Goal: Task Accomplishment & Management: Use online tool/utility

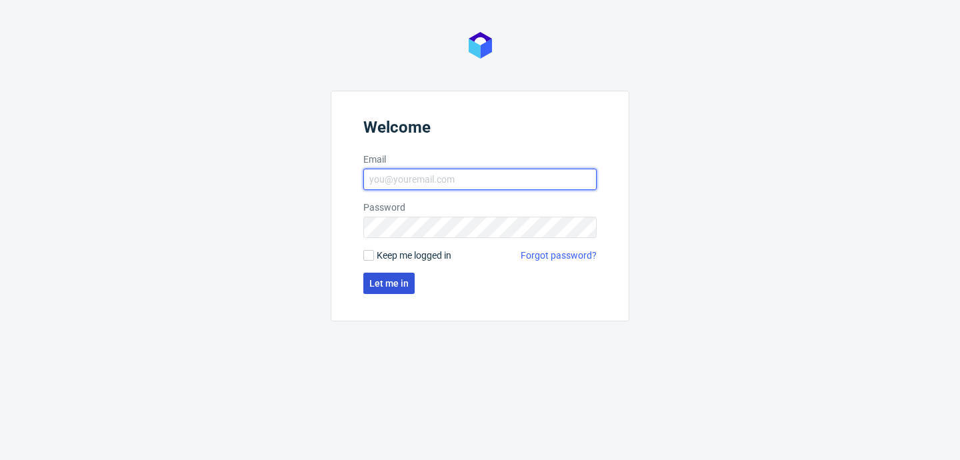
type input "[PERSON_NAME][EMAIL_ADDRESS][PERSON_NAME][DOMAIN_NAME]"
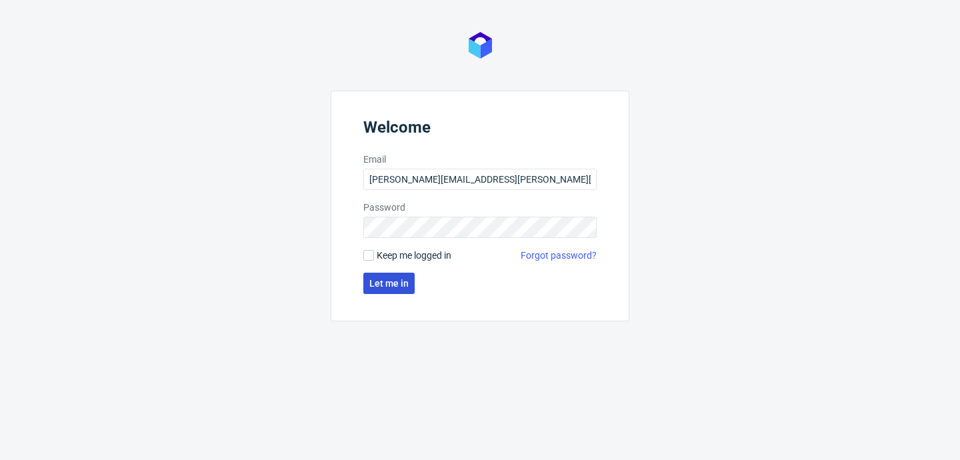
click at [387, 285] on span "Let me in" at bounding box center [388, 283] width 39 height 9
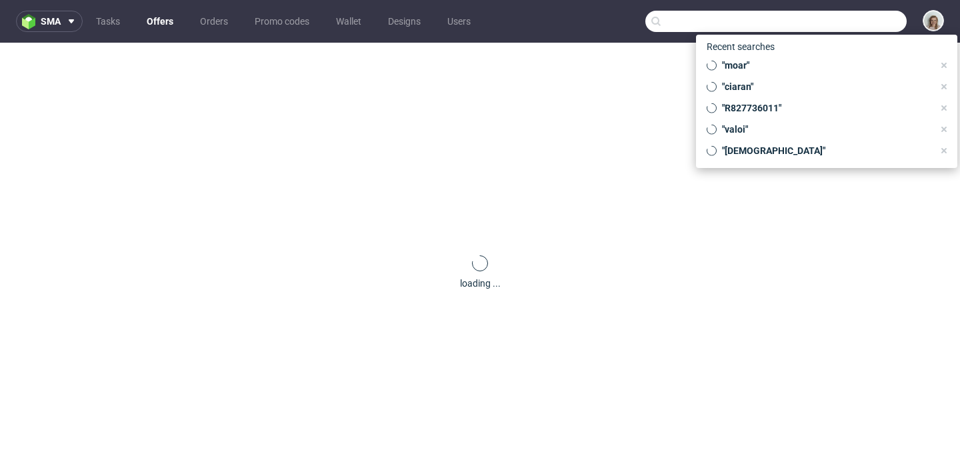
click at [837, 22] on input "text" at bounding box center [775, 21] width 261 height 21
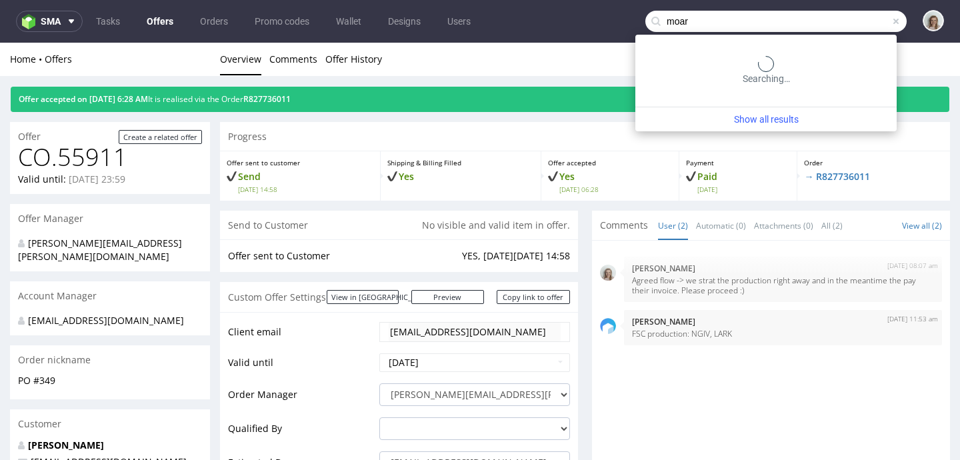
type input "moar"
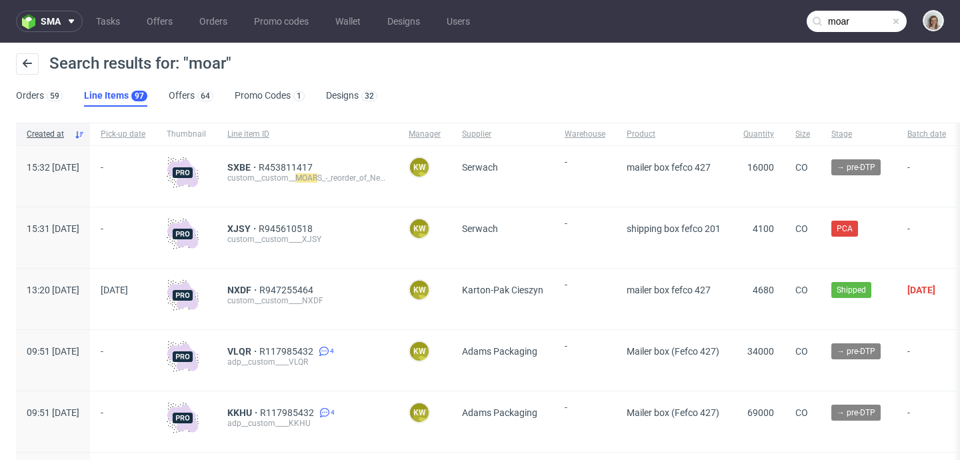
click at [340, 157] on div "SXBE R453811417 custom__custom__ MOAR S_-_reorder_of_New_Gift_Box_220x150x55_16…" at bounding box center [307, 176] width 181 height 61
click at [315, 167] on span "R453811417" at bounding box center [287, 167] width 57 height 11
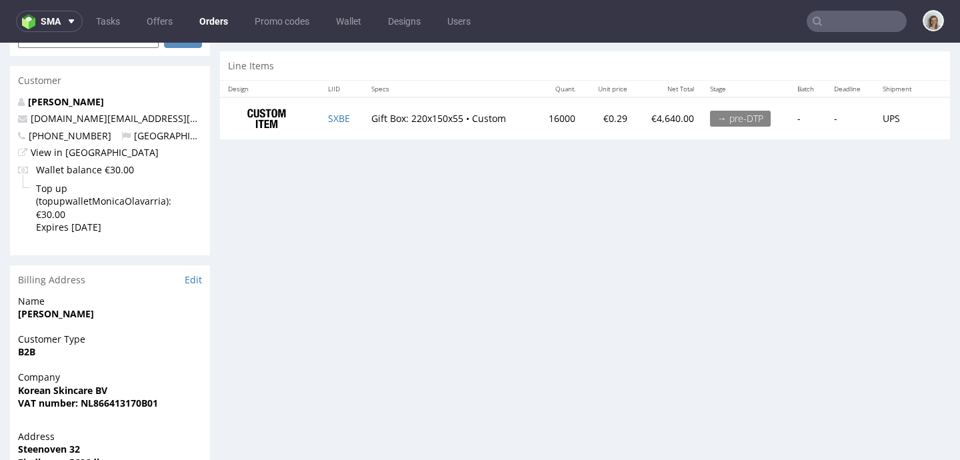
scroll to position [647, 0]
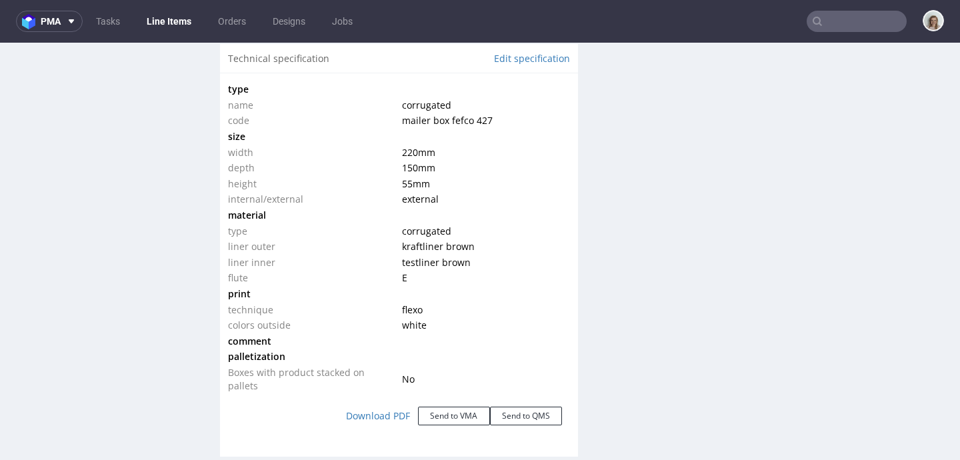
scroll to position [1293, 0]
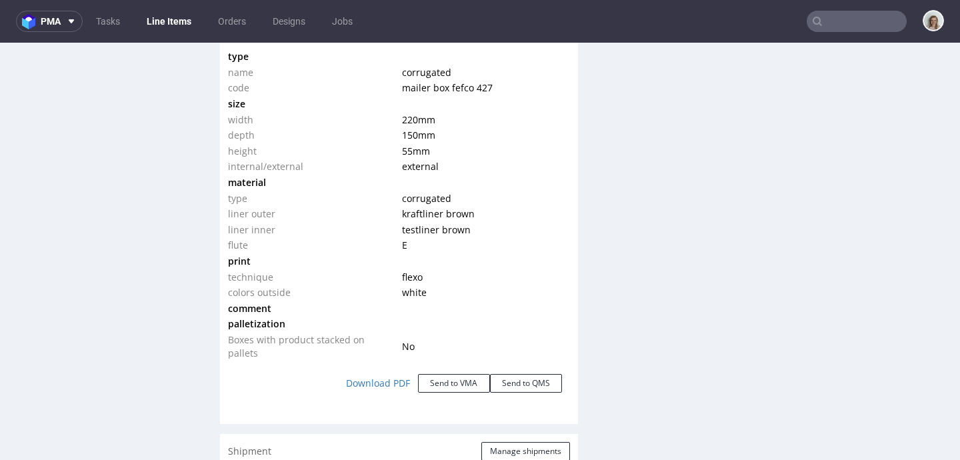
click at [841, 21] on input "text" at bounding box center [857, 21] width 100 height 21
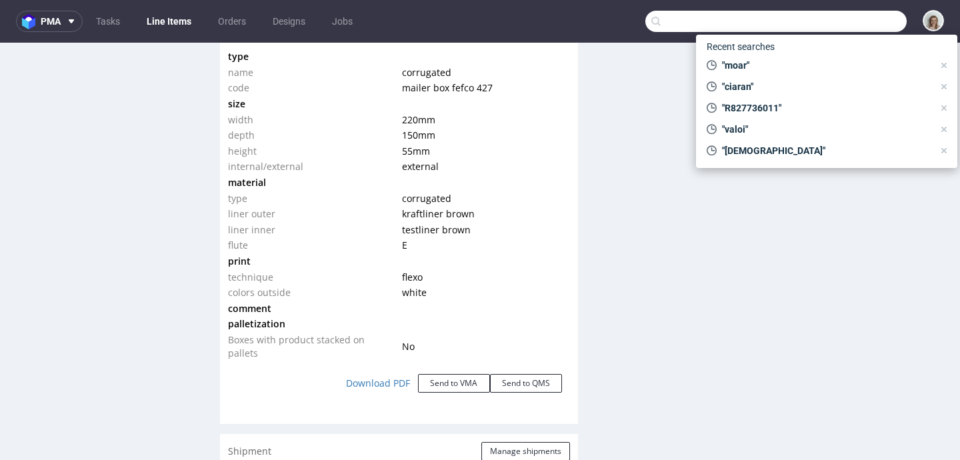
paste input "d.vutera@miaburton.com"
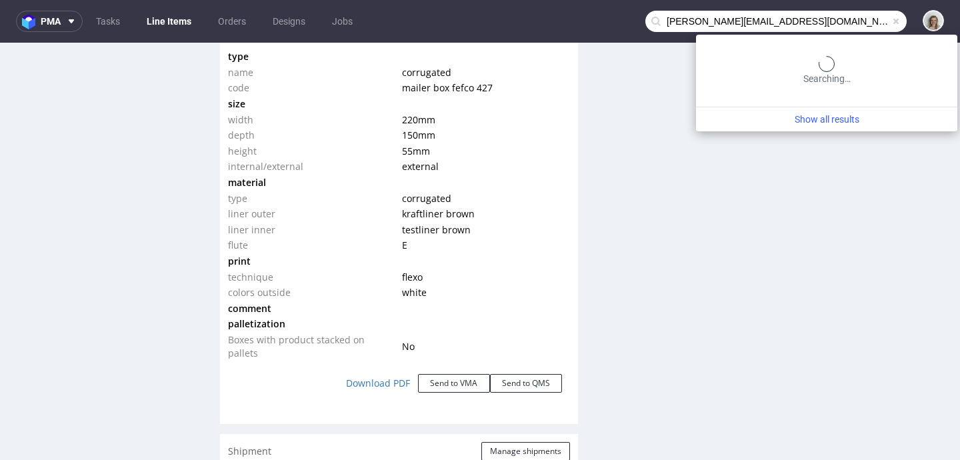
type input "d.vutera@miaburton.com"
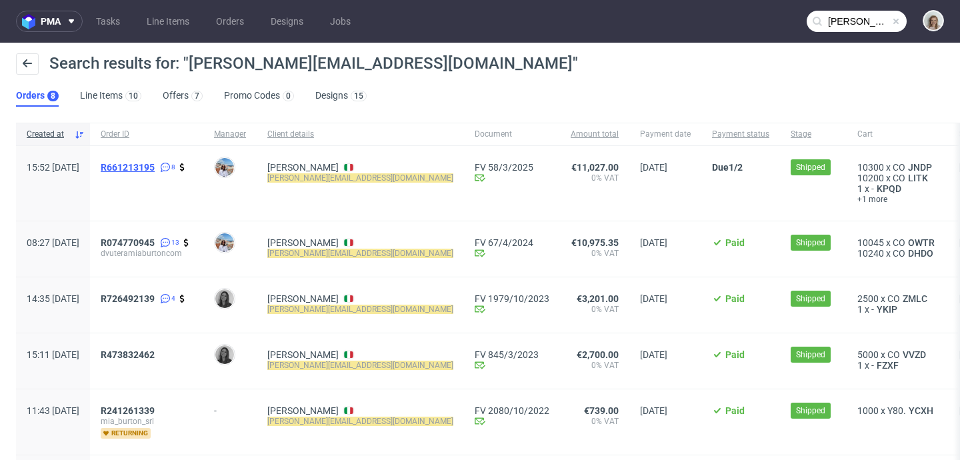
click at [155, 169] on span "R661213195" at bounding box center [128, 167] width 54 height 11
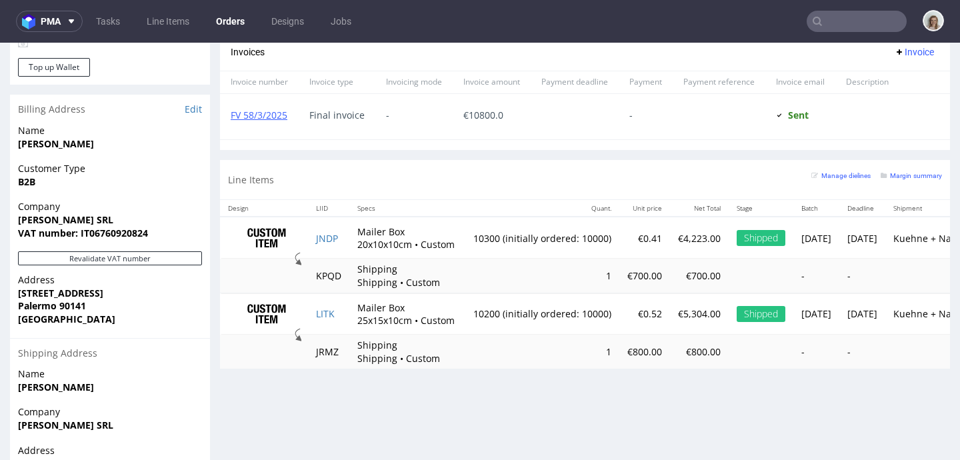
scroll to position [748, 0]
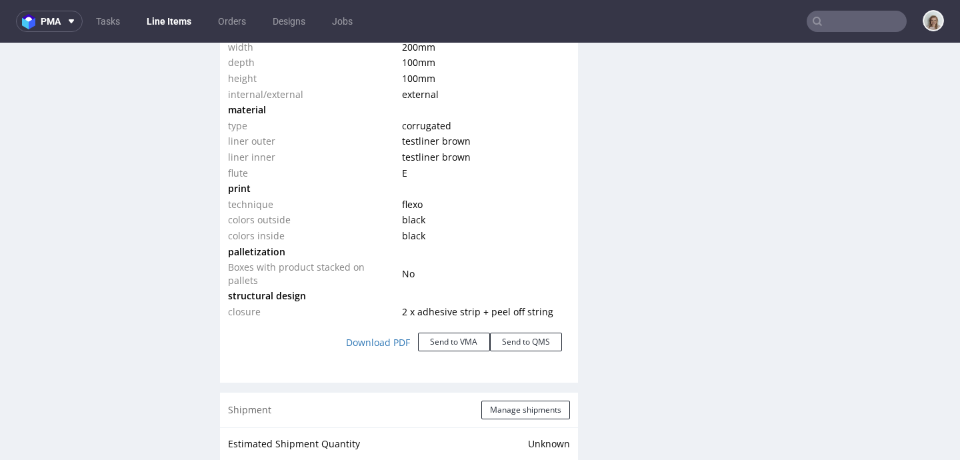
scroll to position [1392, 0]
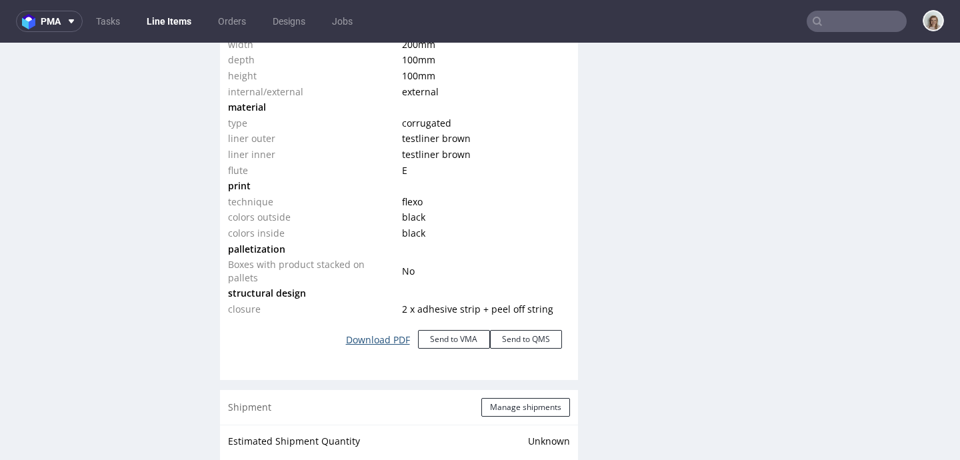
click at [393, 337] on link "Download PDF" at bounding box center [378, 339] width 80 height 29
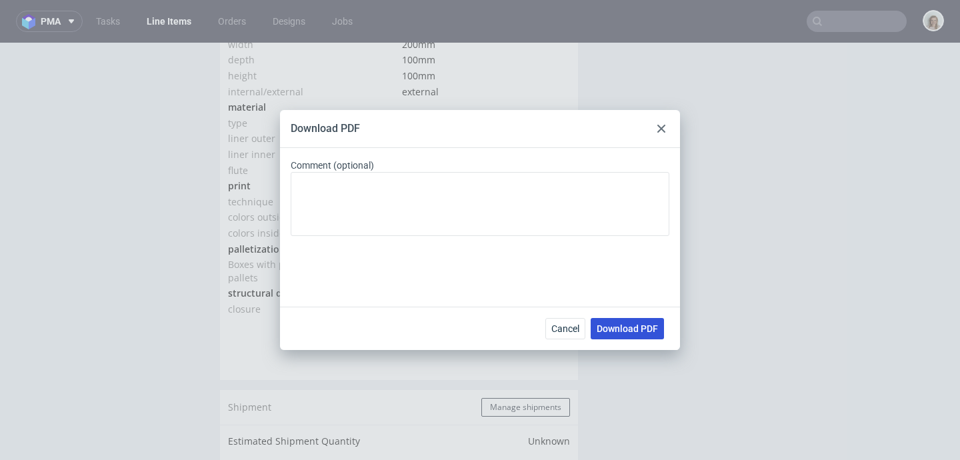
click at [618, 328] on span "Download PDF" at bounding box center [627, 328] width 61 height 9
click at [665, 127] on icon at bounding box center [661, 129] width 8 height 8
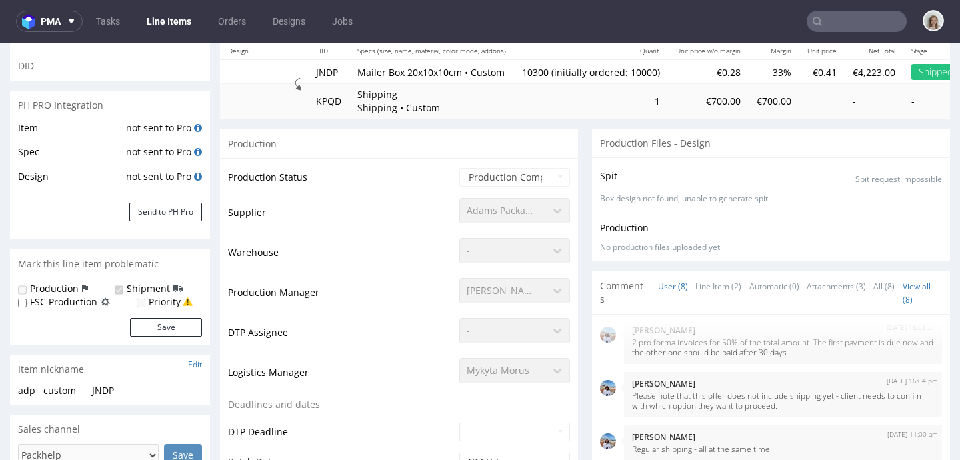
scroll to position [149, 0]
click at [695, 289] on link "Line Item (2)" at bounding box center [718, 287] width 46 height 29
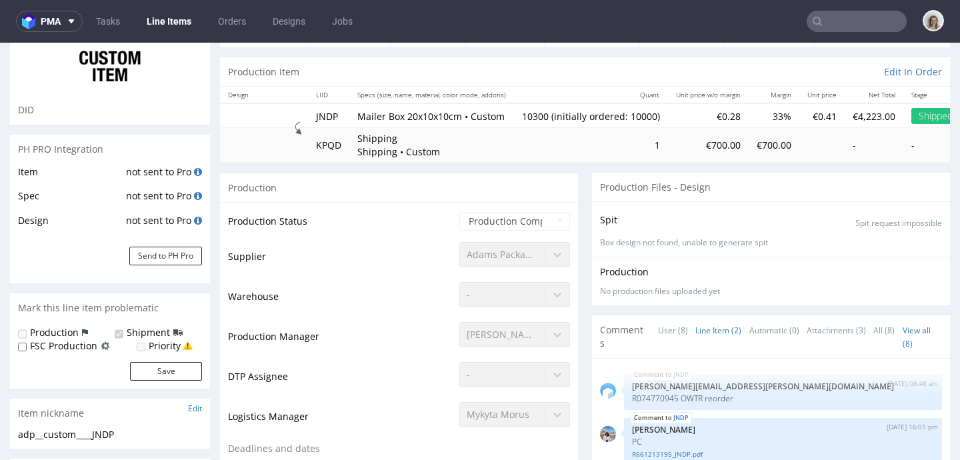
scroll to position [0, 0]
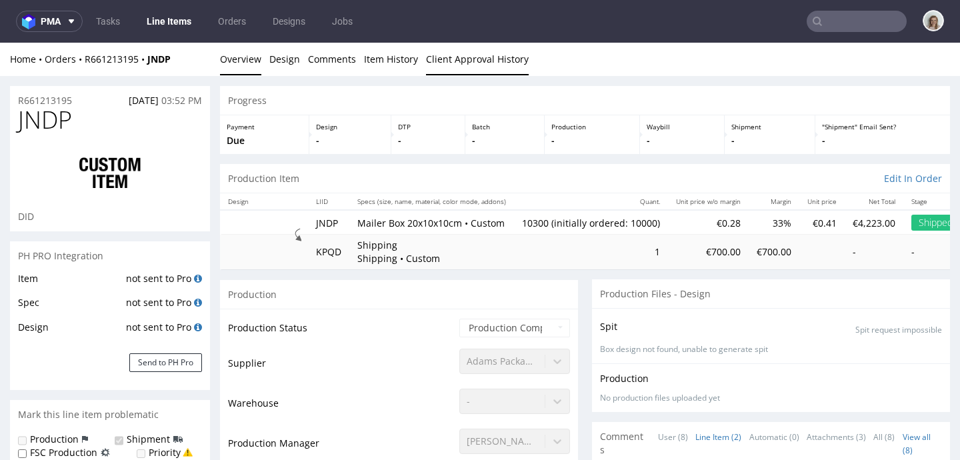
click at [509, 61] on link "Client Approval History" at bounding box center [477, 59] width 103 height 33
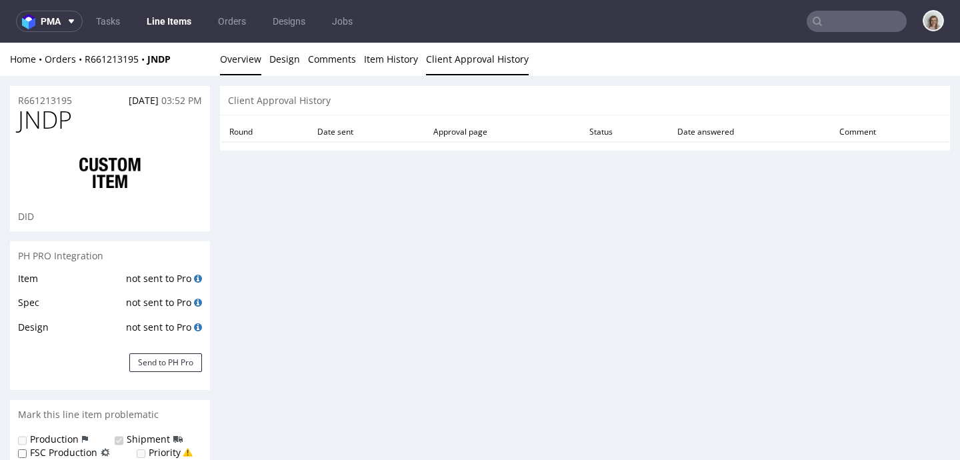
click at [253, 56] on link "Overview" at bounding box center [240, 59] width 41 height 33
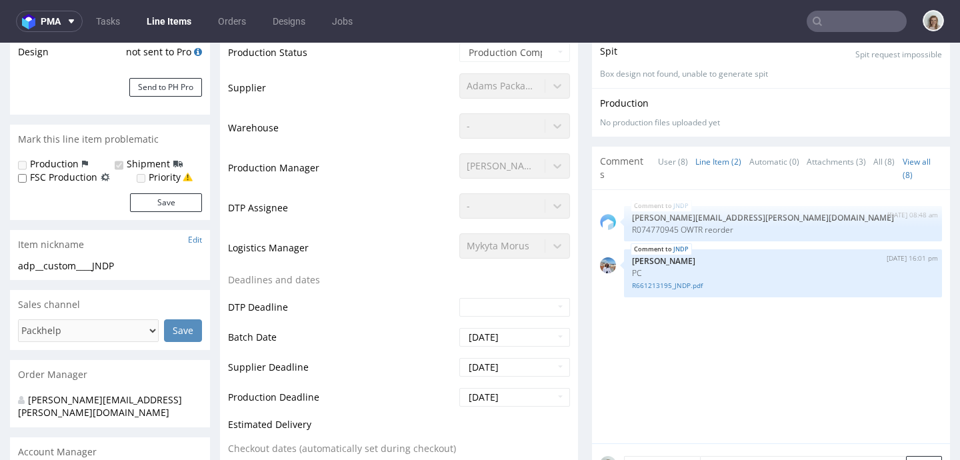
scroll to position [352, 0]
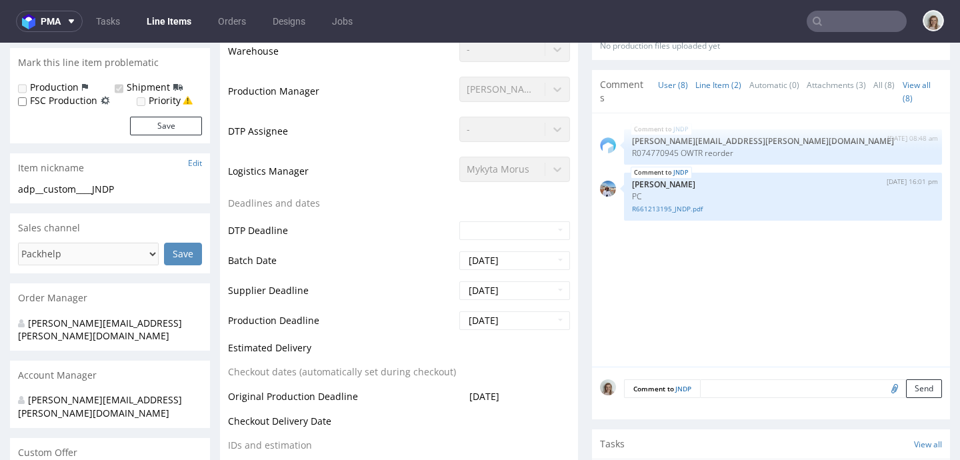
click at [658, 83] on link "User (8)" at bounding box center [673, 85] width 30 height 29
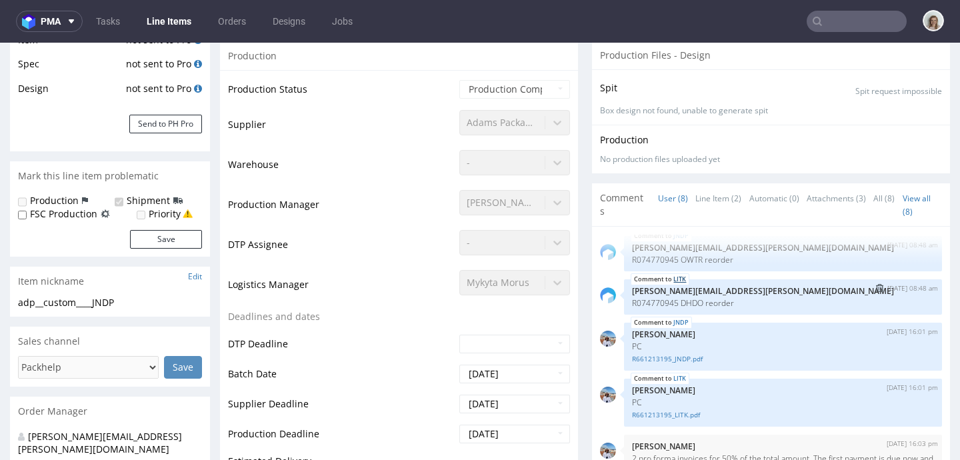
scroll to position [0, 0]
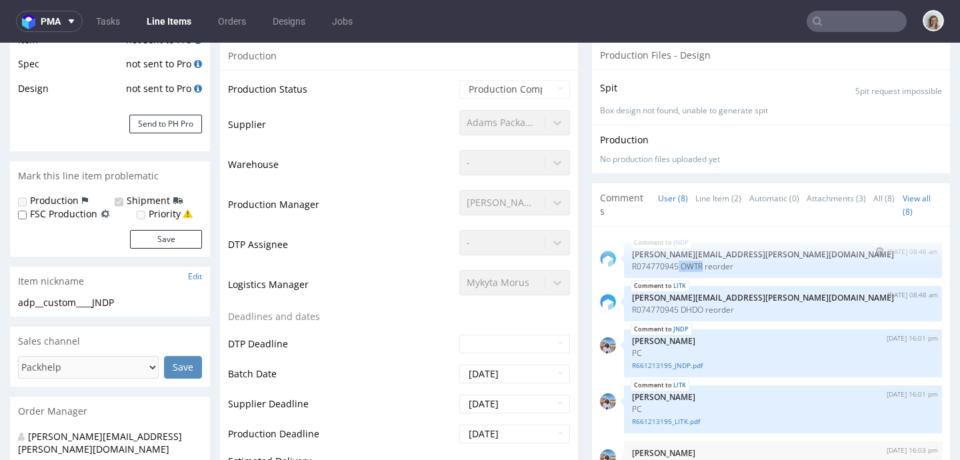
drag, startPoint x: 696, startPoint y: 266, endPoint x: 670, endPoint y: 263, distance: 26.2
click at [670, 263] on p "R074770945 OWTR reorder" at bounding box center [783, 266] width 302 height 10
copy p "OWTR"
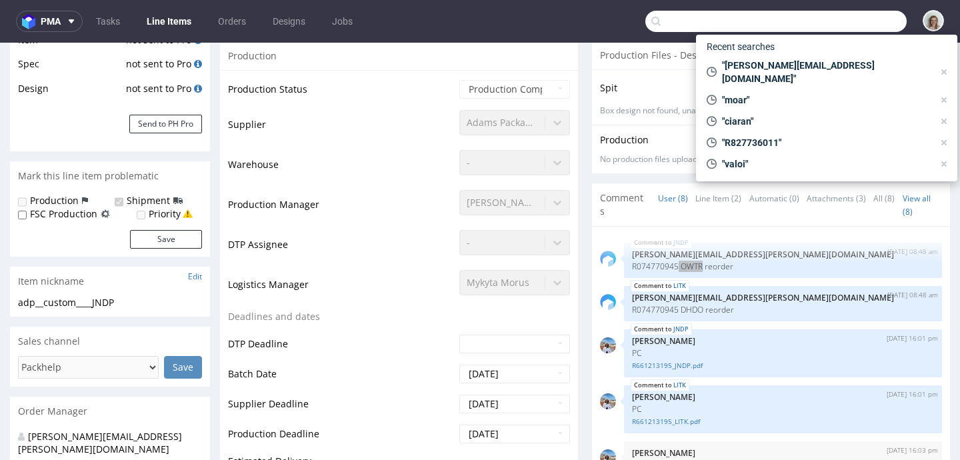
click at [846, 27] on input "text" at bounding box center [775, 21] width 261 height 21
paste input "OWTR"
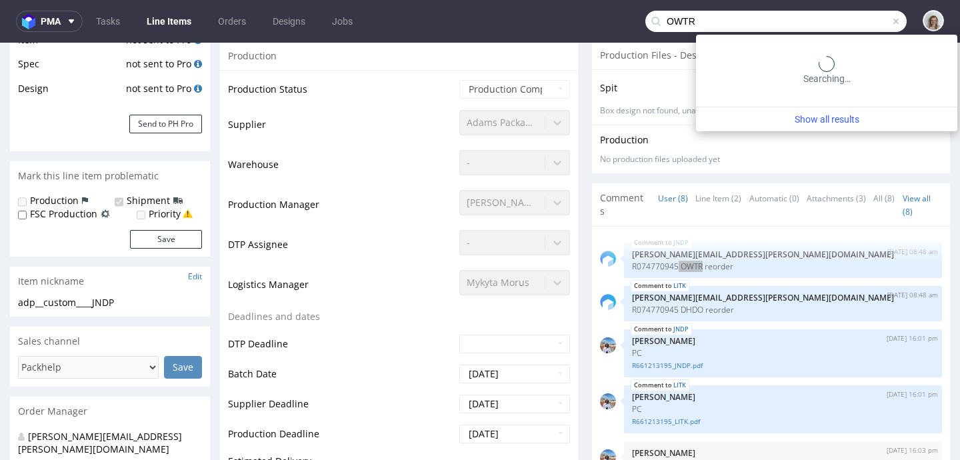
type input "OWTR"
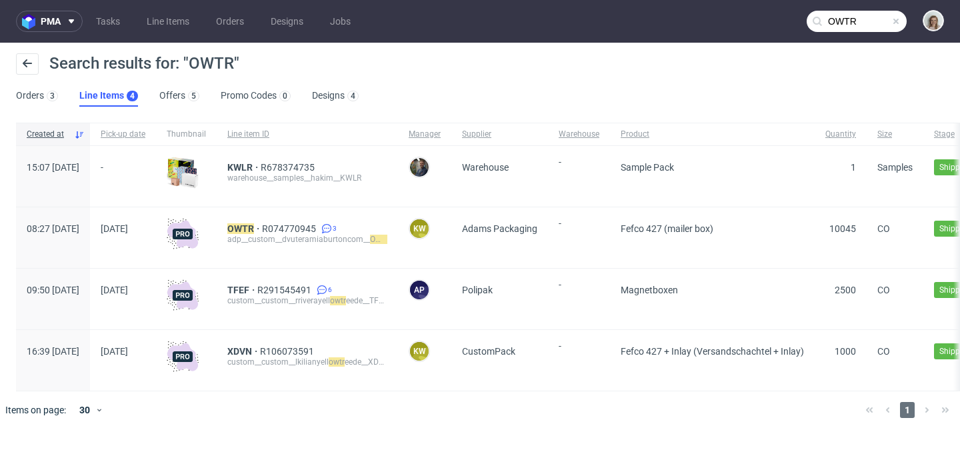
click at [337, 235] on div "adp__custom__dvuteramiaburtoncom__ OWTR" at bounding box center [307, 239] width 160 height 11
click at [319, 229] on span "R074770945" at bounding box center [290, 228] width 57 height 11
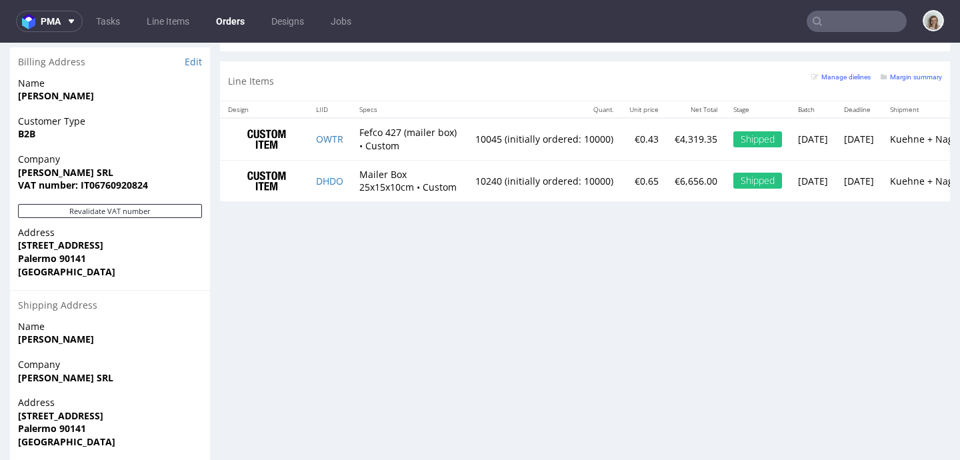
scroll to position [807, 0]
click at [323, 132] on td "OWTR" at bounding box center [329, 138] width 43 height 42
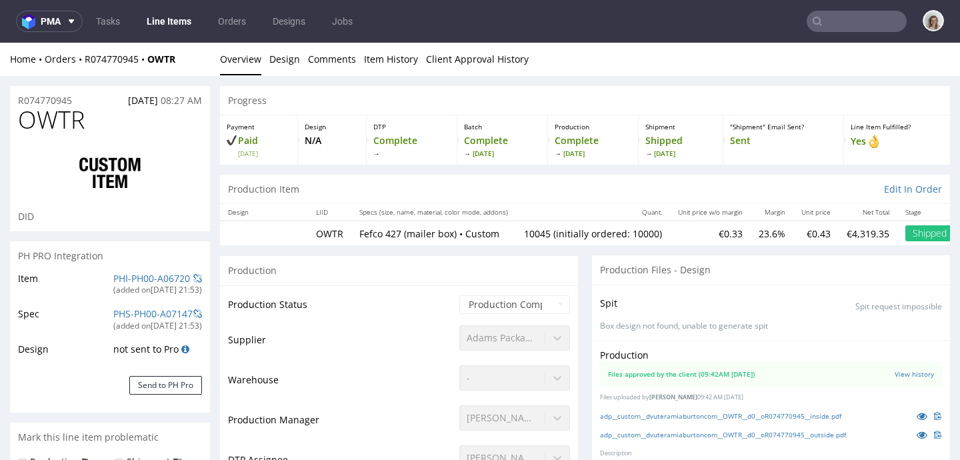
scroll to position [477, 0]
type input "10045"
click at [917, 416] on icon at bounding box center [922, 415] width 11 height 9
click at [917, 435] on icon at bounding box center [922, 434] width 11 height 9
click at [816, 24] on input "text" at bounding box center [857, 21] width 100 height 21
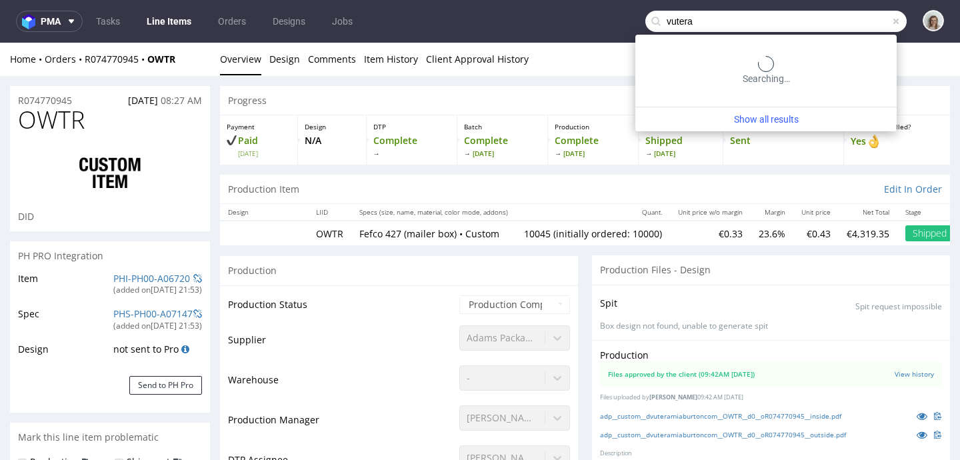
type input "vutera"
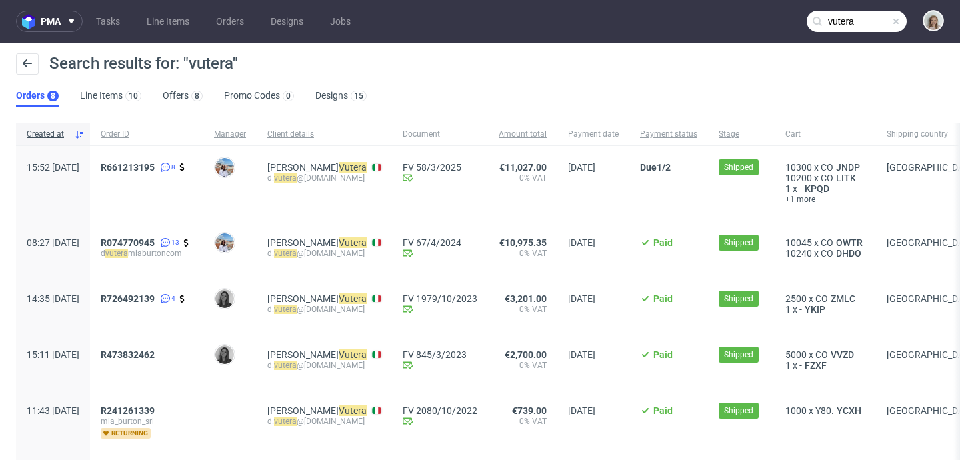
click at [175, 161] on div "R661213195 8" at bounding box center [146, 183] width 113 height 75
click at [155, 163] on span "R661213195" at bounding box center [128, 167] width 54 height 11
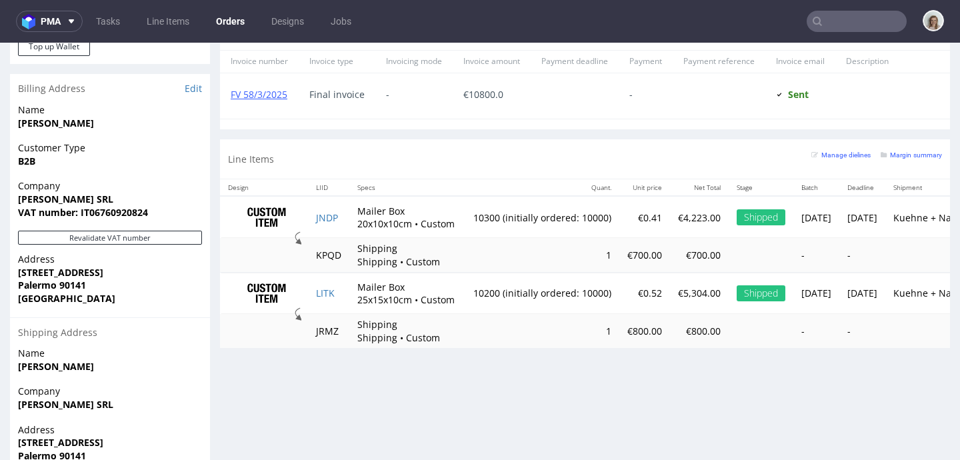
scroll to position [774, 0]
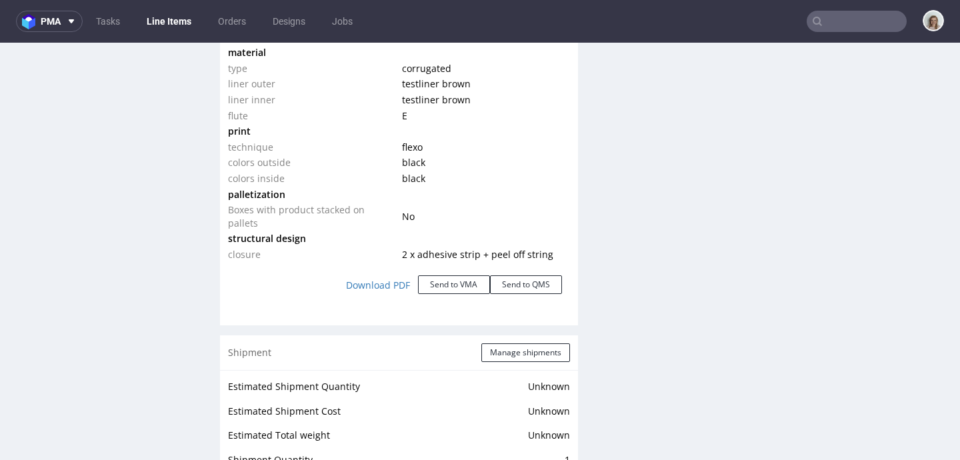
scroll to position [1447, 0]
click at [455, 289] on button "Send to VMA" at bounding box center [454, 284] width 72 height 19
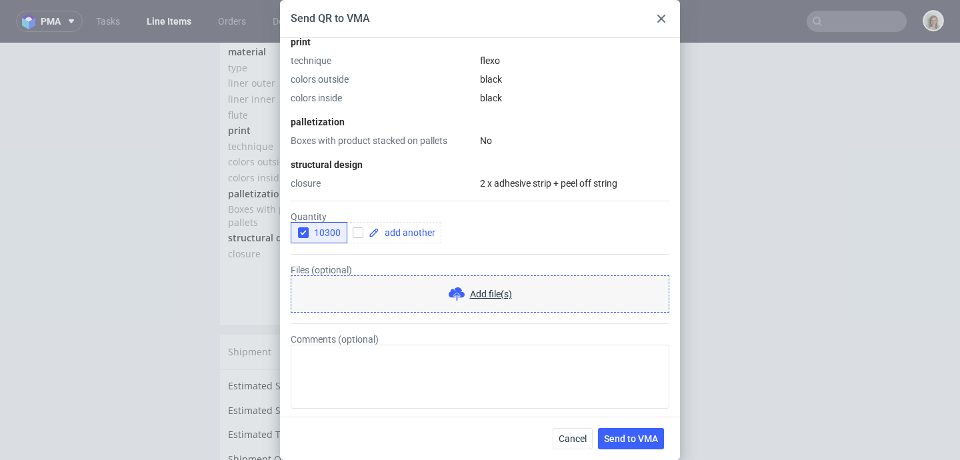
scroll to position [421, 0]
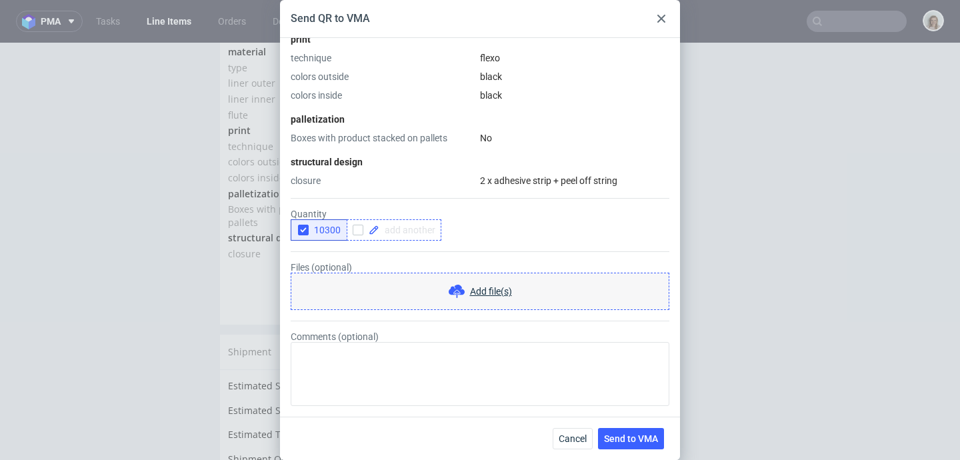
click at [387, 233] on span at bounding box center [407, 229] width 56 height 9
checkbox input "true"
click at [301, 226] on icon "button" at bounding box center [303, 229] width 9 height 9
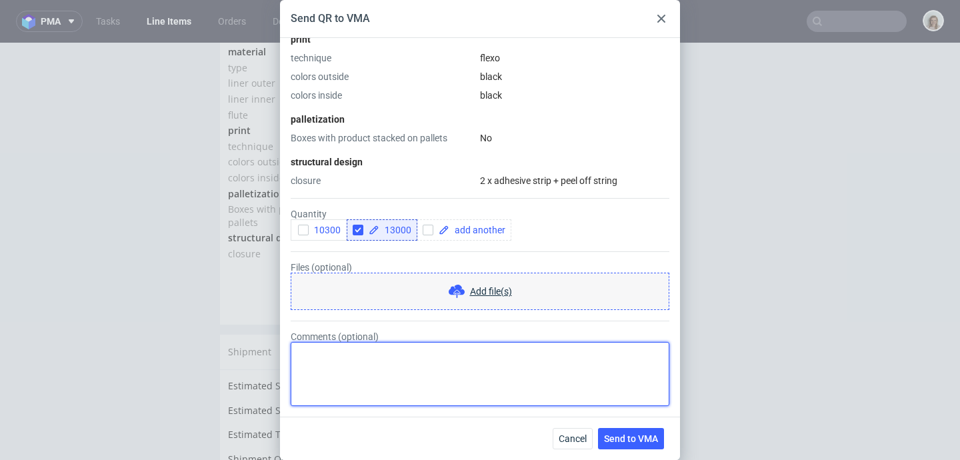
click at [373, 358] on textarea "Comments (optional)" at bounding box center [480, 374] width 379 height 64
paste textarea "I would like the shipment to be split between two locations – 10,000 boxes to P…"
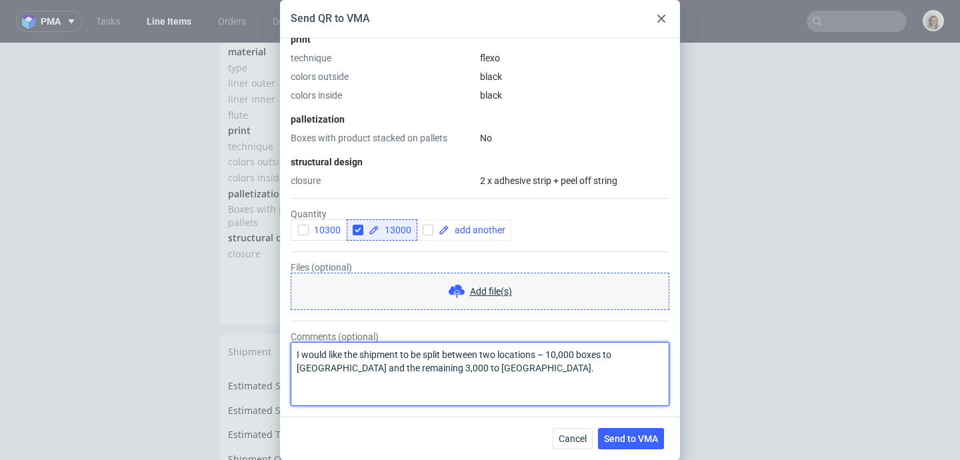
drag, startPoint x: 483, startPoint y: 352, endPoint x: 288, endPoint y: 349, distance: 194.7
click at [288, 349] on div "HS Code - Custom Unit Price Without Margin 0.28 EUR Shipping cost 0.00 EUR Ship…" at bounding box center [480, 227] width 400 height 379
type textarea "shipping to two locations – 10,000 boxes to Palermo and the remaining 3,000 to …"
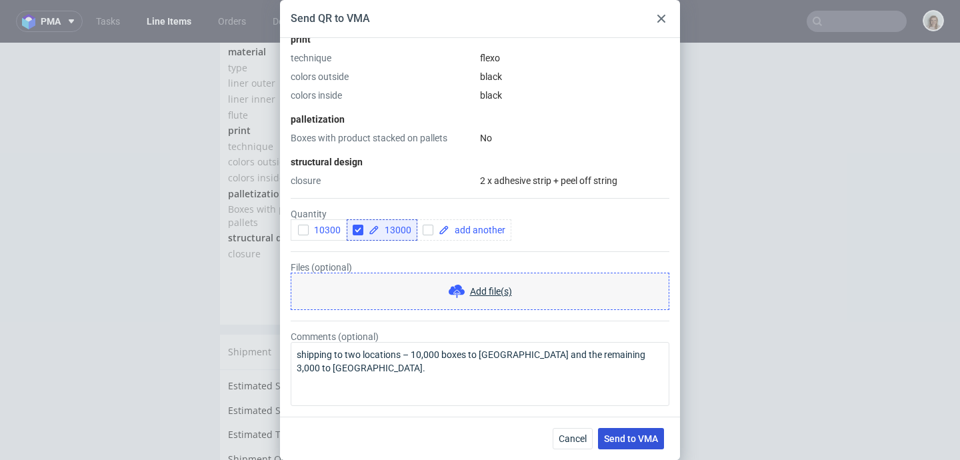
click at [637, 445] on button "Send to VMA" at bounding box center [631, 438] width 66 height 21
click at [393, 228] on span "13000" at bounding box center [395, 229] width 32 height 9
click at [623, 438] on span "Send to VMA" at bounding box center [631, 438] width 54 height 9
click at [636, 439] on span "Send to VMA" at bounding box center [631, 438] width 54 height 9
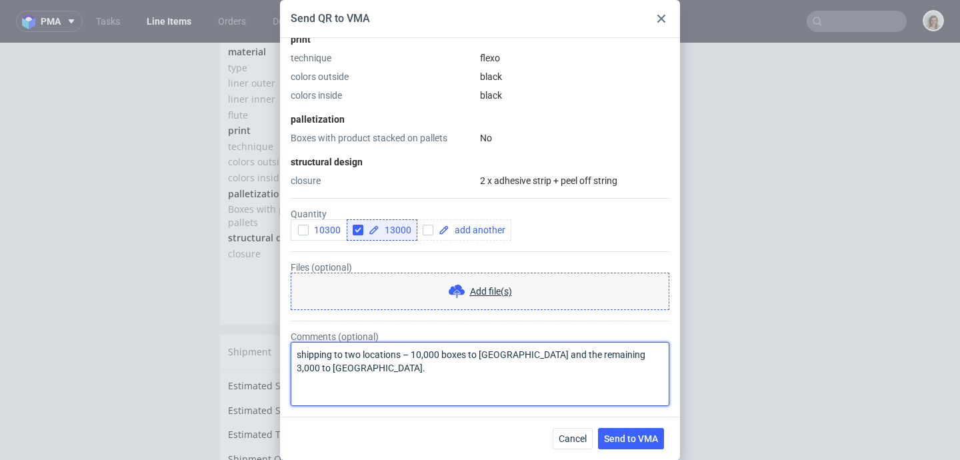
drag, startPoint x: 337, startPoint y: 374, endPoint x: 275, endPoint y: 353, distance: 64.7
click at [275, 353] on div "Send QR to VMA HS Code - Custom Unit Price Without Margin 0.28 EUR Shipping cos…" at bounding box center [480, 230] width 960 height 460
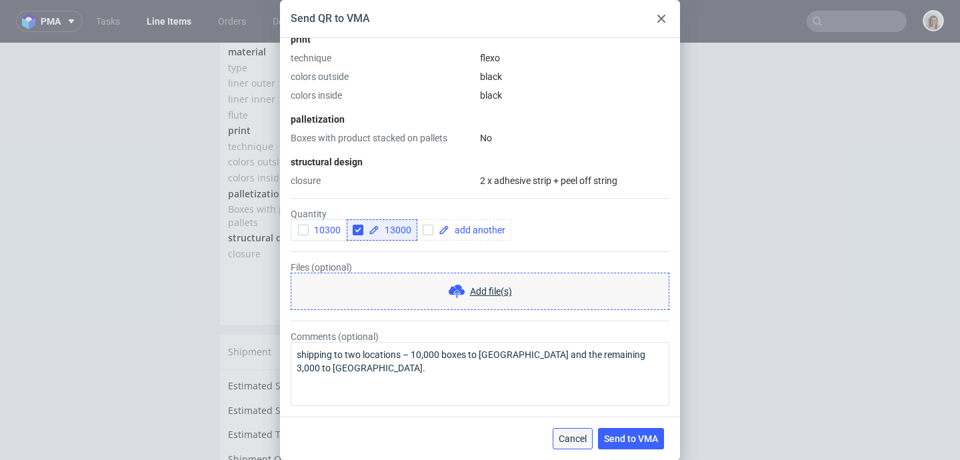
click at [577, 439] on span "Cancel" at bounding box center [573, 438] width 28 height 9
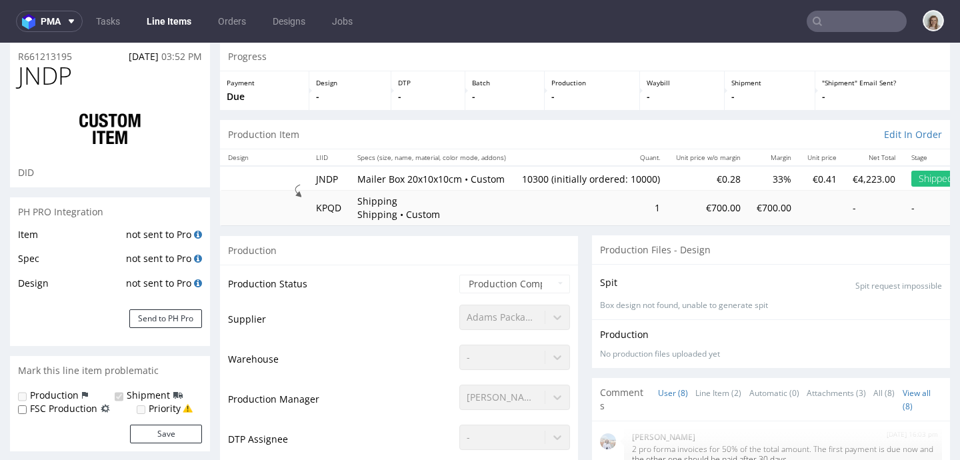
scroll to position [0, 0]
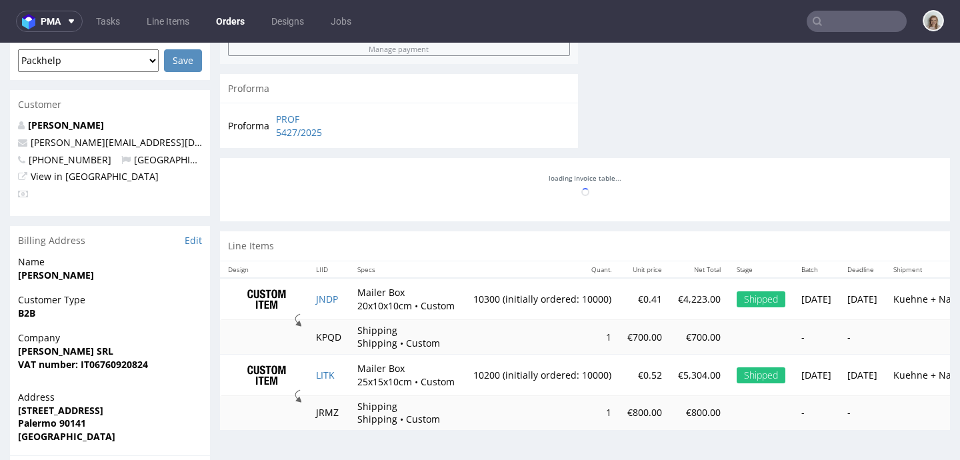
scroll to position [604, 0]
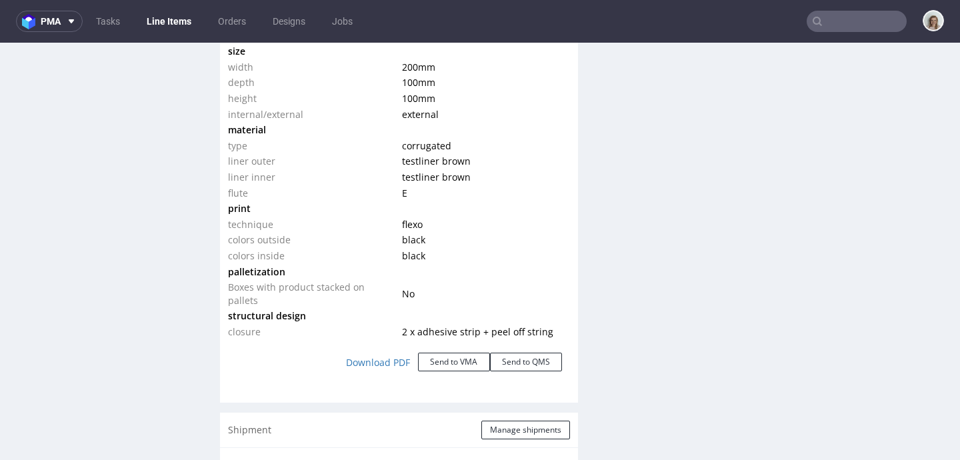
scroll to position [1405, 0]
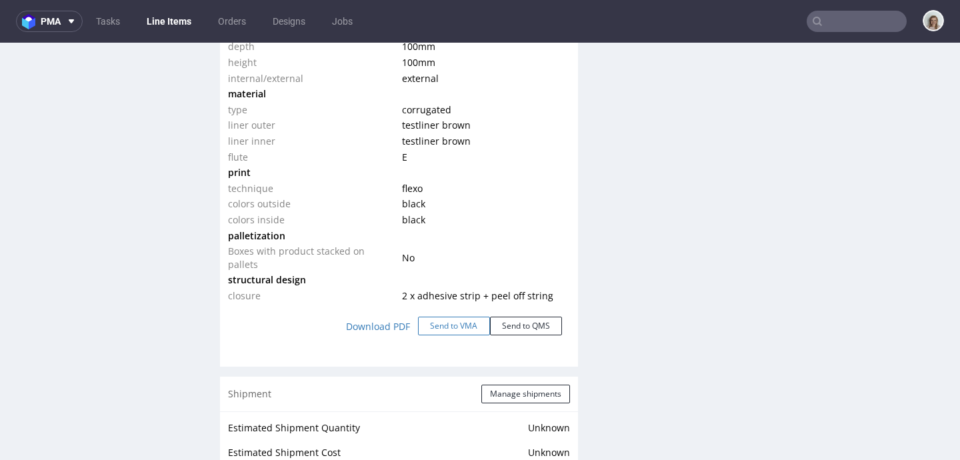
click at [456, 327] on button "Send to VMA" at bounding box center [454, 326] width 72 height 19
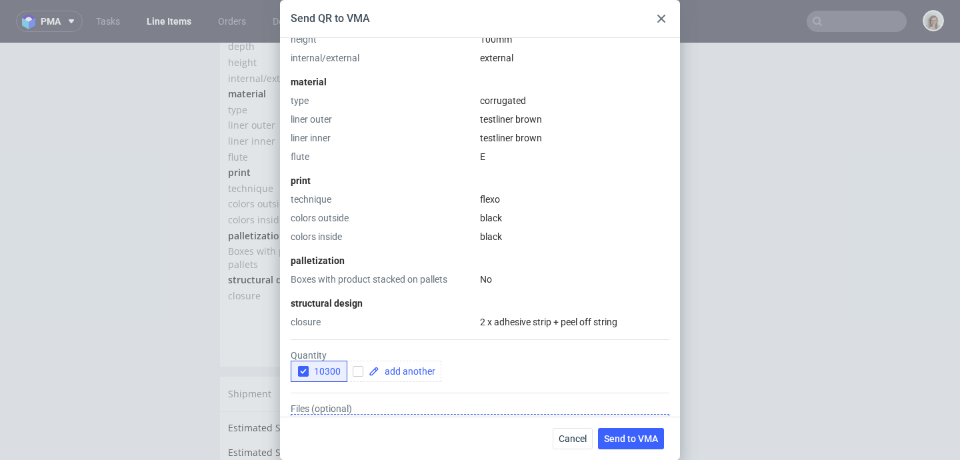
scroll to position [421, 0]
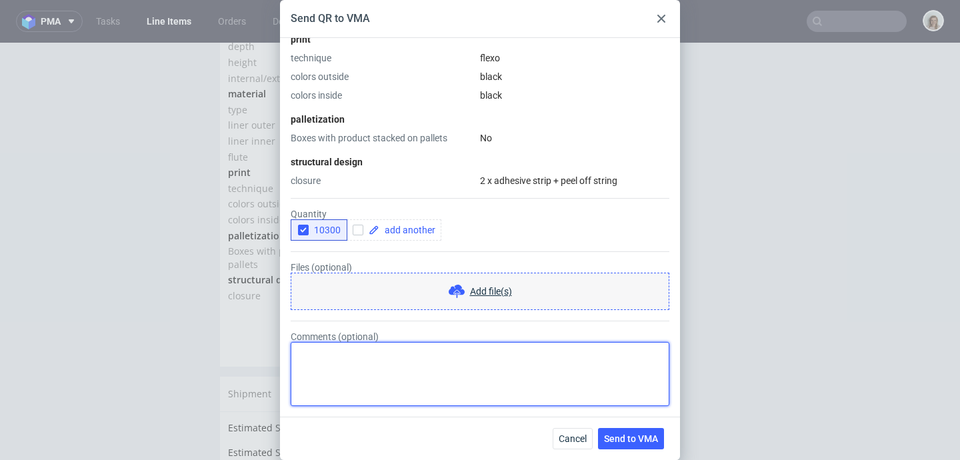
click at [402, 361] on textarea "Comments (optional)" at bounding box center [480, 374] width 379 height 64
type textarea "shipping to two locations – 10,000 boxes to Palermo and the remaining 3,000 to …"
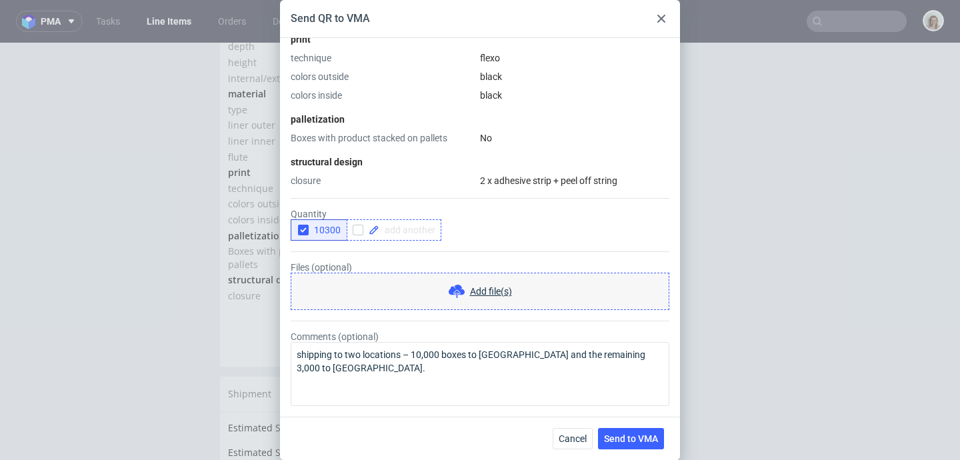
click at [403, 225] on span at bounding box center [407, 229] width 56 height 9
checkbox input "true"
click at [301, 231] on use "button" at bounding box center [303, 230] width 6 height 5
click at [625, 434] on span "Send to VMA" at bounding box center [631, 438] width 54 height 9
click at [624, 435] on span "Send to VMA" at bounding box center [631, 438] width 54 height 9
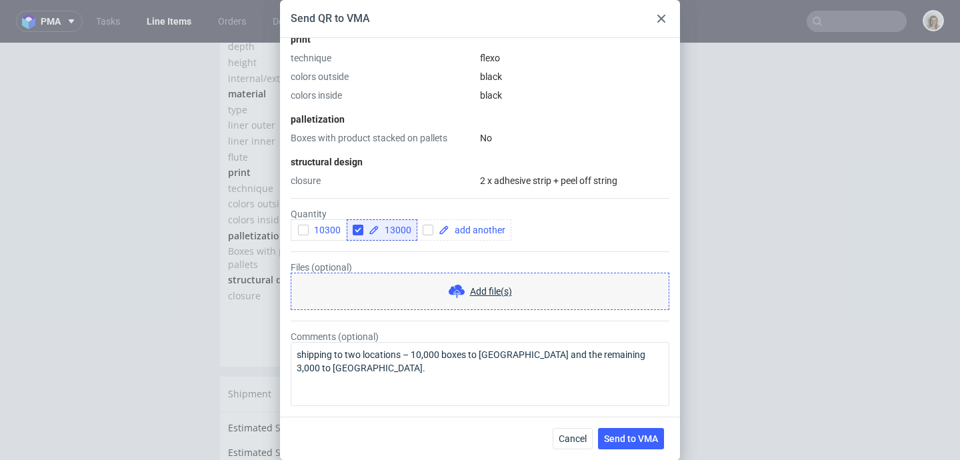
click at [658, 17] on icon at bounding box center [661, 19] width 8 height 8
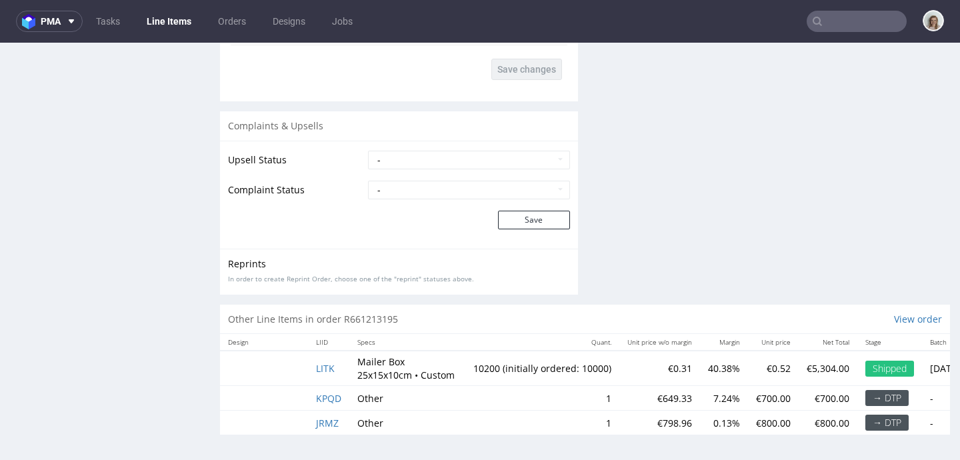
scroll to position [2527, 0]
drag, startPoint x: 414, startPoint y: 365, endPoint x: 356, endPoint y: 362, distance: 58.1
click at [356, 362] on td "Mailer Box 25x15x10cm • Custom" at bounding box center [407, 366] width 116 height 35
copy p "25x15x10cm"
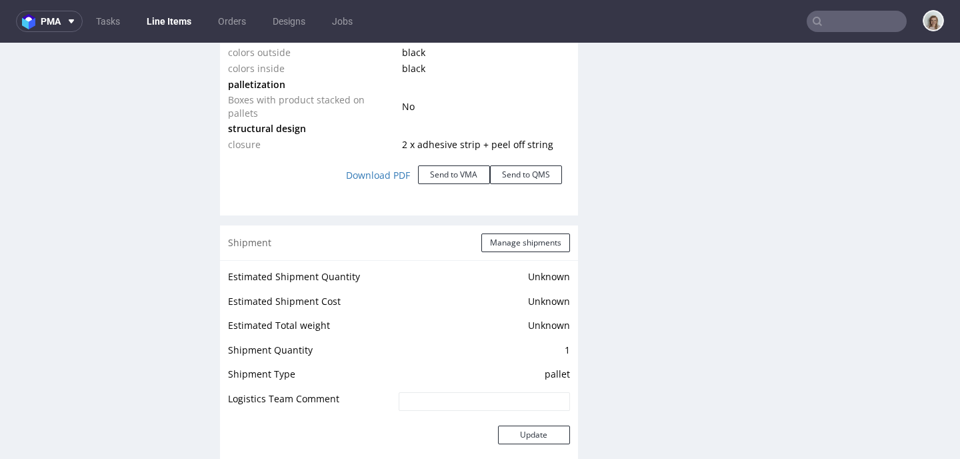
scroll to position [1572, 0]
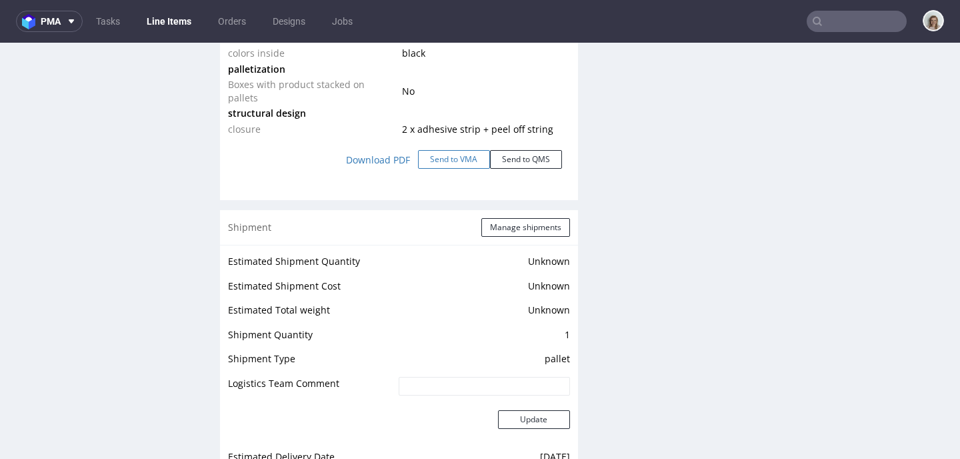
click at [450, 165] on button "Send to VMA" at bounding box center [454, 159] width 72 height 19
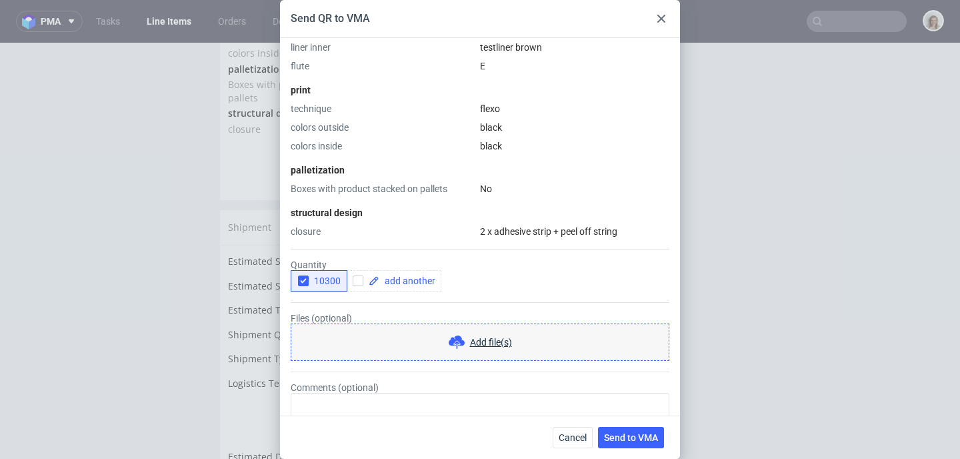
scroll to position [423, 0]
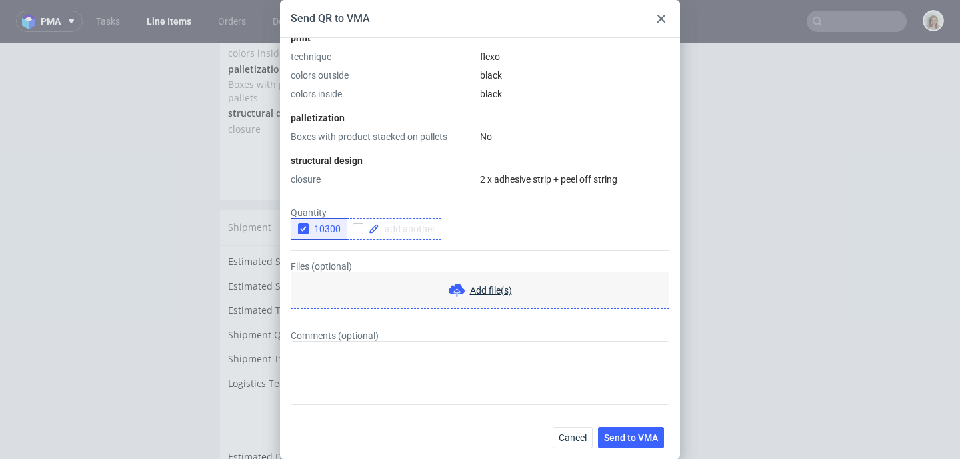
click at [395, 229] on span at bounding box center [407, 228] width 56 height 9
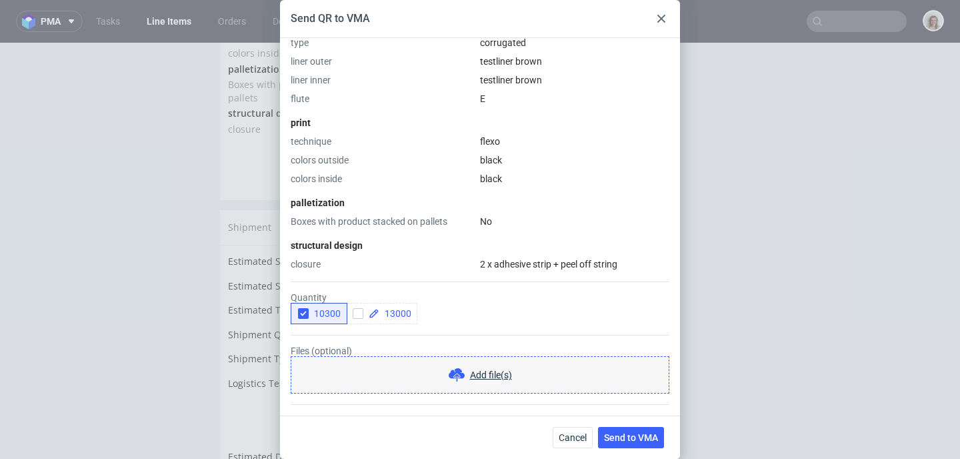
scroll to position [313, 0]
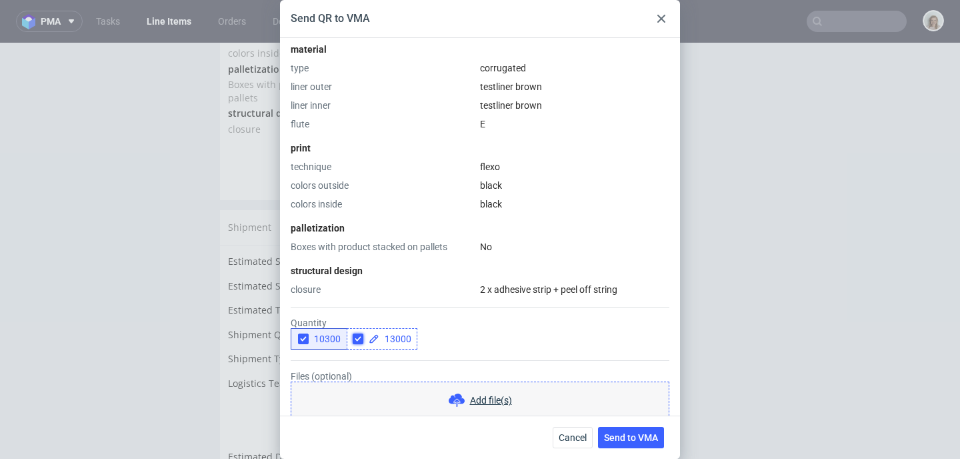
click at [363, 338] on input "checkbox" at bounding box center [358, 338] width 11 height 11
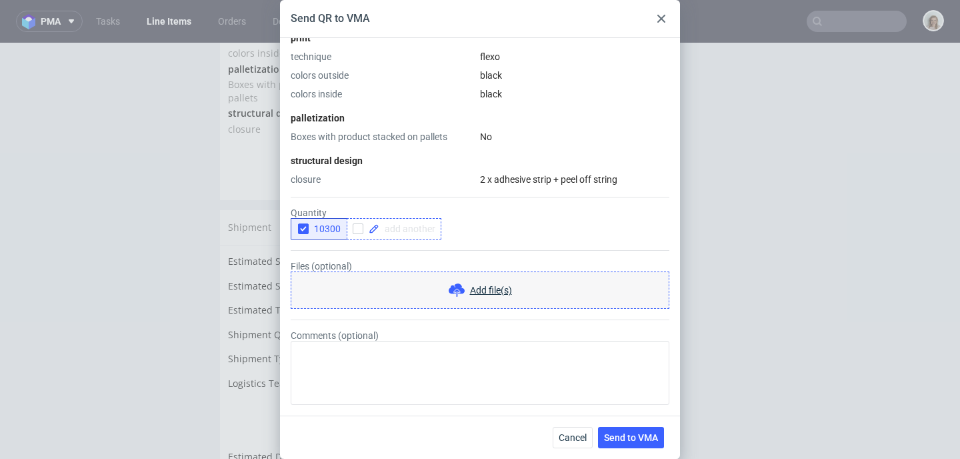
click at [405, 233] on span at bounding box center [407, 228] width 56 height 9
checkbox input "true"
click at [304, 227] on icon "button" at bounding box center [303, 228] width 9 height 9
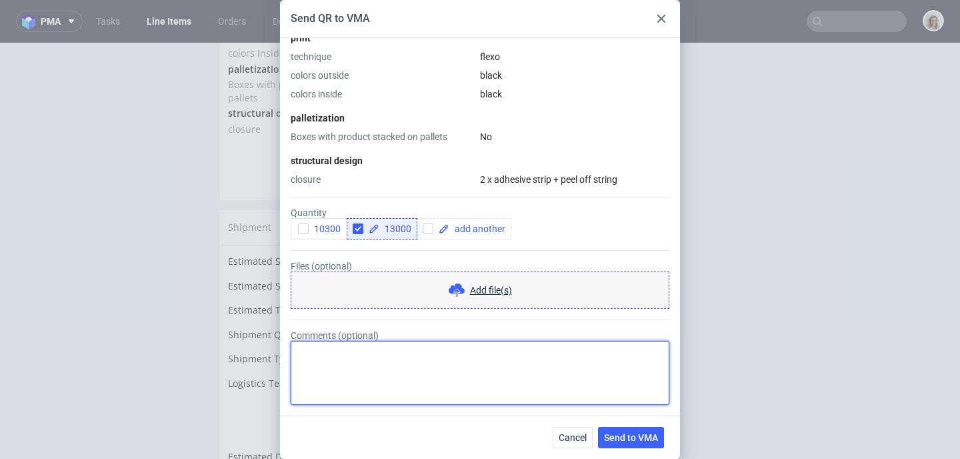
click at [355, 357] on textarea "Comments (optional)" at bounding box center [480, 373] width 379 height 64
paste textarea "10,000 boxes to Palermo and the remaining 3,000 to Milan."
drag, startPoint x: 415, startPoint y: 351, endPoint x: 383, endPoint y: 347, distance: 33.0
click at [383, 347] on textarea "2 shipping loctions - 10 000 10,000 boxes to Palermo and the remaining 3,000 to…" at bounding box center [480, 373] width 379 height 64
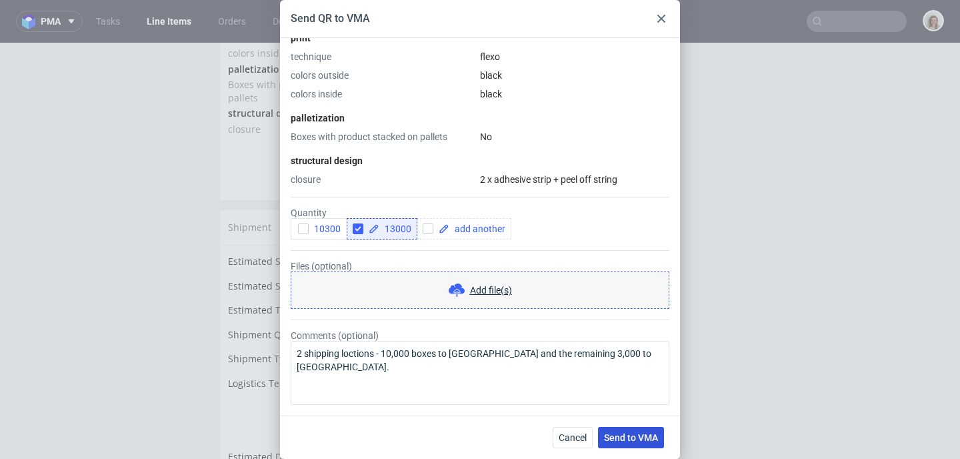
click at [635, 445] on button "Send to VMA" at bounding box center [631, 437] width 66 height 21
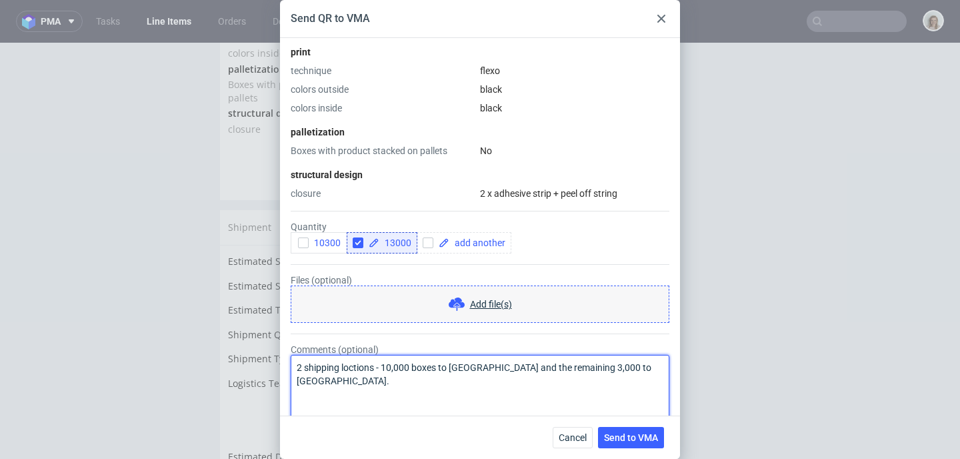
click at [354, 364] on textarea "2 shipping loctions - 10,000 boxes to Palermo and the remaining 3,000 to Milan." at bounding box center [480, 387] width 379 height 64
drag, startPoint x: 651, startPoint y: 365, endPoint x: 231, endPoint y: 362, distance: 420.6
click at [232, 362] on div "Send QR to VMA HS Code - Custom Unit Price Without Margin 0.28 EUR Shipping cos…" at bounding box center [480, 229] width 960 height 459
type textarea "2 shipping locations - 10,000 boxes to Palermo and the remaining 3,000 to Milan."
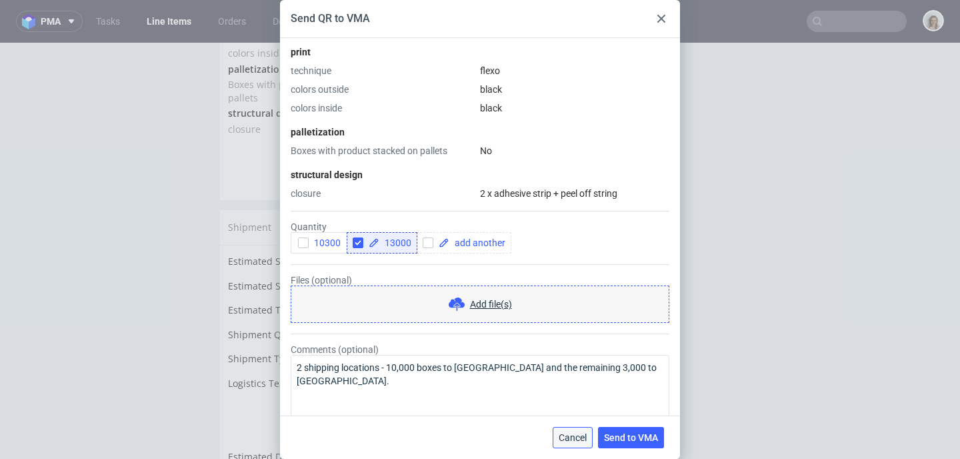
click at [563, 439] on span "Cancel" at bounding box center [573, 437] width 28 height 9
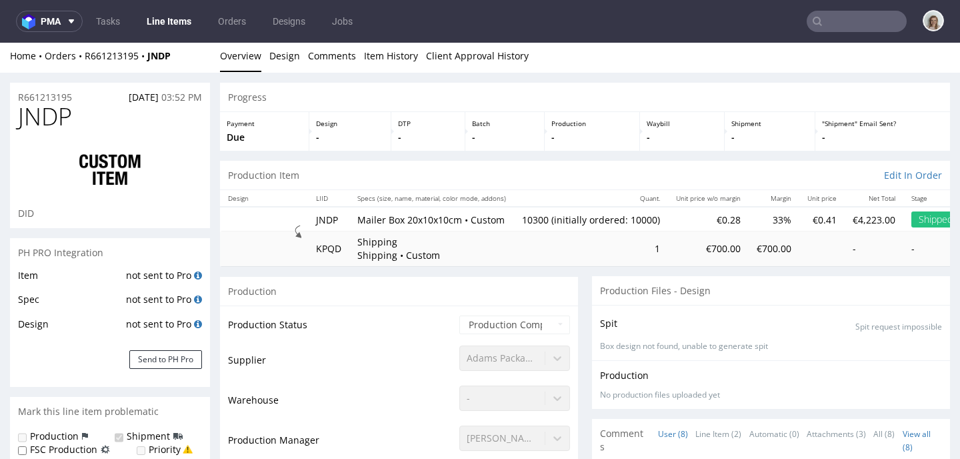
scroll to position [0, 0]
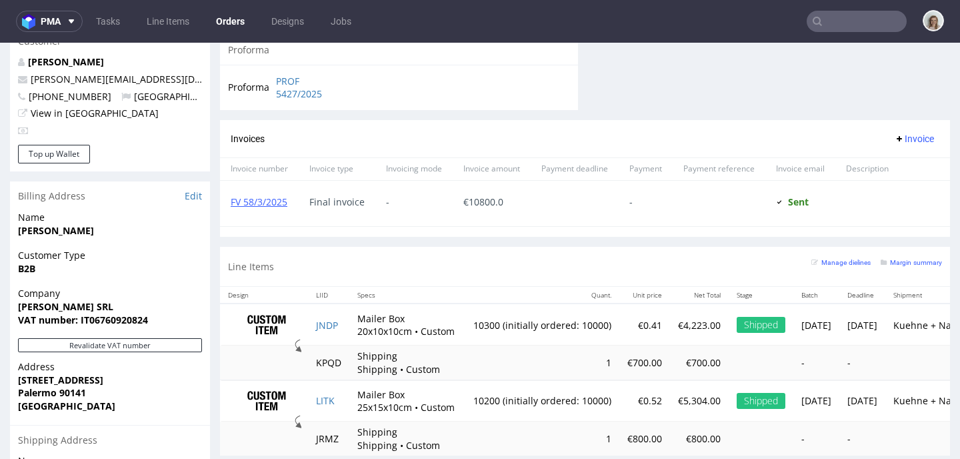
scroll to position [662, 0]
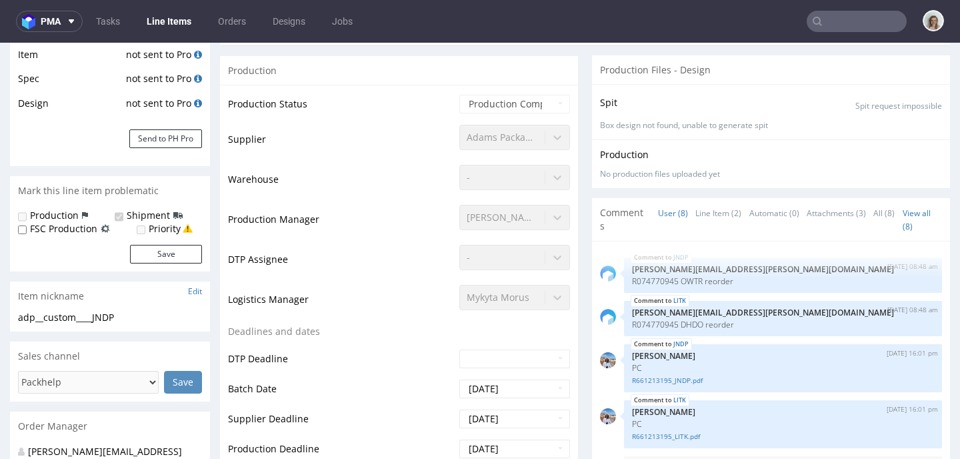
scroll to position [211, 0]
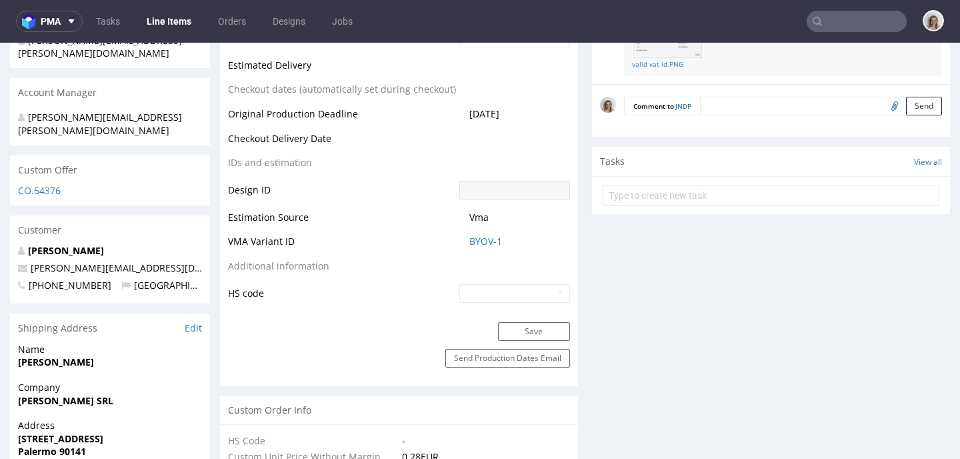
type input "10300"
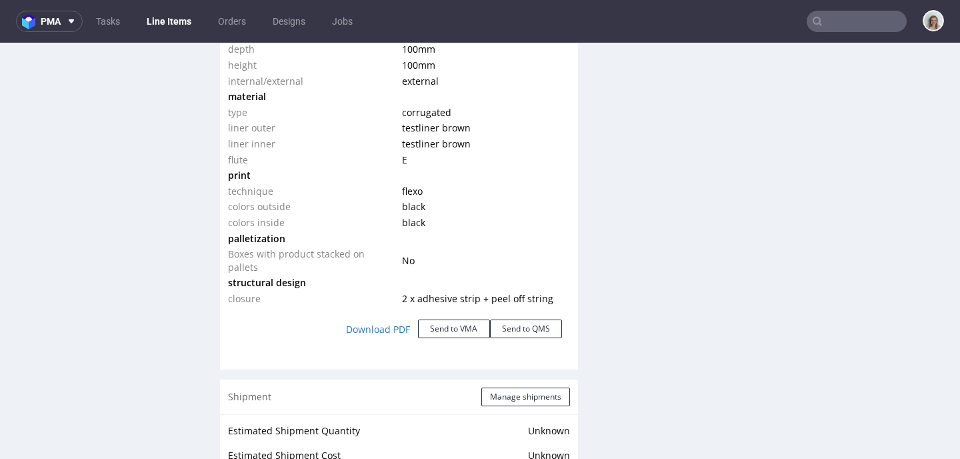
scroll to position [1407, 0]
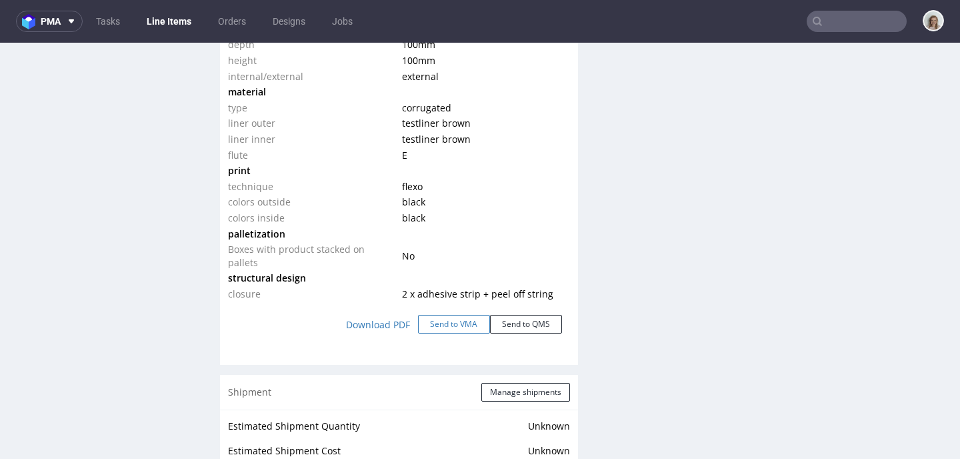
click at [468, 326] on button "Send to VMA" at bounding box center [454, 324] width 72 height 19
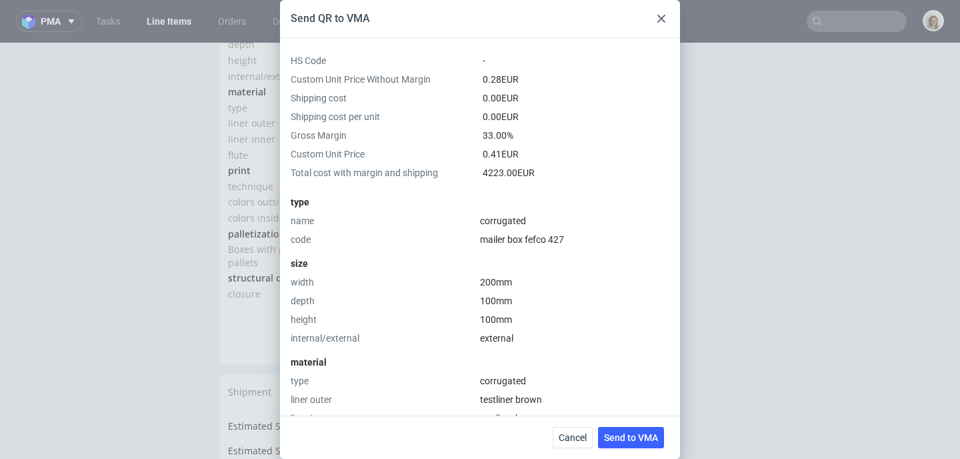
scroll to position [423, 0]
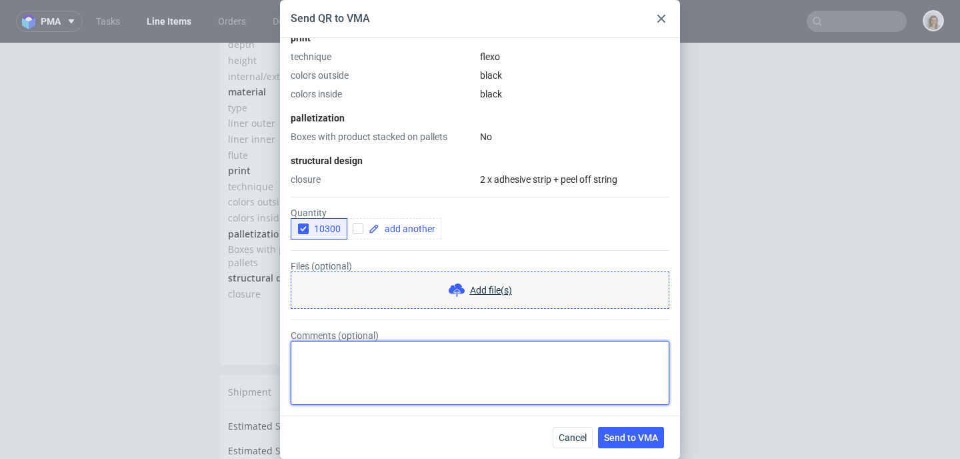
click at [421, 353] on textarea "Comments (optional)" at bounding box center [480, 373] width 379 height 64
type textarea "2 shipping locations - 10,000 boxes to Palermo and the remaining 3,000 to Milan."
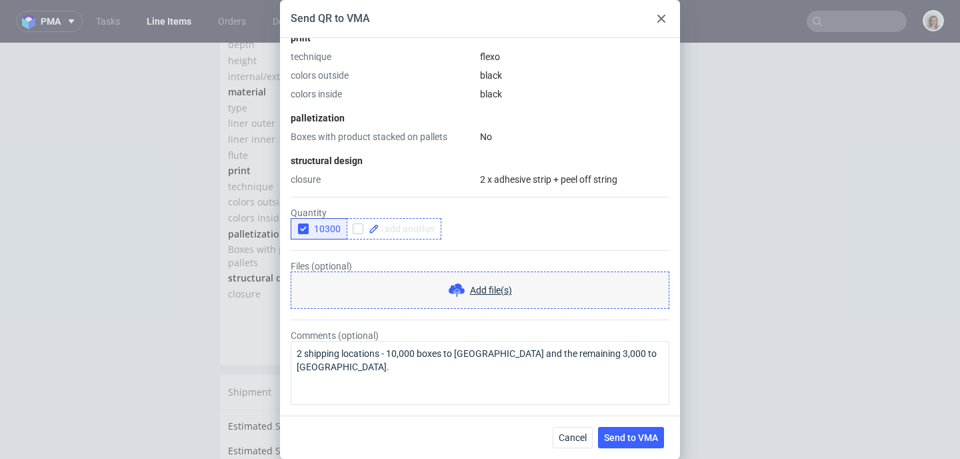
click at [397, 231] on span at bounding box center [407, 228] width 56 height 9
checkbox input "true"
click at [307, 228] on icon "button" at bounding box center [303, 228] width 9 height 9
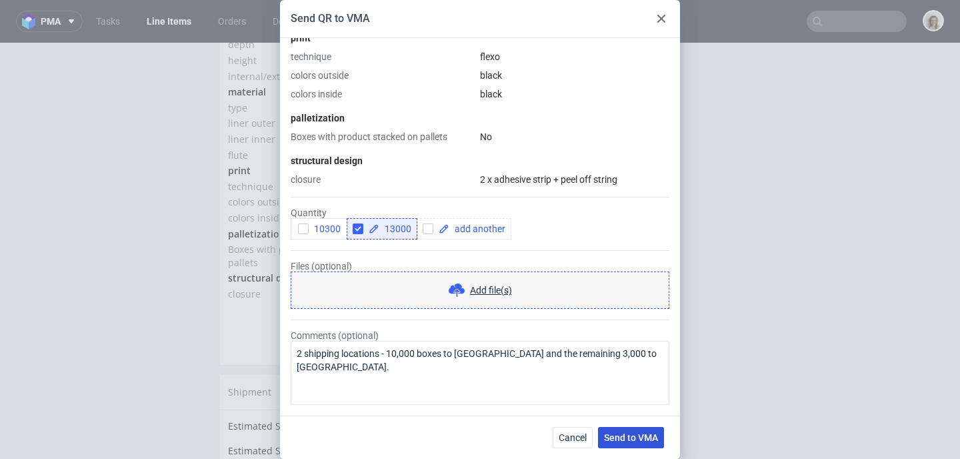
click at [647, 437] on span "Send to VMA" at bounding box center [631, 437] width 54 height 9
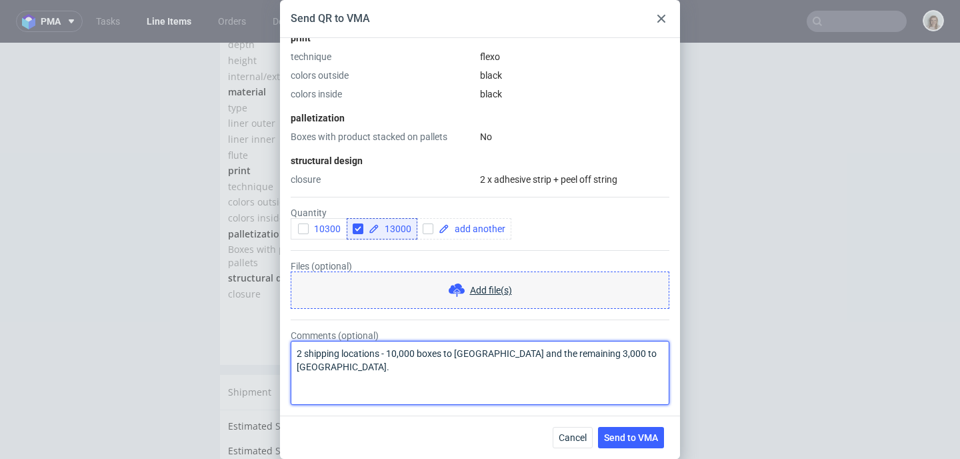
drag, startPoint x: 641, startPoint y: 352, endPoint x: 250, endPoint y: 343, distance: 390.7
click at [250, 343] on div "Send QR to VMA HS Code - Custom Unit Price Without Margin 0.28 EUR Shipping cos…" at bounding box center [480, 229] width 960 height 459
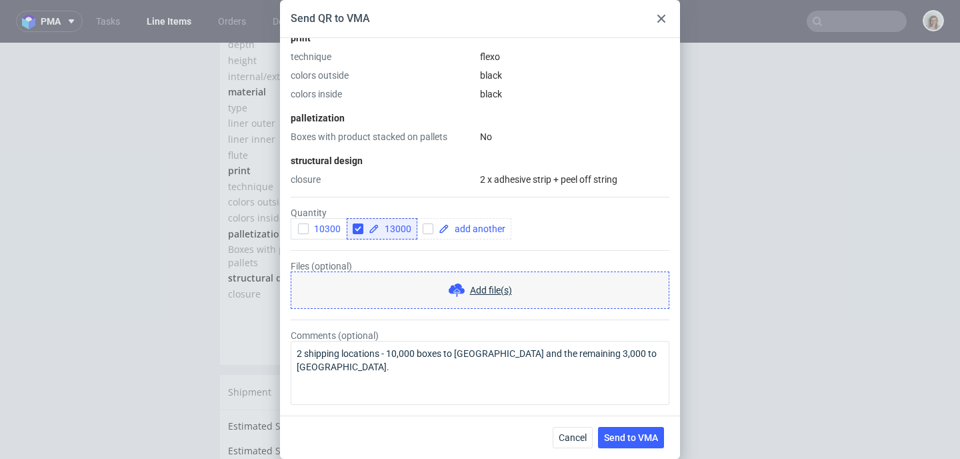
click at [662, 23] on div at bounding box center [661, 19] width 16 height 16
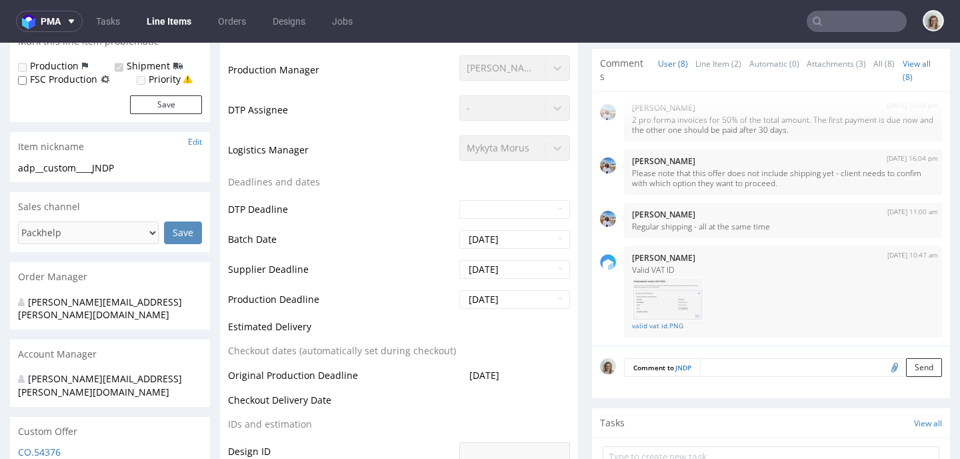
scroll to position [0, 0]
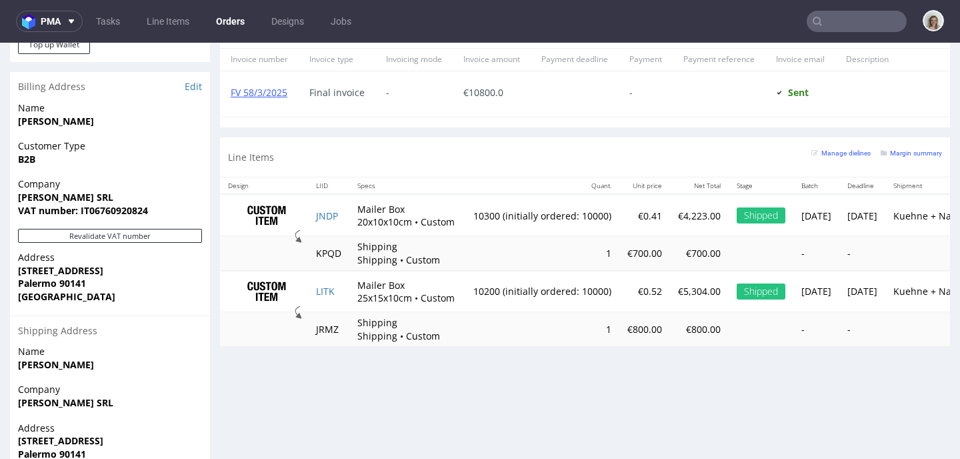
scroll to position [769, 0]
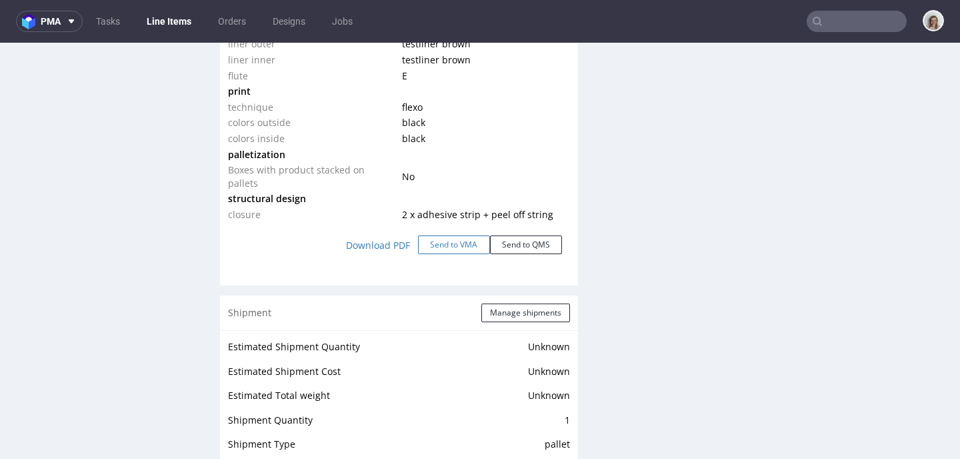
scroll to position [1523, 0]
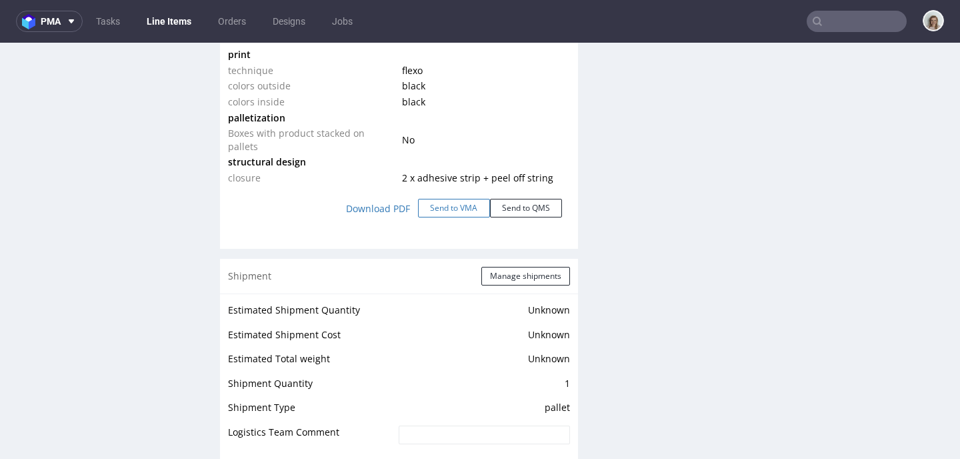
click at [437, 210] on button "Send to VMA" at bounding box center [454, 208] width 72 height 19
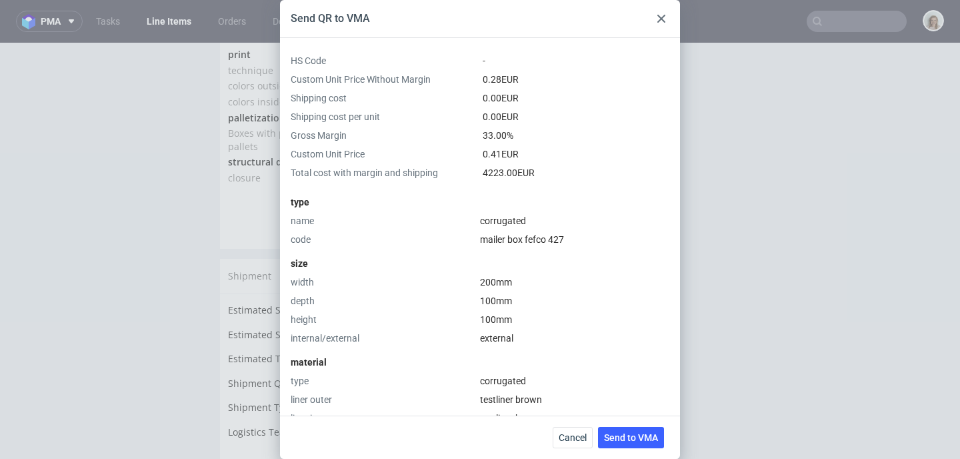
scroll to position [423, 0]
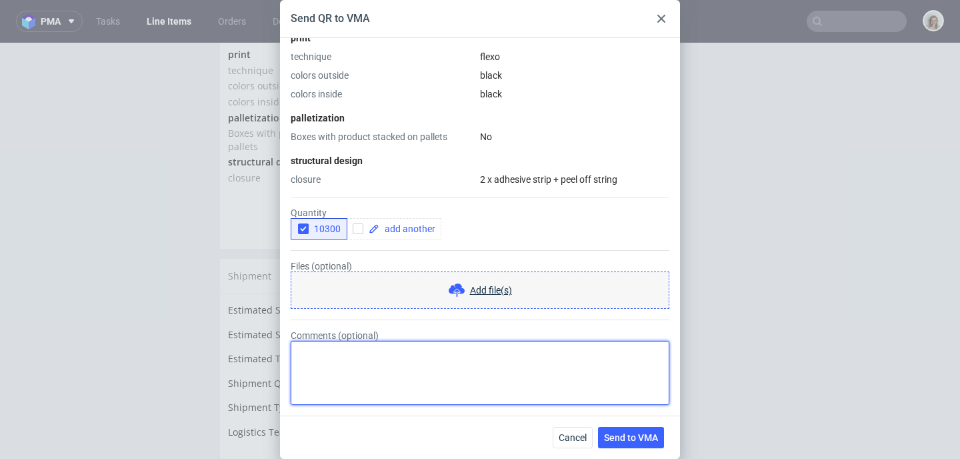
click at [453, 377] on textarea "Comments (optional)" at bounding box center [480, 373] width 379 height 64
type textarea "2 shipping locations - 10,000 boxes to Palermo and the remaining 3,000 to Milan."
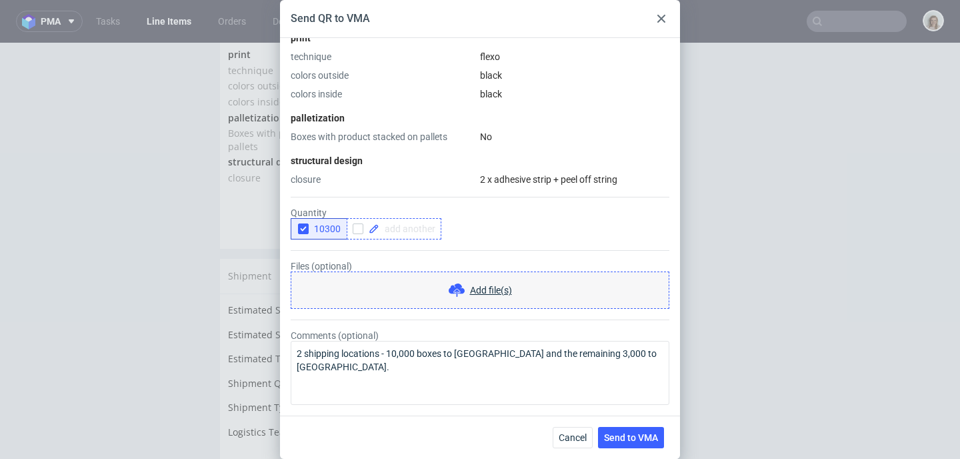
click at [414, 224] on span at bounding box center [407, 228] width 56 height 9
checkbox input "true"
click at [295, 225] on button "10300" at bounding box center [319, 228] width 57 height 21
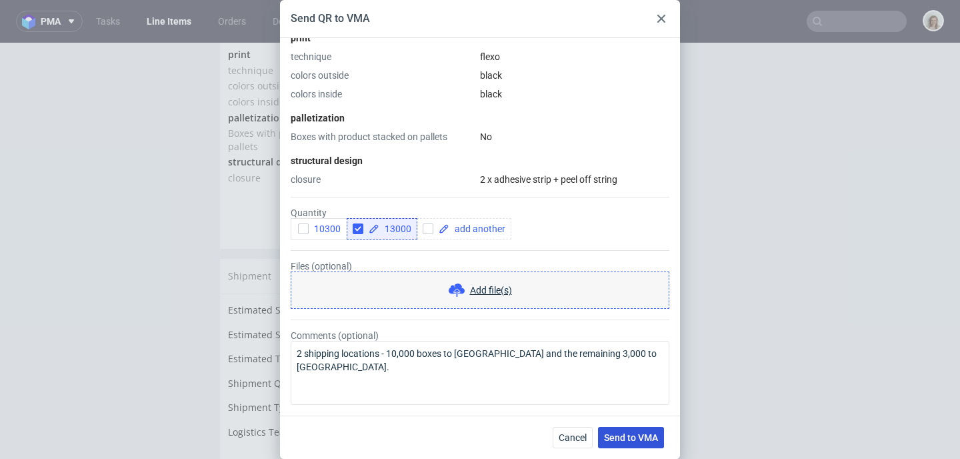
click at [604, 441] on span "Send to VMA" at bounding box center [631, 437] width 54 height 9
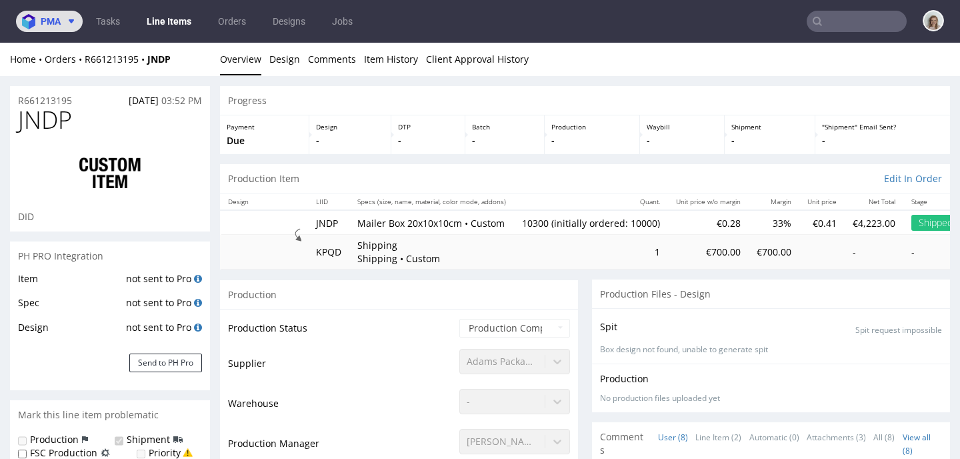
click at [73, 25] on icon at bounding box center [71, 21] width 11 height 11
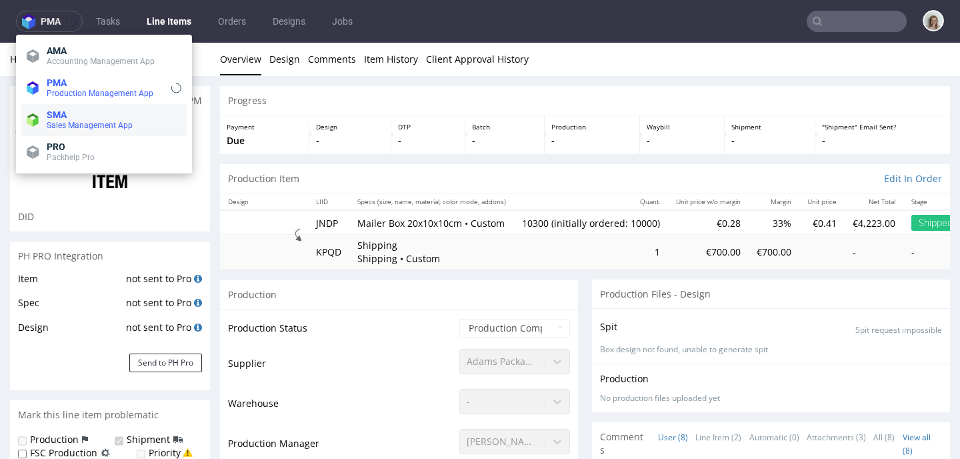
click at [91, 117] on span "SMA" at bounding box center [114, 114] width 135 height 11
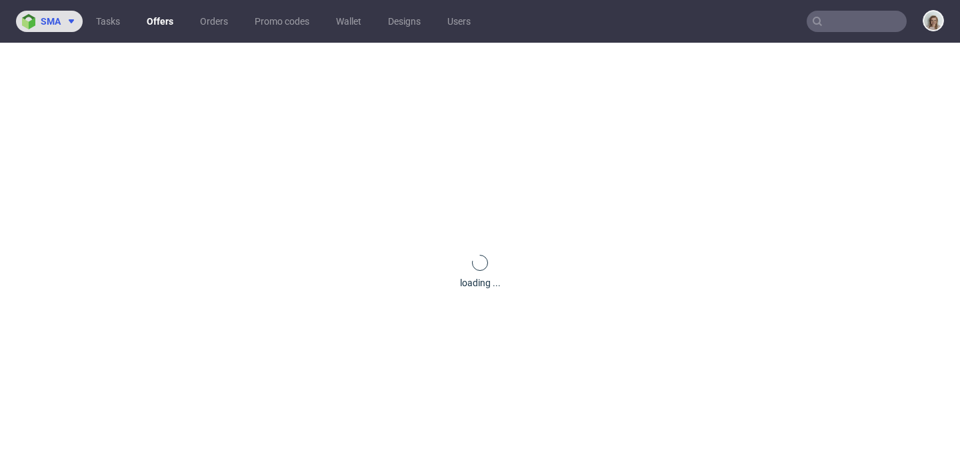
click at [63, 23] on span at bounding box center [69, 21] width 16 height 11
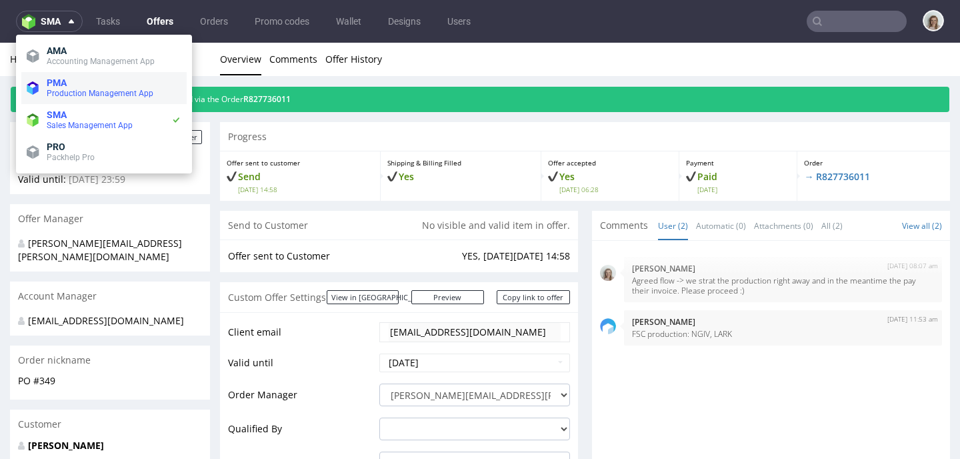
click at [77, 89] on span "Production Management App" at bounding box center [100, 93] width 107 height 9
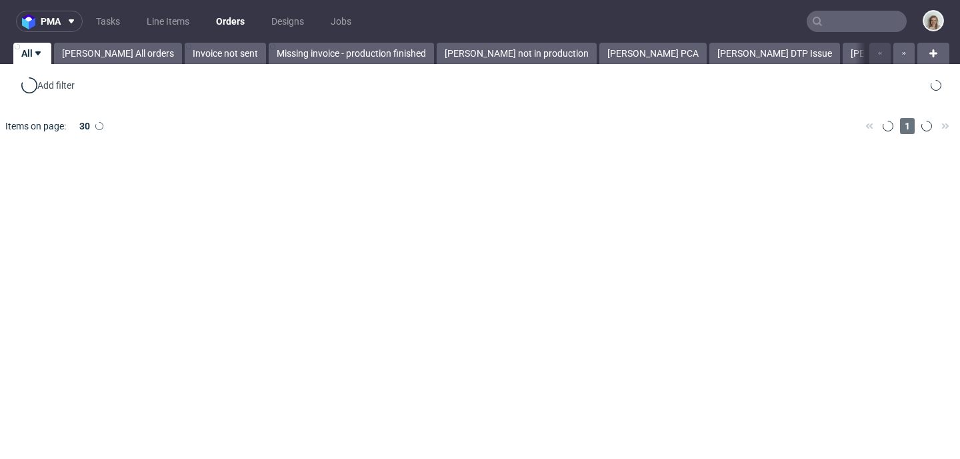
click at [831, 25] on input "text" at bounding box center [857, 21] width 100 height 21
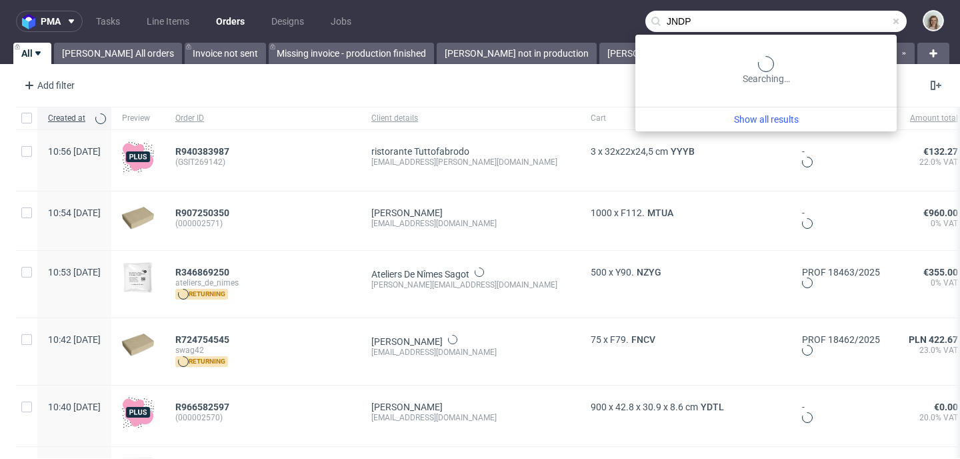
type input "JNDP"
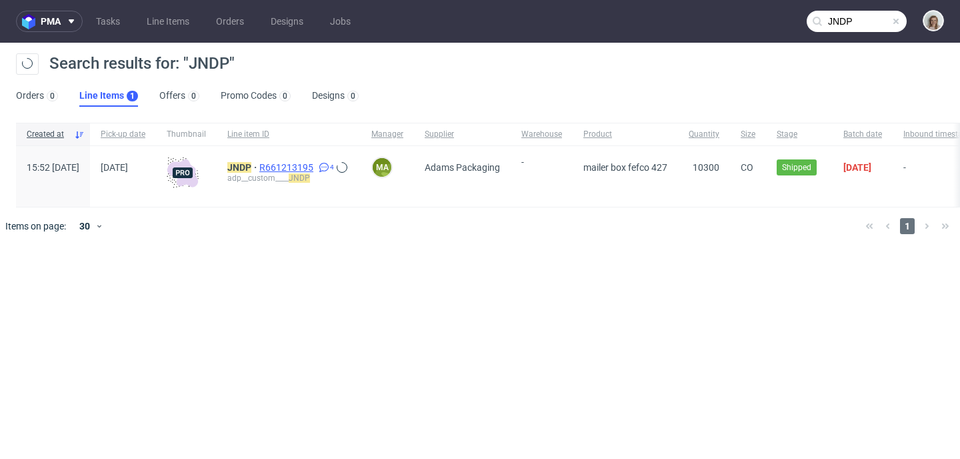
click at [316, 167] on span "R661213195" at bounding box center [287, 167] width 57 height 11
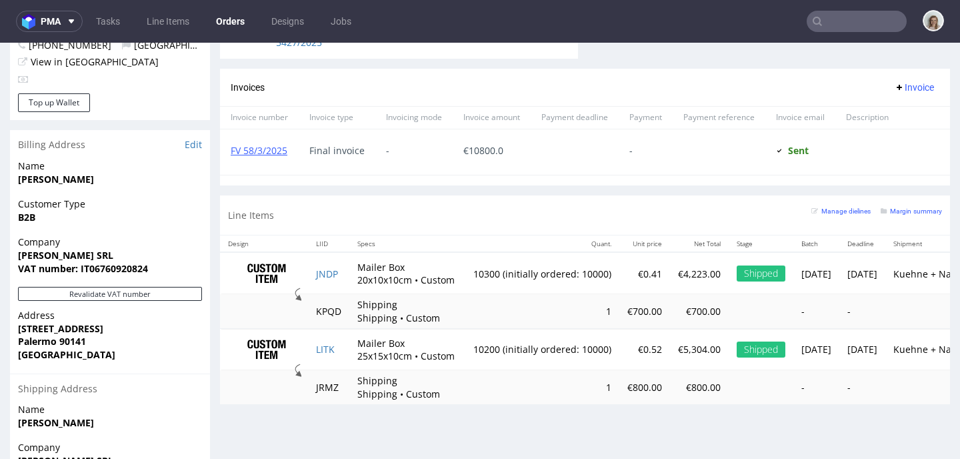
scroll to position [724, 0]
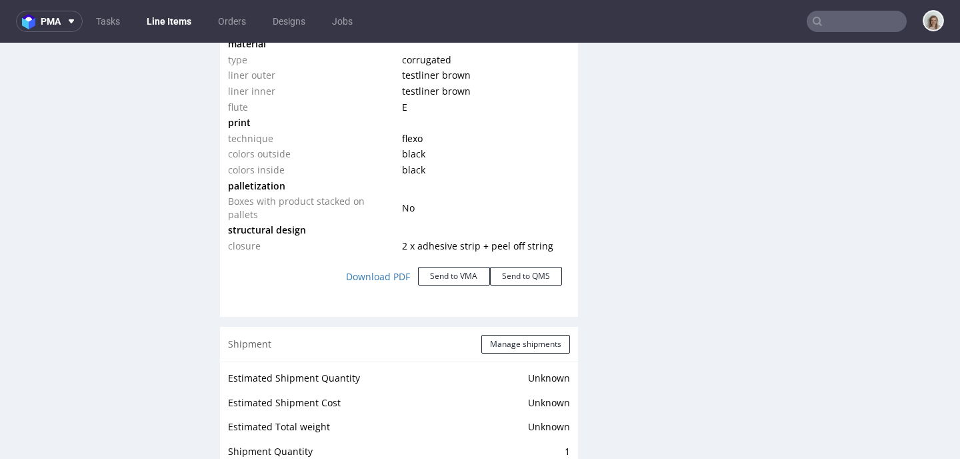
scroll to position [1473, 0]
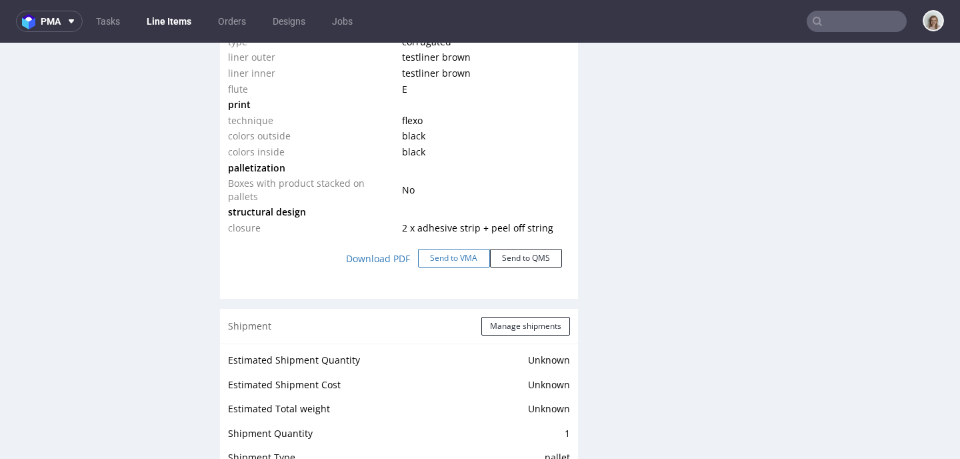
click at [461, 256] on button "Send to VMA" at bounding box center [454, 258] width 72 height 19
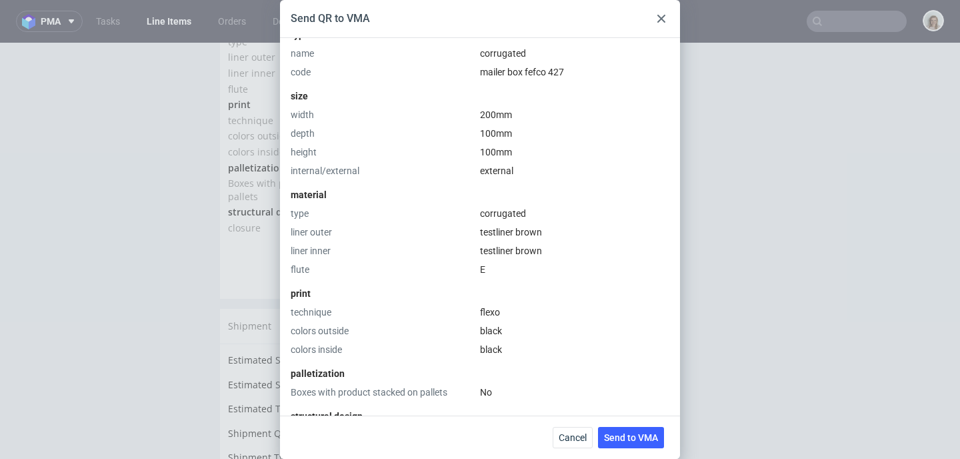
scroll to position [423, 0]
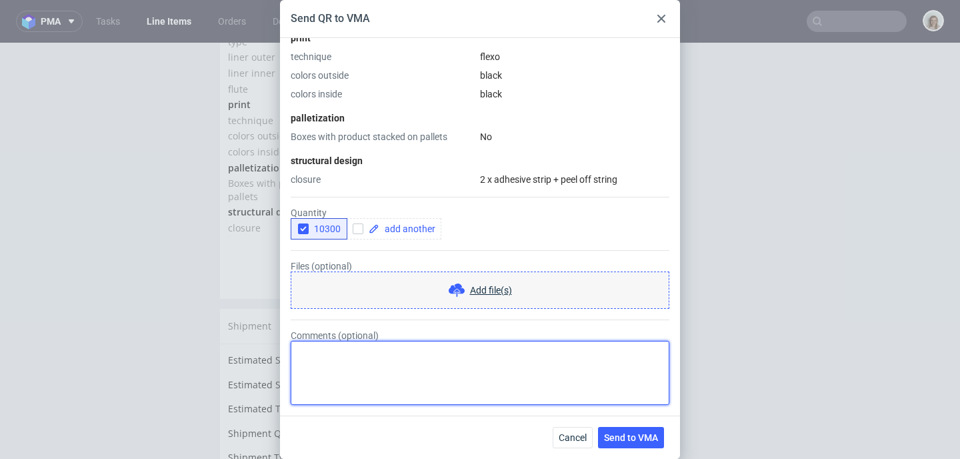
click at [436, 363] on textarea "Comments (optional)" at bounding box center [480, 373] width 379 height 64
type textarea "2 shipping locations - 10 000 to Palermo and 3 000 to Milan"
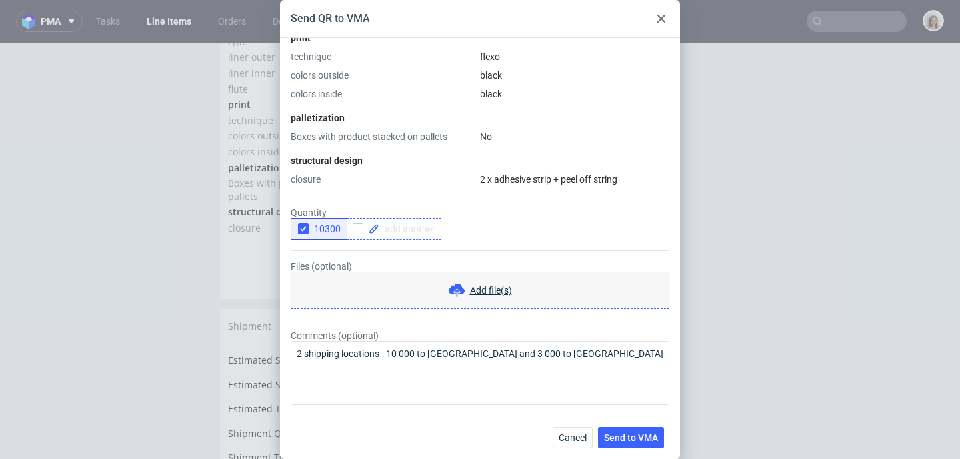
click at [407, 237] on div at bounding box center [394, 228] width 95 height 21
checkbox input "true"
click at [307, 226] on icon "button" at bounding box center [303, 228] width 9 height 9
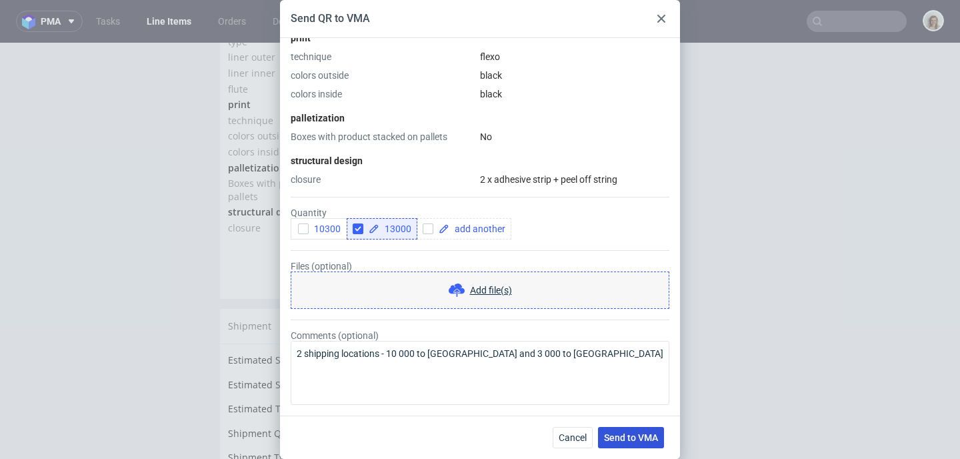
click at [617, 435] on span "Send to VMA" at bounding box center [631, 437] width 54 height 9
click at [661, 15] on icon at bounding box center [661, 19] width 8 height 8
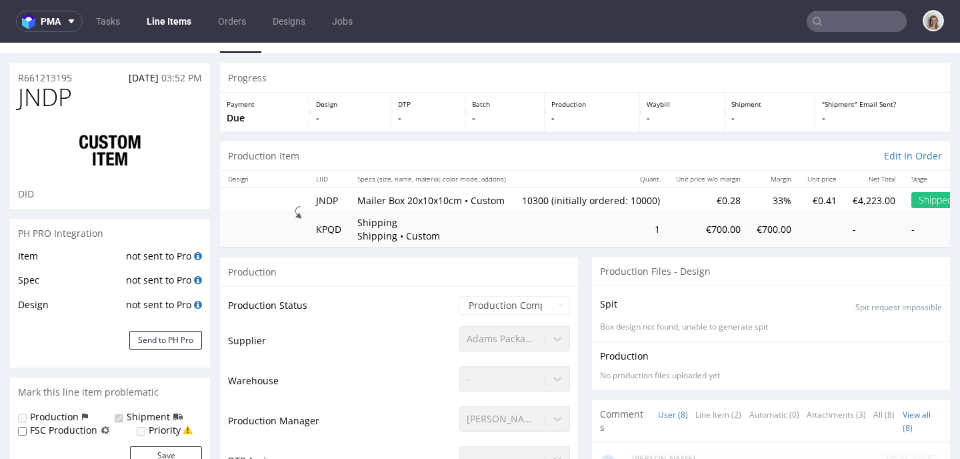
scroll to position [0, 0]
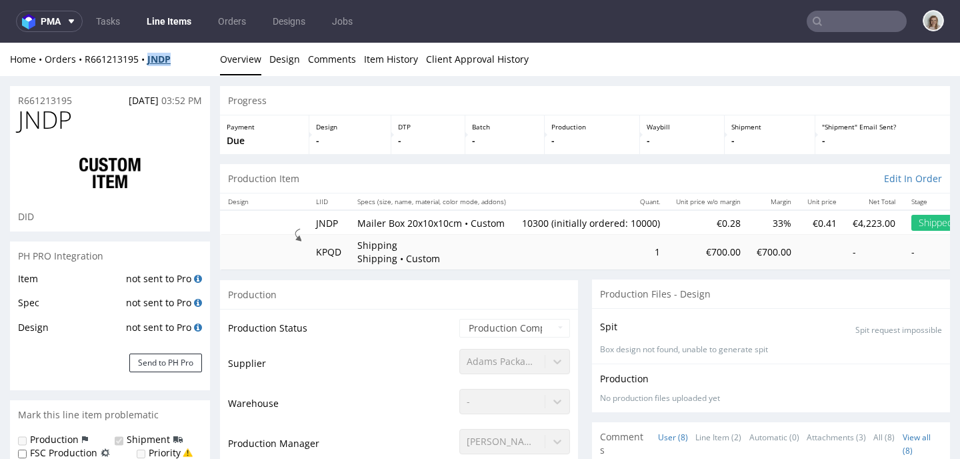
drag, startPoint x: 179, startPoint y: 59, endPoint x: 149, endPoint y: 59, distance: 30.0
click at [149, 59] on div "Home Orders R661213195 JNDP" at bounding box center [110, 59] width 200 height 13
copy strong "JNDP"
click at [831, 9] on nav "pma Tasks Line Items Orders Designs Jobs" at bounding box center [480, 21] width 960 height 43
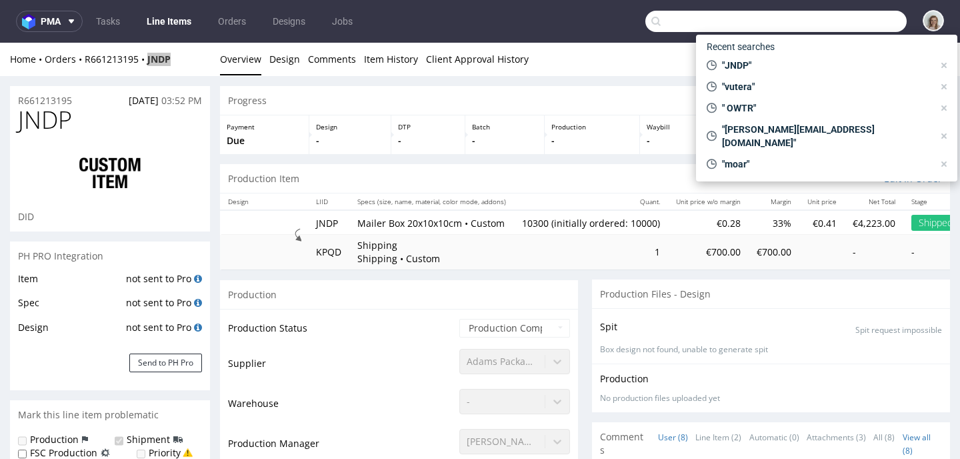
click at [836, 15] on input "text" at bounding box center [775, 21] width 261 height 21
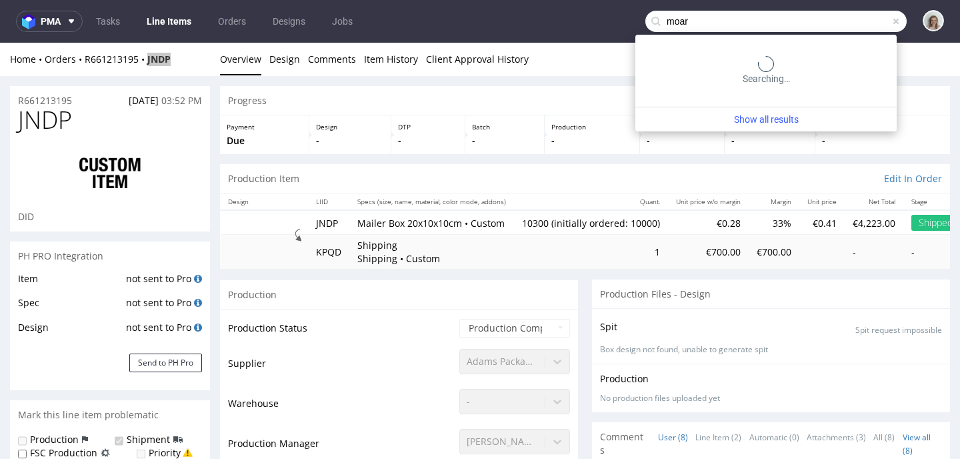
type input "moar"
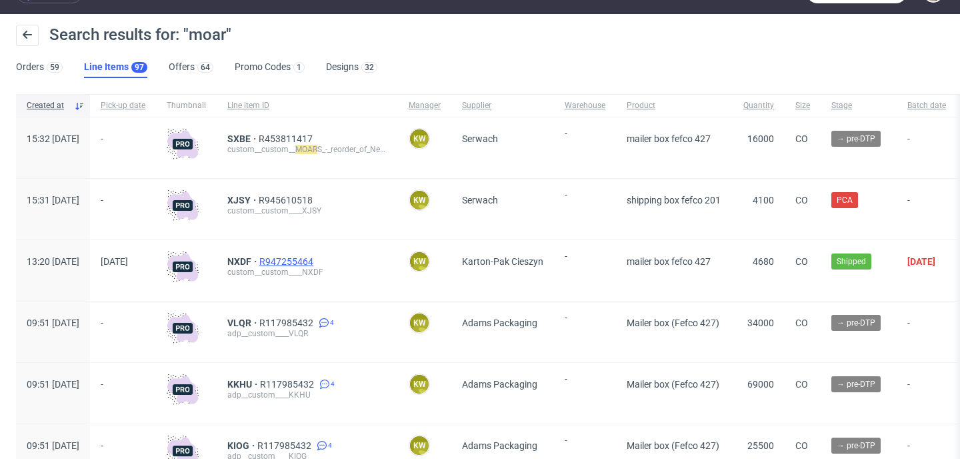
scroll to position [44, 0]
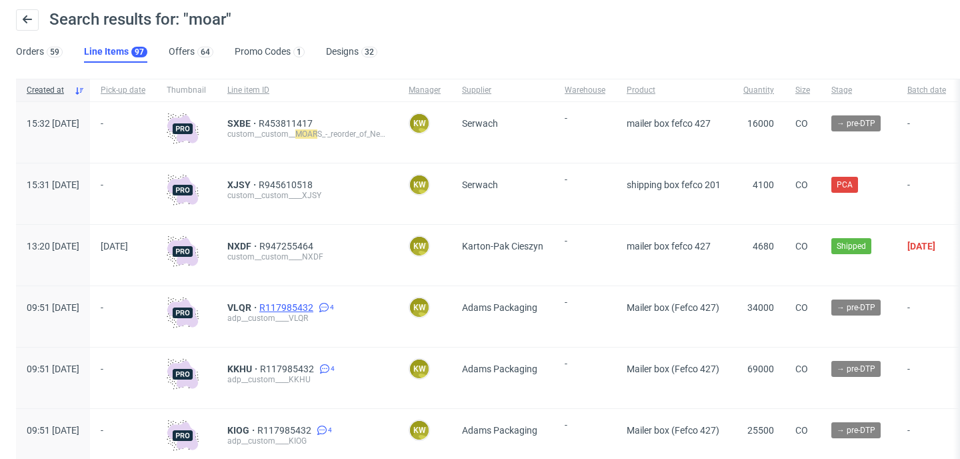
click at [316, 303] on span "R117985432" at bounding box center [287, 307] width 57 height 11
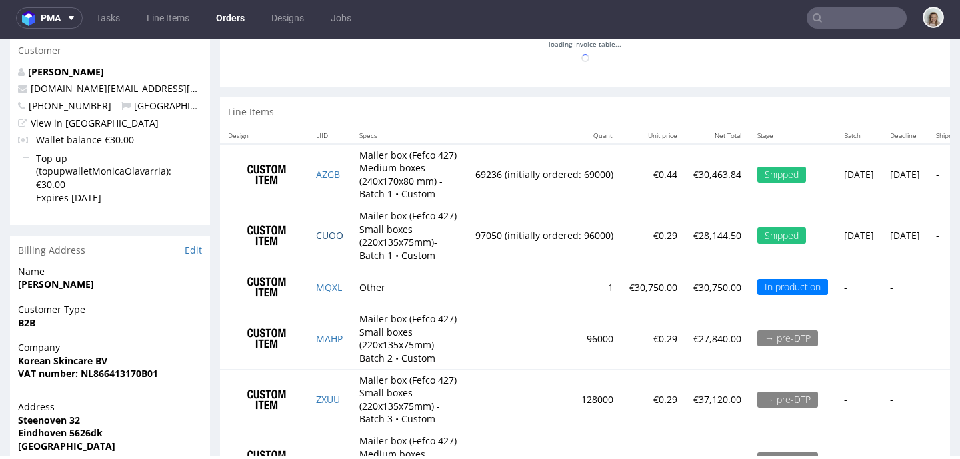
scroll to position [1092, 0]
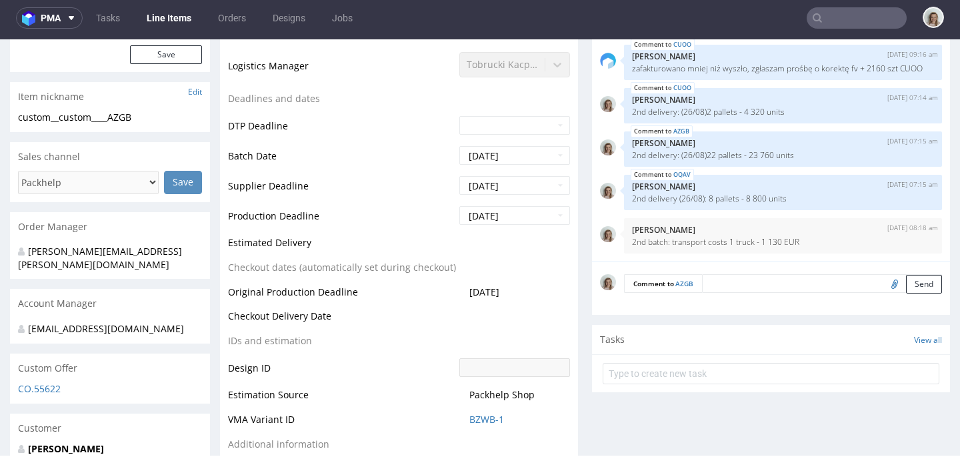
scroll to position [205, 0]
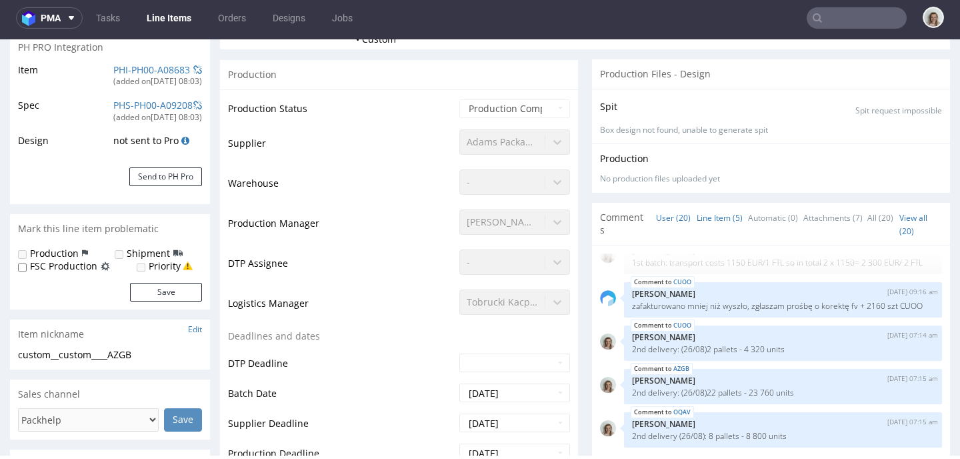
click at [699, 213] on link "Line Item (5)" at bounding box center [720, 217] width 46 height 29
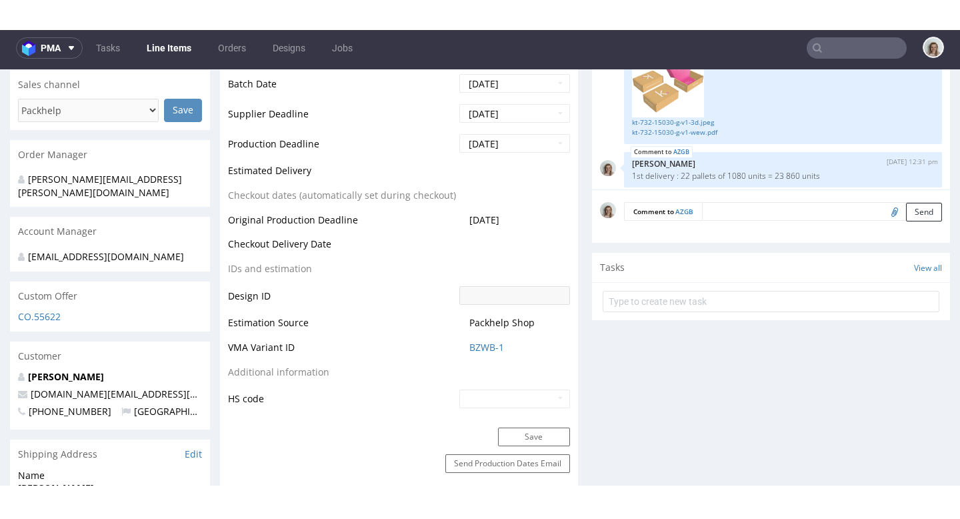
scroll to position [537, 0]
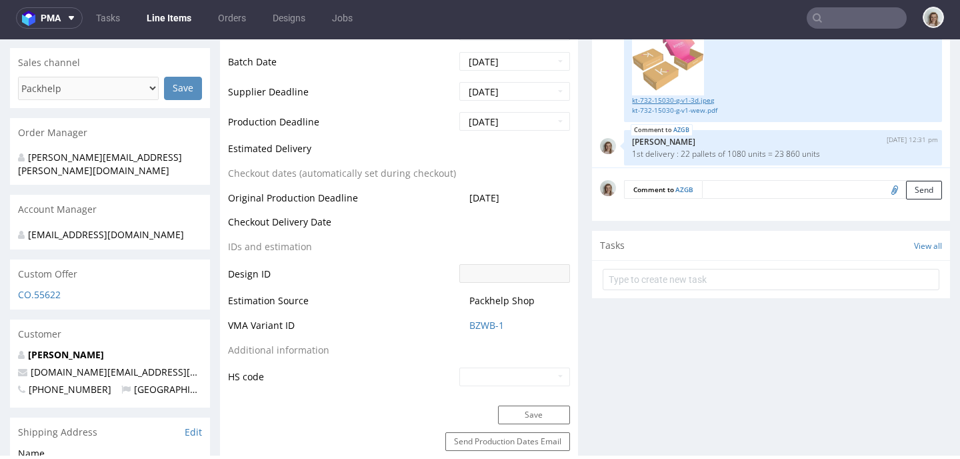
click at [671, 101] on link "kt-732-15030-g-v1-3d.jpeg" at bounding box center [783, 100] width 302 height 10
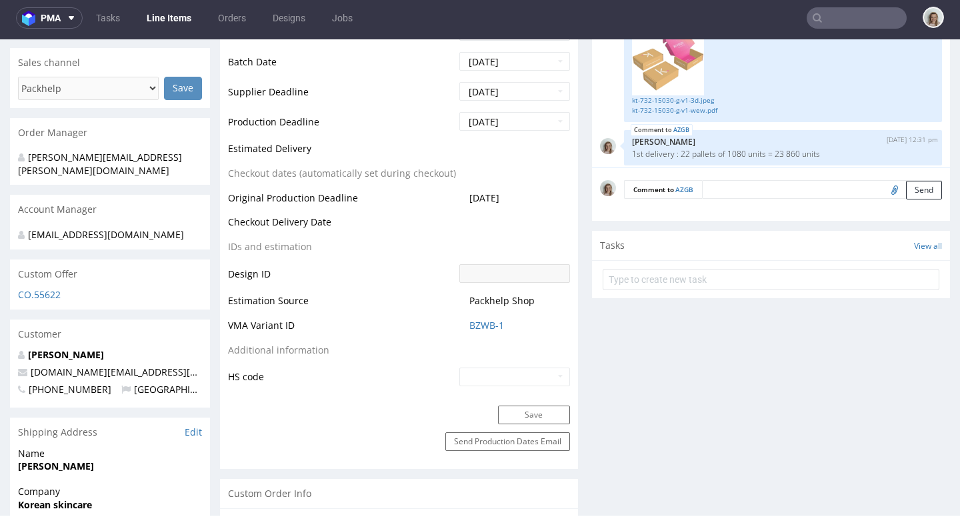
click at [53, 29] on nav "pma Tasks Line Items Orders Designs Jobs" at bounding box center [480, 18] width 960 height 43
click at [61, 13] on span at bounding box center [69, 18] width 16 height 11
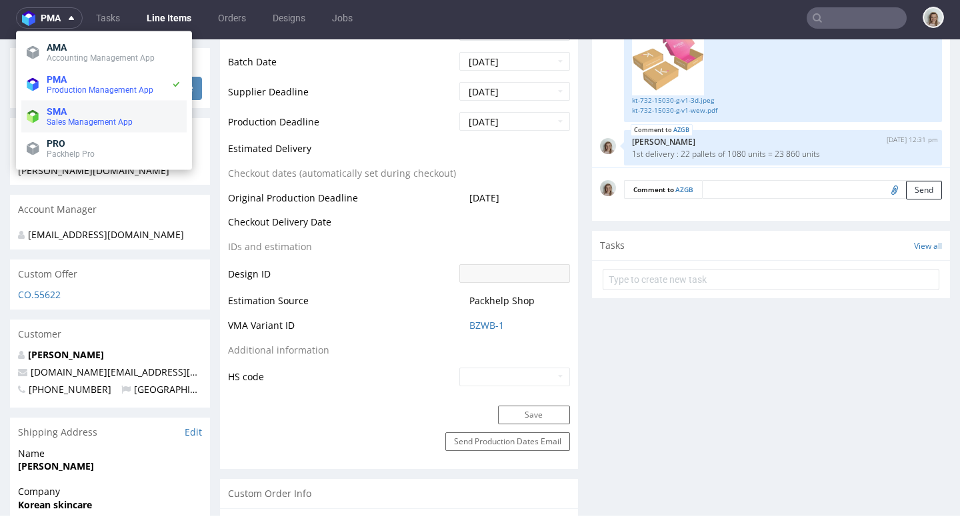
click at [63, 112] on span "SMA" at bounding box center [57, 111] width 20 height 11
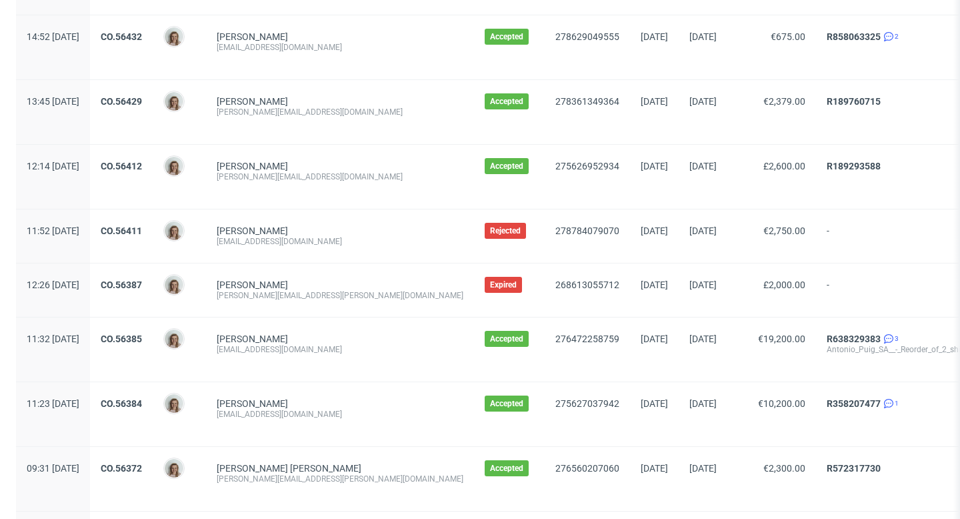
scroll to position [1362, 0]
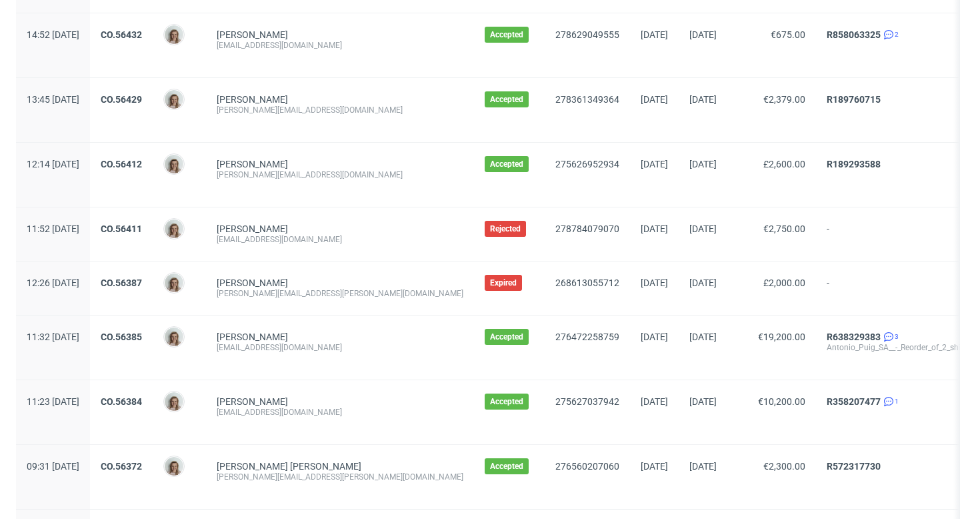
click at [153, 276] on div "CO.56387" at bounding box center [121, 287] width 63 height 53
click at [142, 277] on link "CO.56387" at bounding box center [121, 282] width 41 height 11
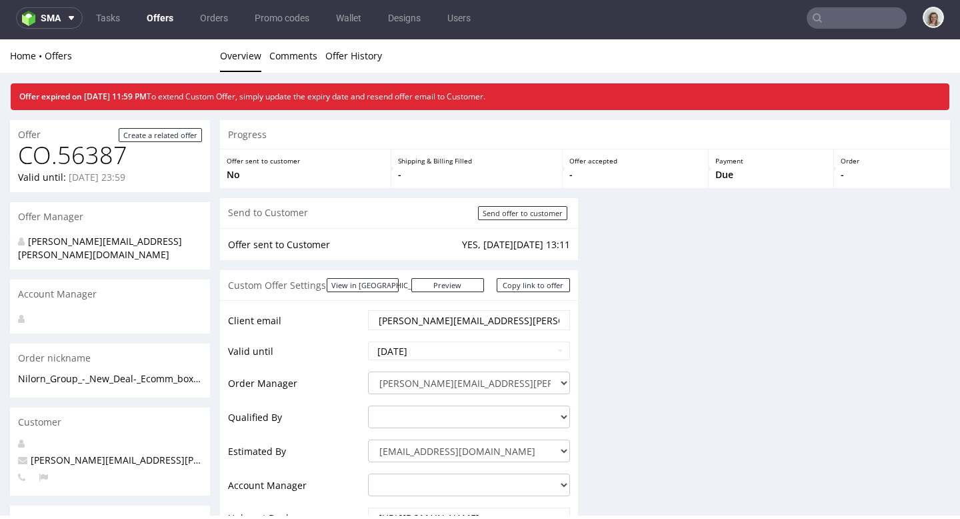
scroll to position [3, 0]
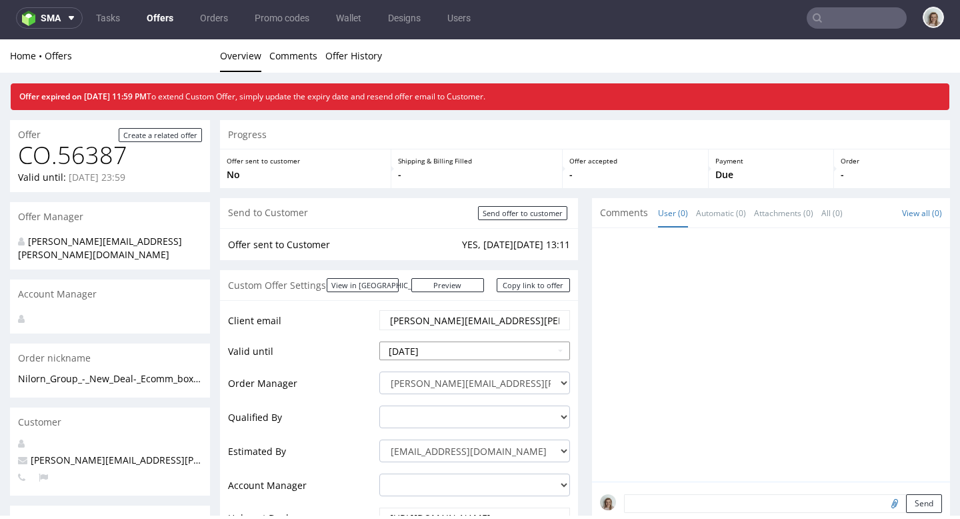
click at [459, 358] on input "2025-08-31" at bounding box center [474, 350] width 191 height 19
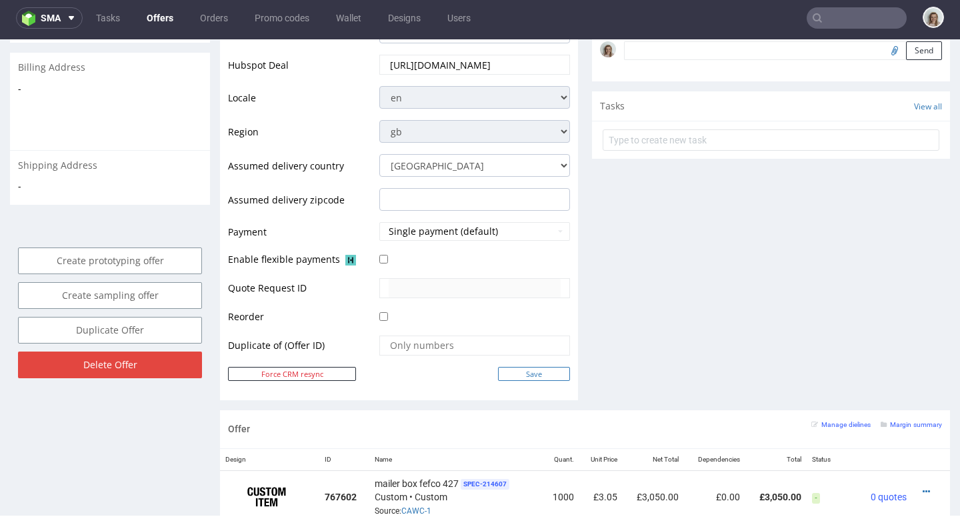
scroll to position [459, 0]
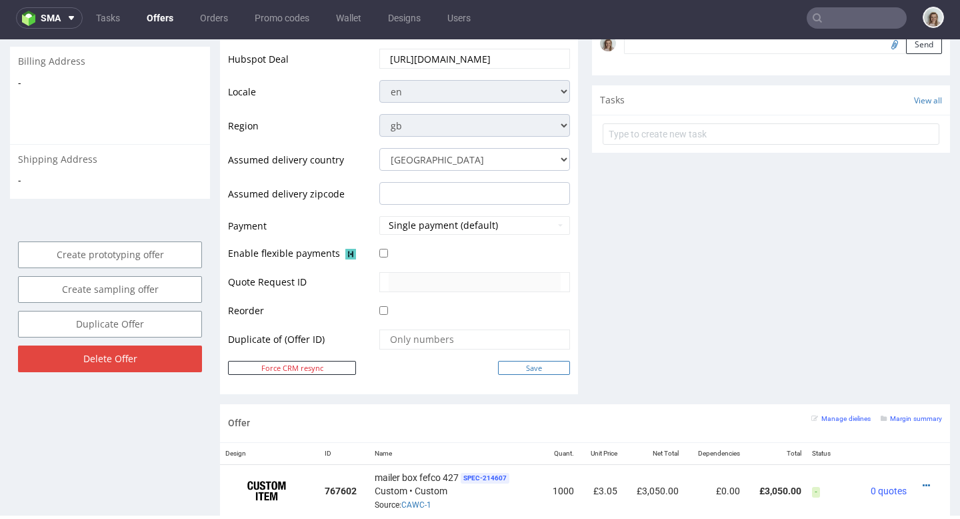
type input "[DATE]"
click at [549, 365] on input "Save" at bounding box center [534, 368] width 72 height 14
type input "In progress..."
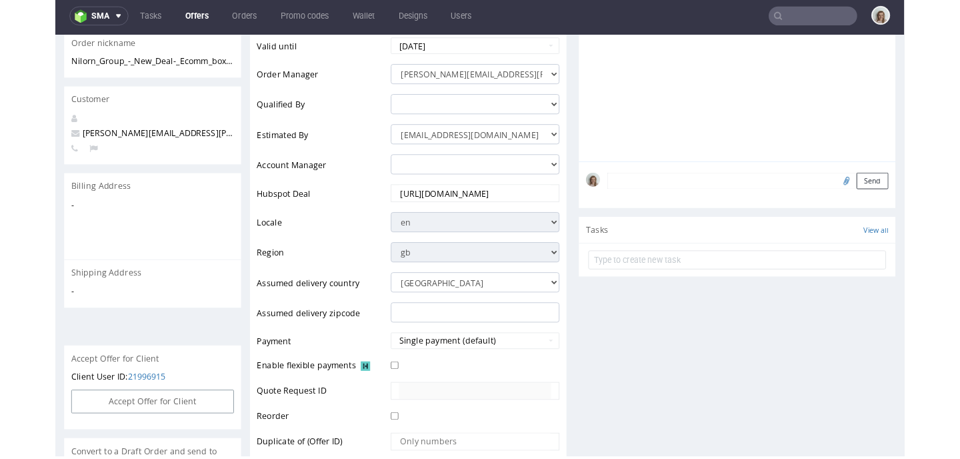
scroll to position [304, 0]
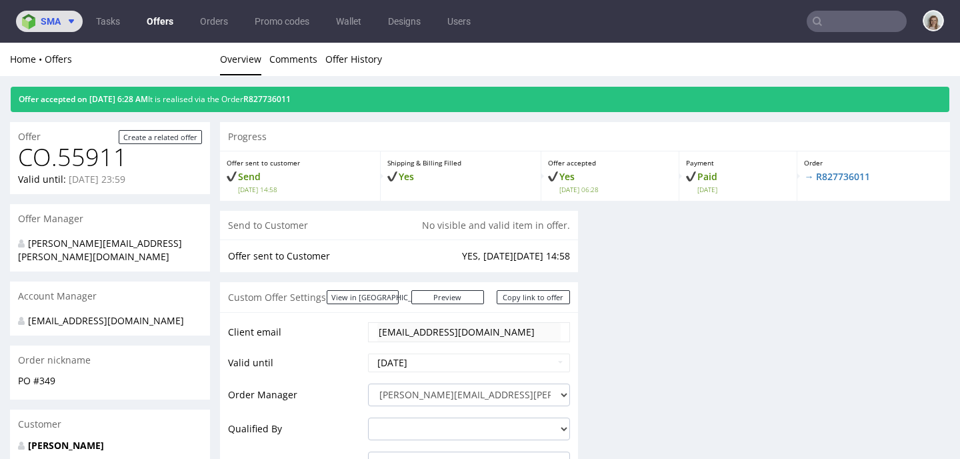
click at [63, 23] on span at bounding box center [69, 21] width 16 height 11
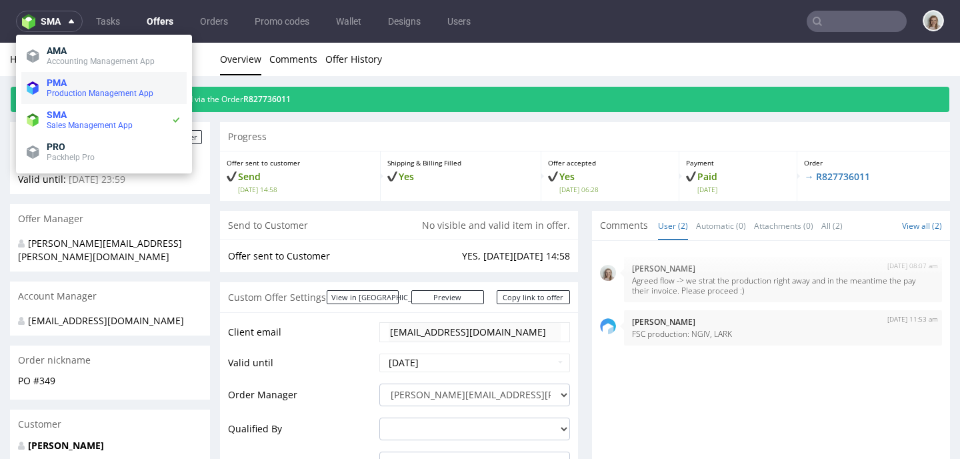
click at [58, 93] on span "Production Management App" at bounding box center [100, 93] width 107 height 9
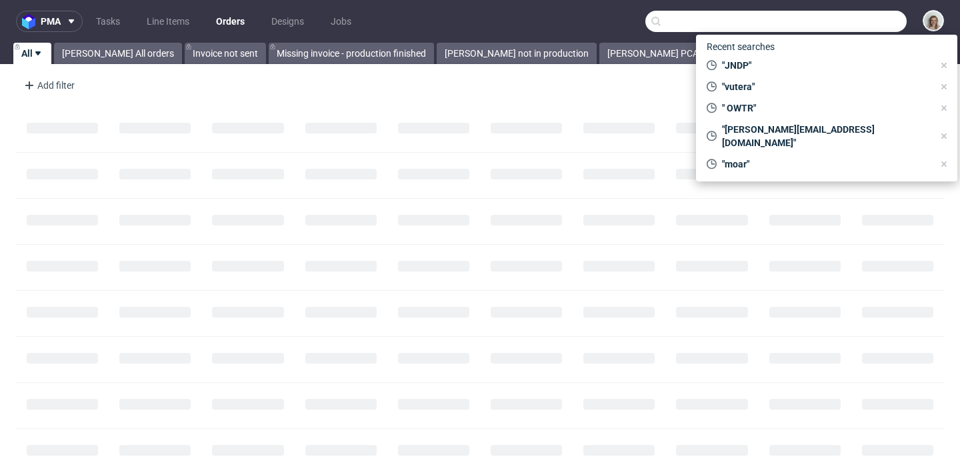
click at [847, 19] on input "text" at bounding box center [775, 21] width 261 height 21
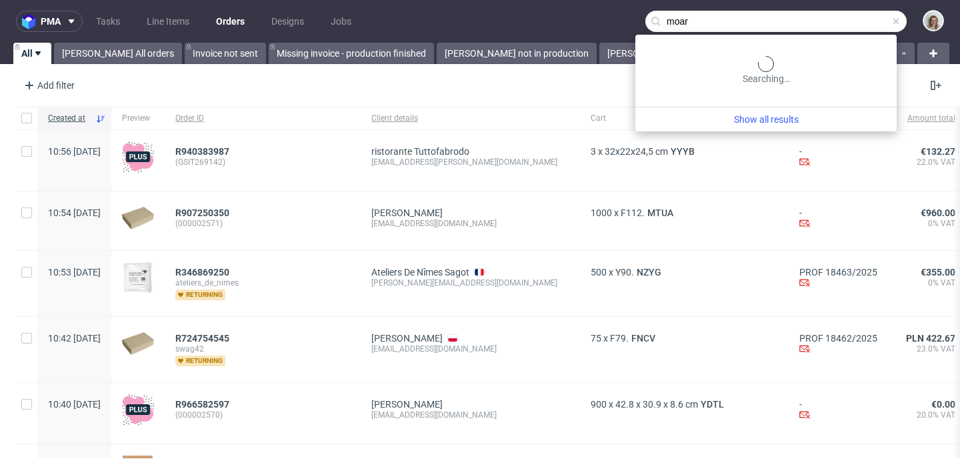
type input "moar"
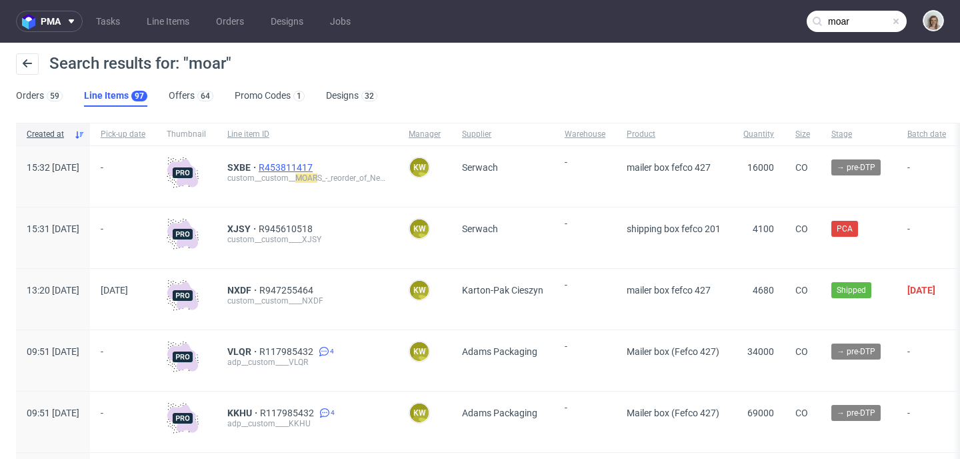
click at [315, 166] on span "R453811417" at bounding box center [287, 167] width 57 height 11
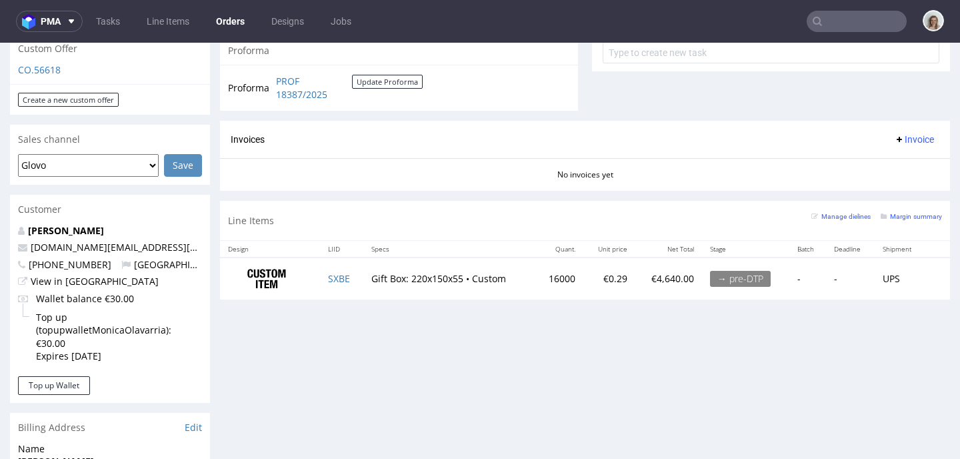
scroll to position [521, 0]
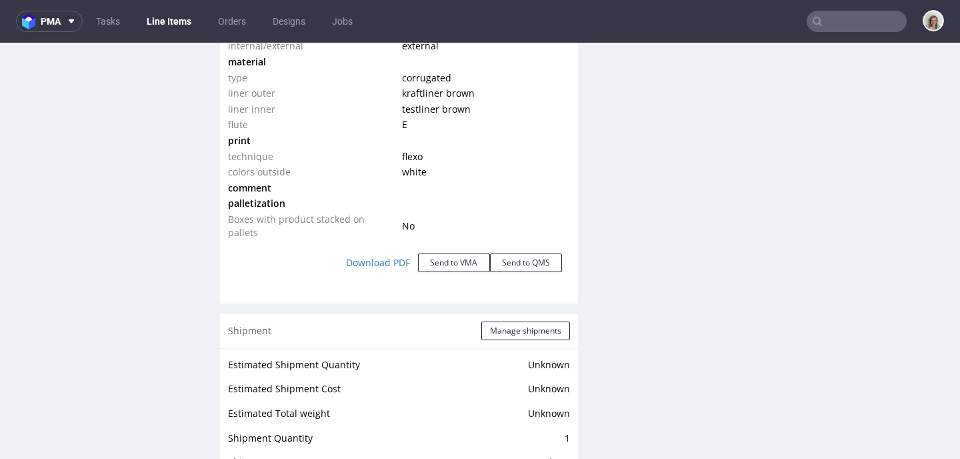
scroll to position [1373, 0]
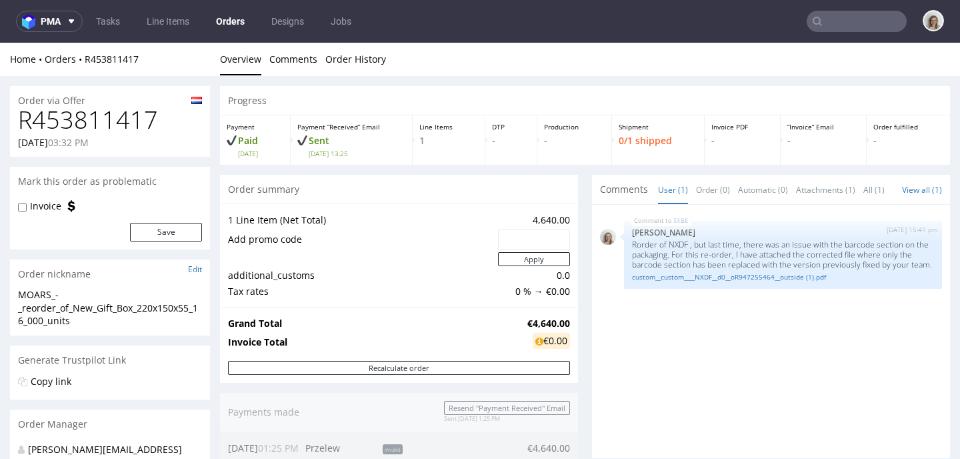
type input "moar"
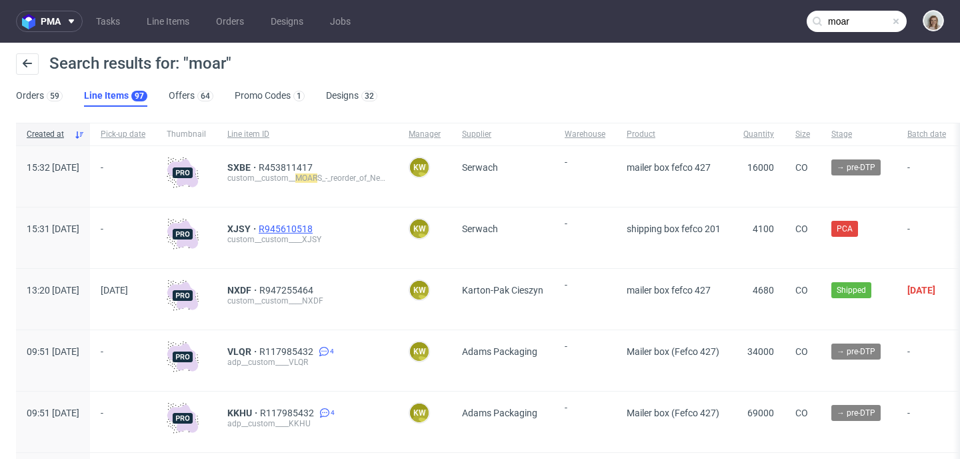
click at [315, 226] on span "R945610518" at bounding box center [287, 228] width 57 height 11
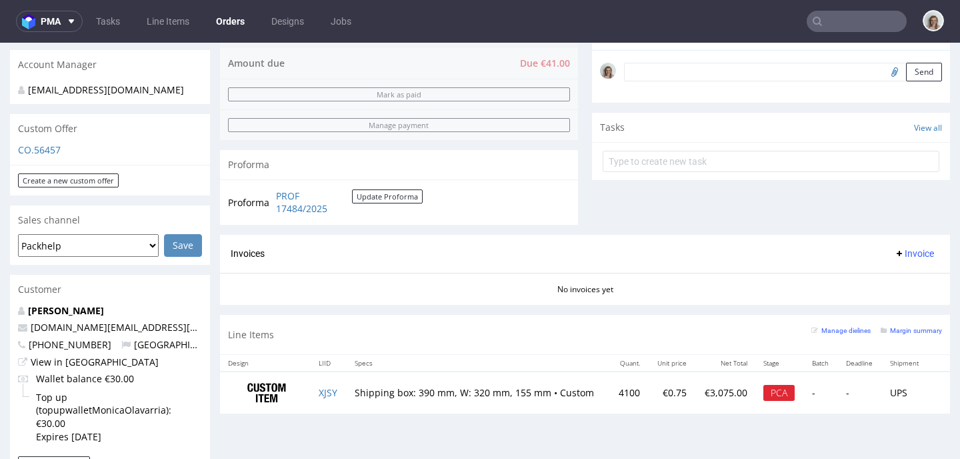
scroll to position [409, 0]
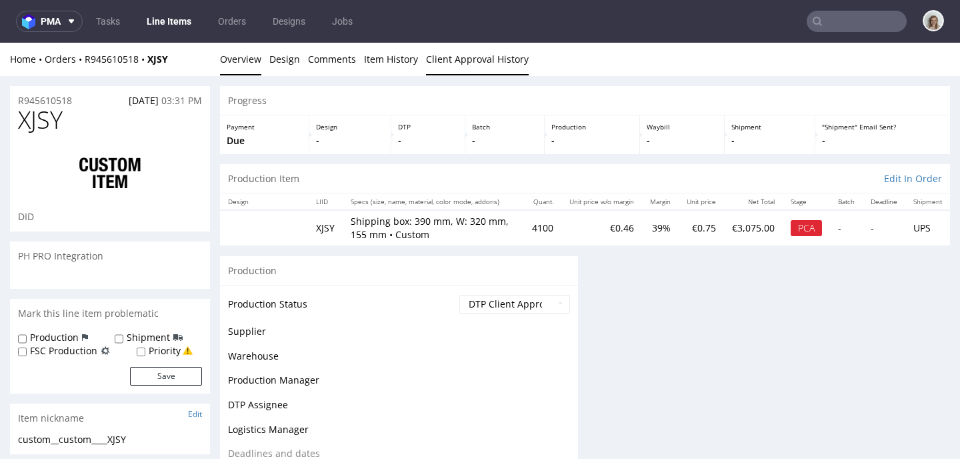
click at [471, 56] on link "Client Approval History" at bounding box center [477, 59] width 103 height 33
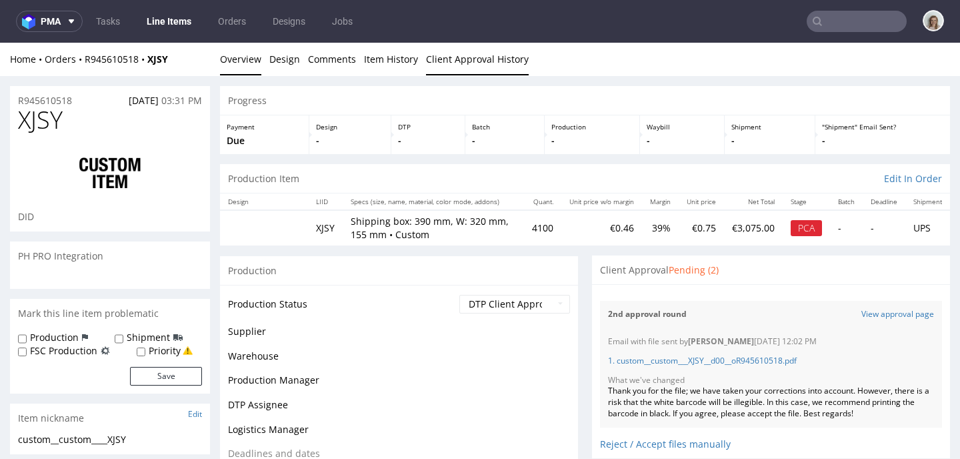
scroll to position [43, 0]
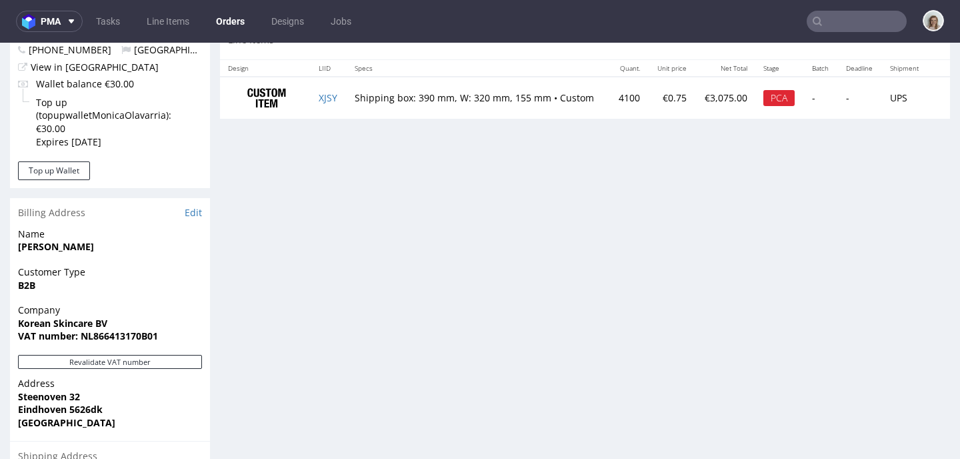
scroll to position [414, 0]
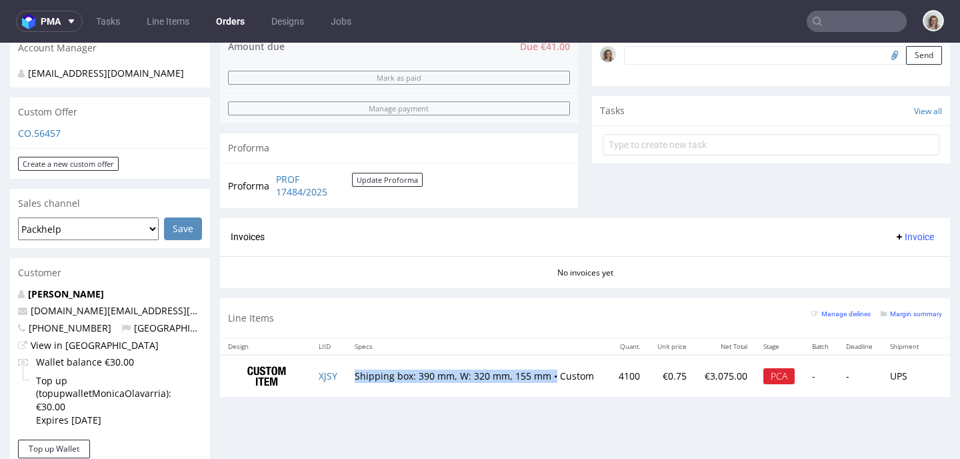
drag, startPoint x: 349, startPoint y: 370, endPoint x: 553, endPoint y: 374, distance: 204.0
click at [553, 374] on td "Shipping box: 390 mm, W: 320 mm, 155 mm • Custom" at bounding box center [478, 376] width 263 height 42
copy td "Shipping box: 390 mm, W: 320 mm, 155 mm •"
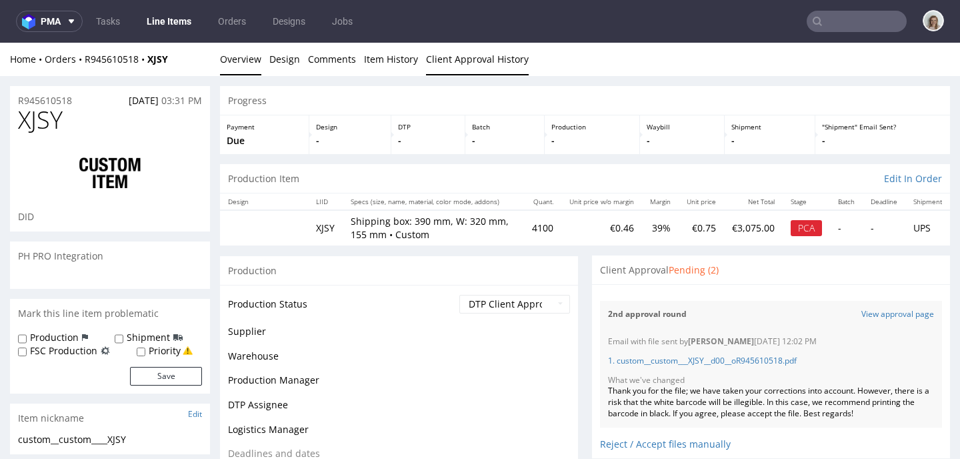
click at [491, 58] on link "Client Approval History" at bounding box center [477, 59] width 103 height 33
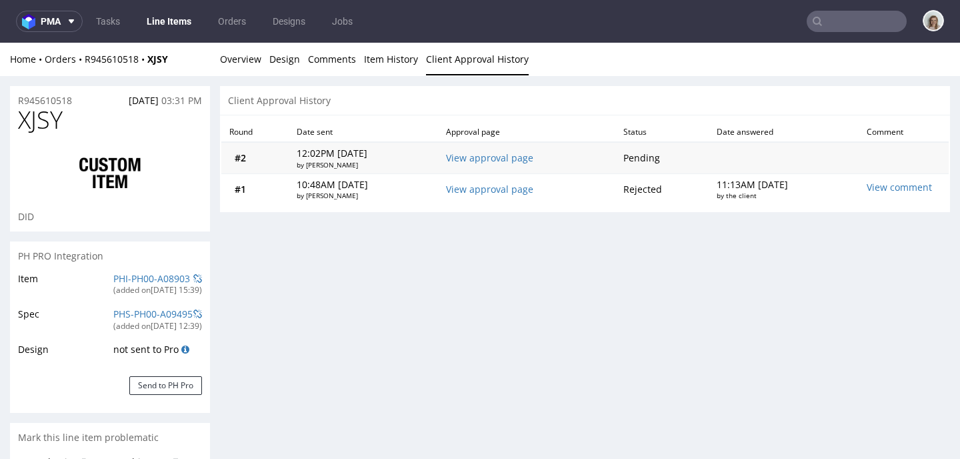
click at [490, 163] on td "View approval page" at bounding box center [526, 157] width 177 height 31
click at [490, 160] on link "View approval page" at bounding box center [489, 157] width 87 height 13
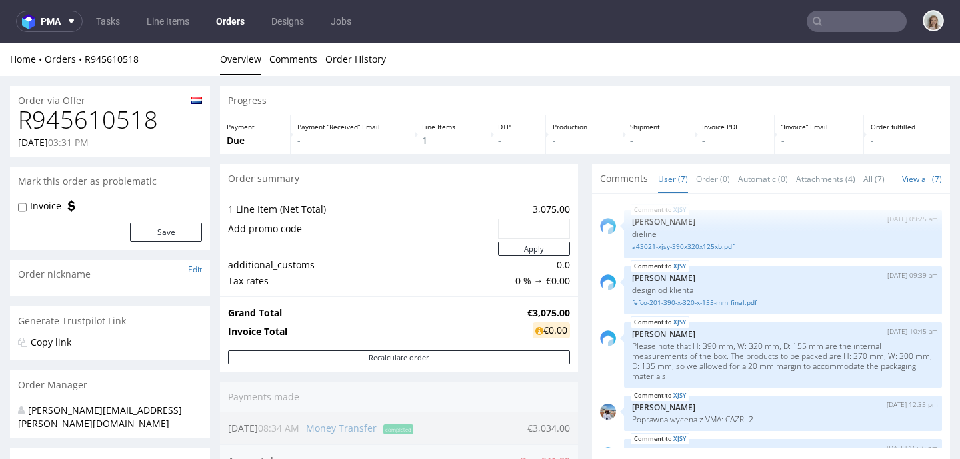
scroll to position [157, 0]
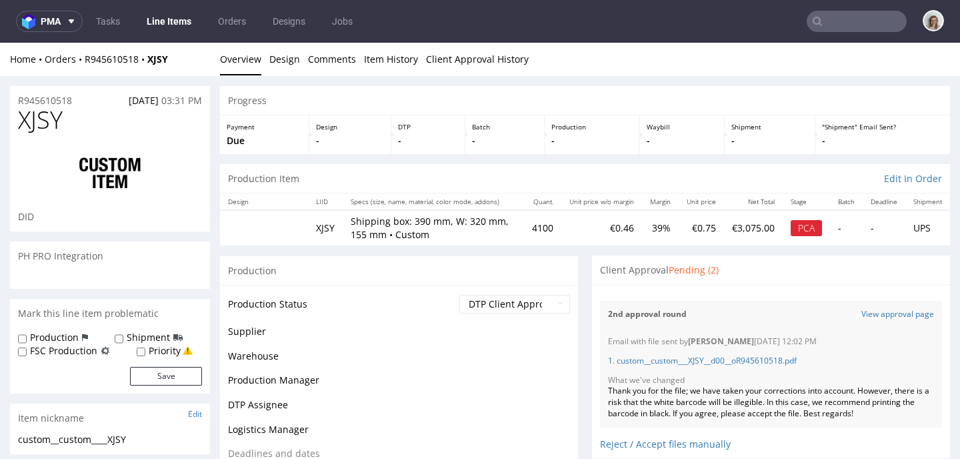
scroll to position [157, 0]
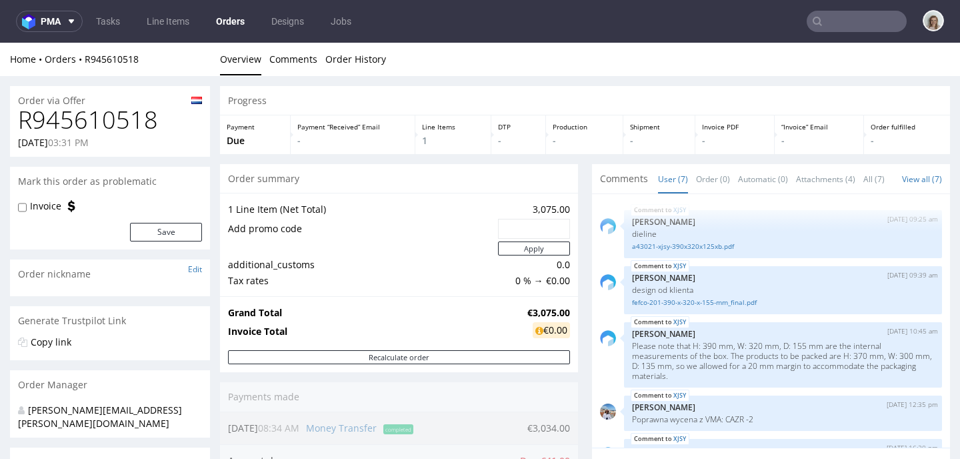
scroll to position [157, 0]
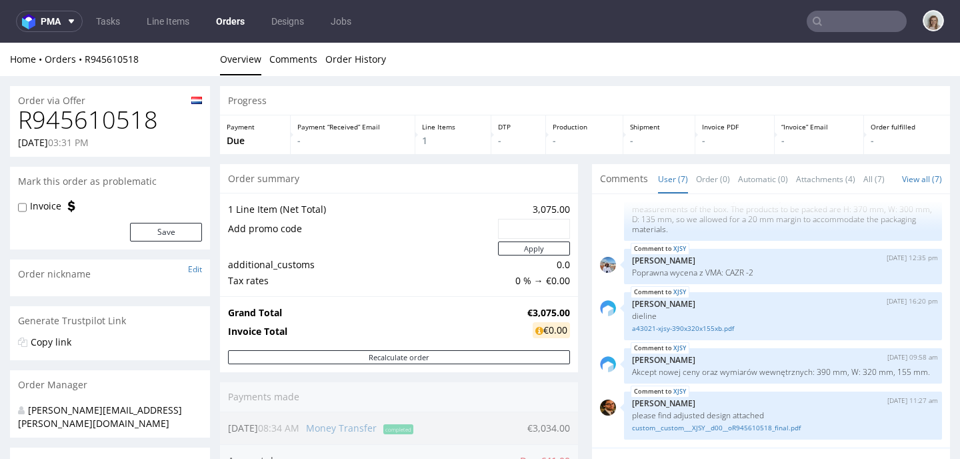
type input "moar"
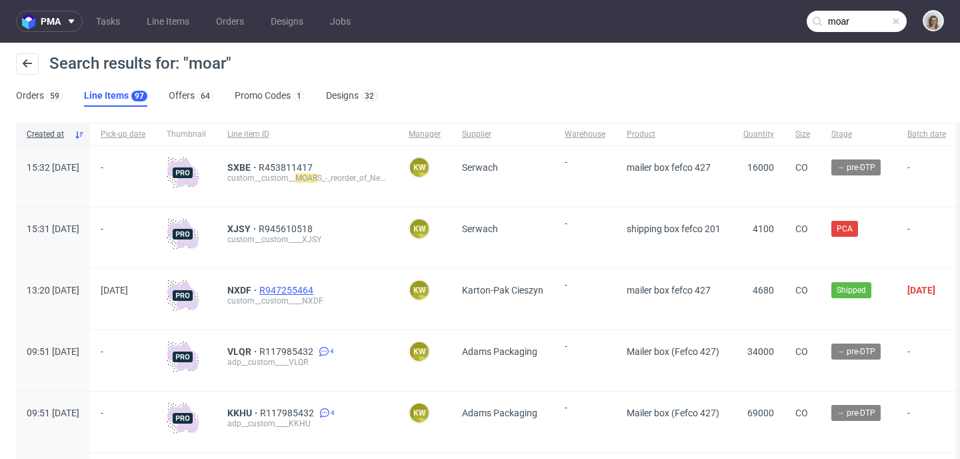
click at [316, 293] on span "R947255464" at bounding box center [287, 290] width 57 height 11
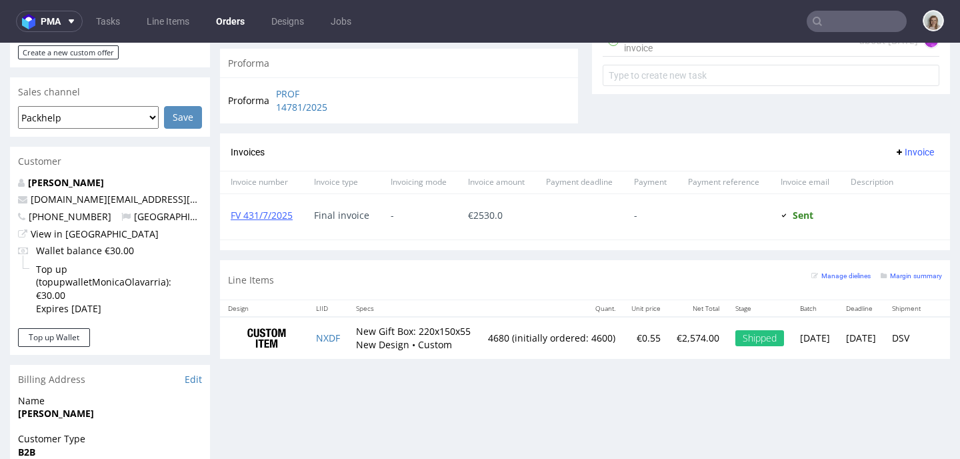
scroll to position [529, 0]
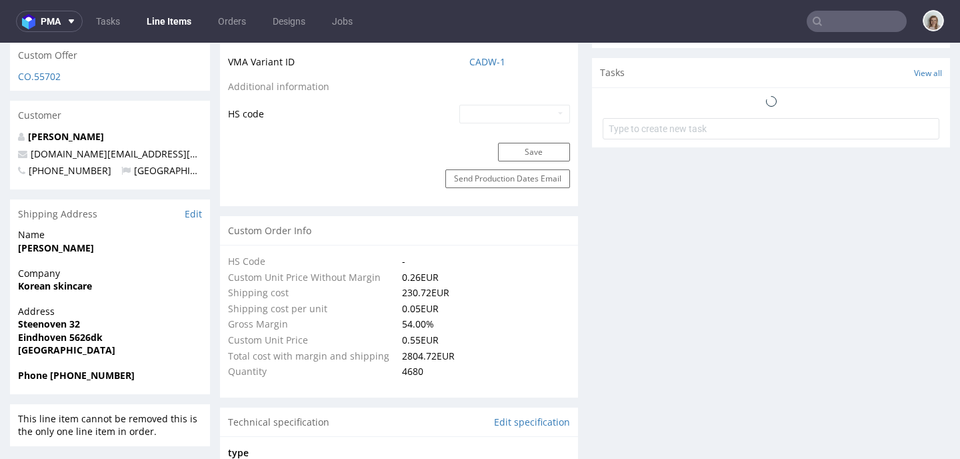
scroll to position [164, 0]
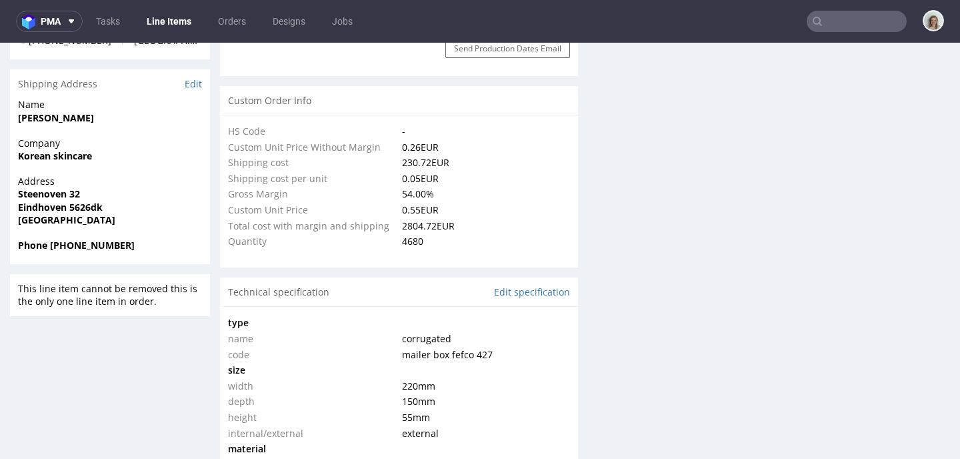
select select "in_progress"
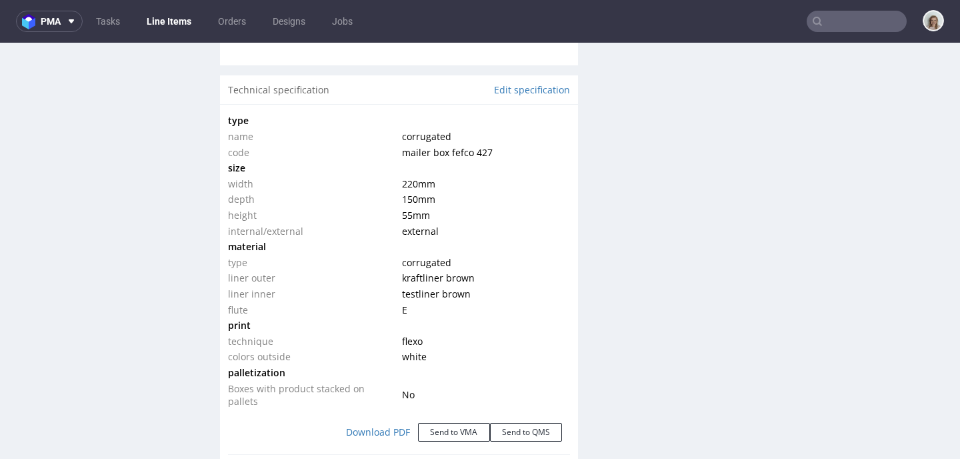
scroll to position [1252, 0]
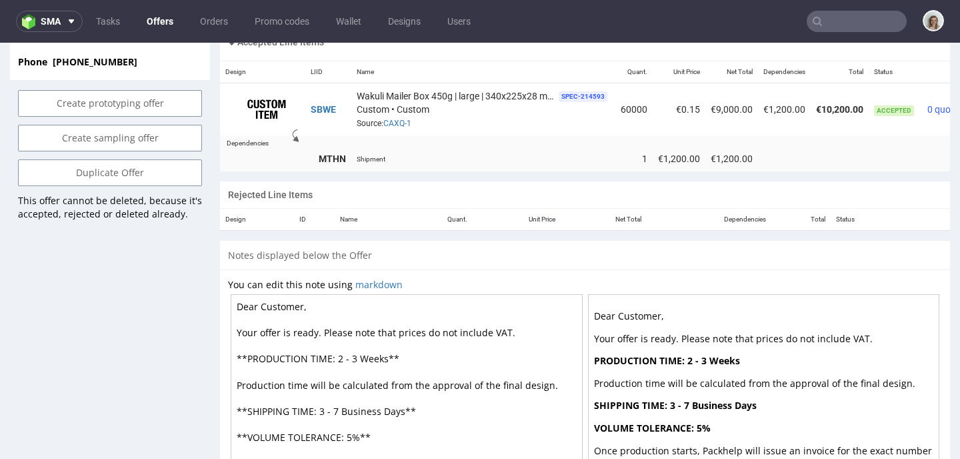
scroll to position [819, 0]
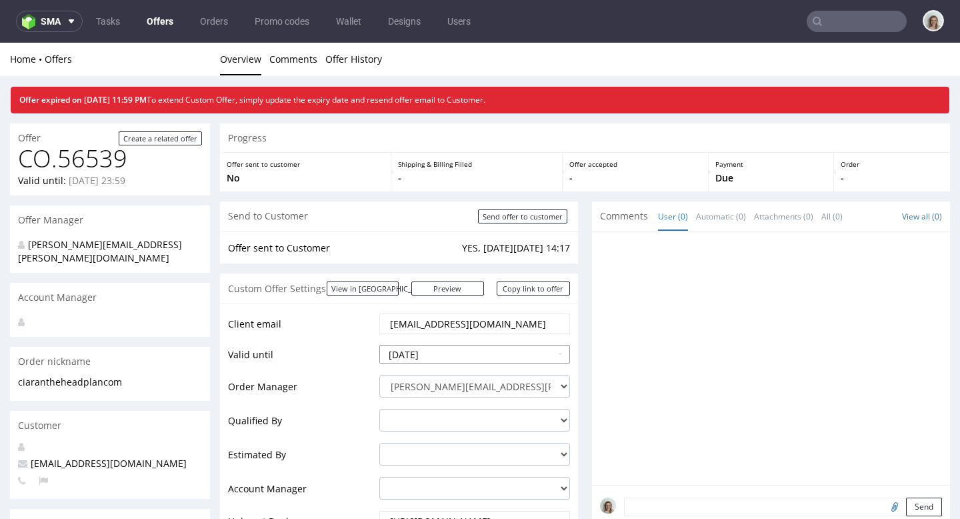
click at [466, 358] on input "[DATE]" at bounding box center [474, 354] width 191 height 19
click at [449, 355] on input "[DATE]" at bounding box center [474, 354] width 191 height 19
click at [423, 353] on input "[DATE]" at bounding box center [474, 354] width 191 height 19
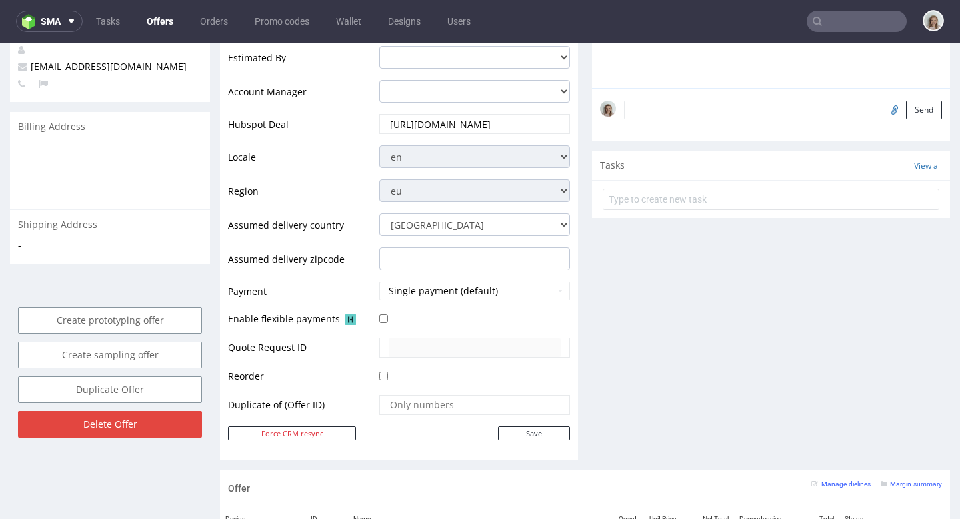
scroll to position [398, 0]
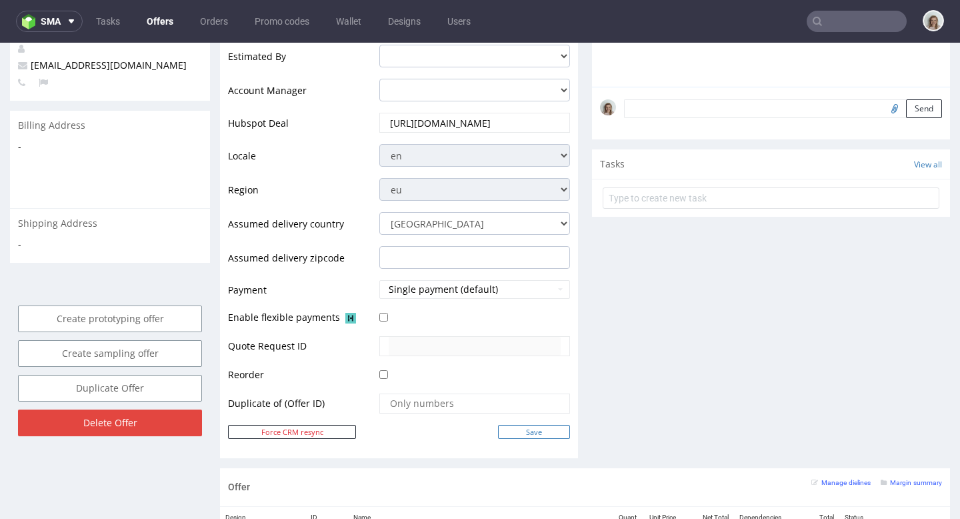
type input "[DATE]"
click at [545, 427] on input "Save" at bounding box center [534, 432] width 72 height 14
type input "In progress..."
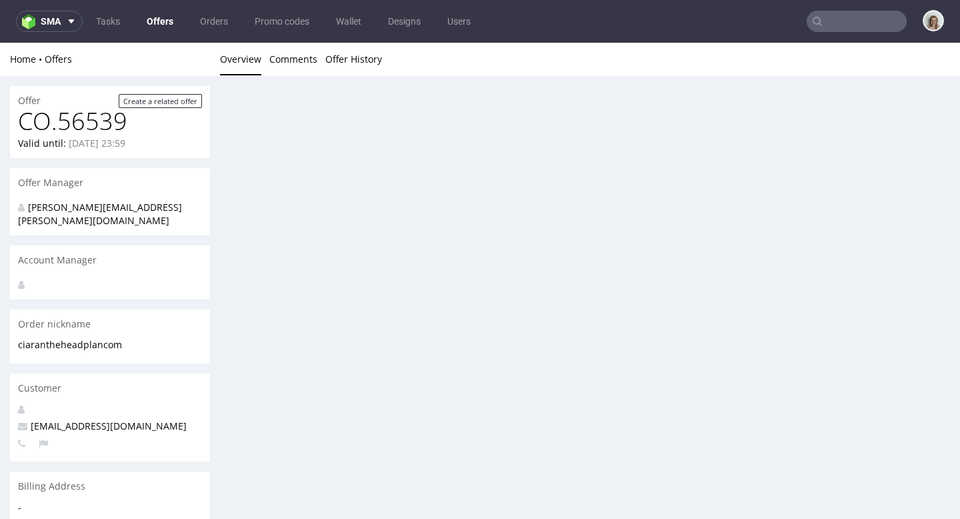
scroll to position [0, 0]
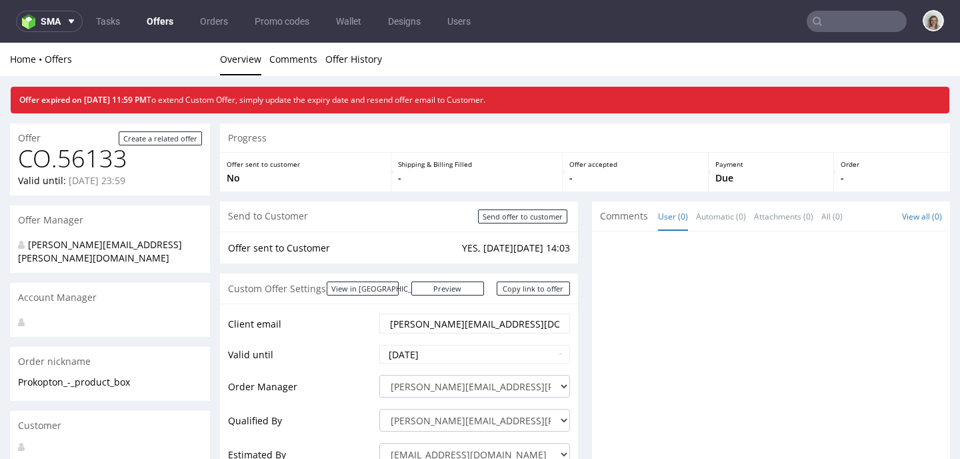
click at [638, 333] on div at bounding box center [775, 361] width 350 height 245
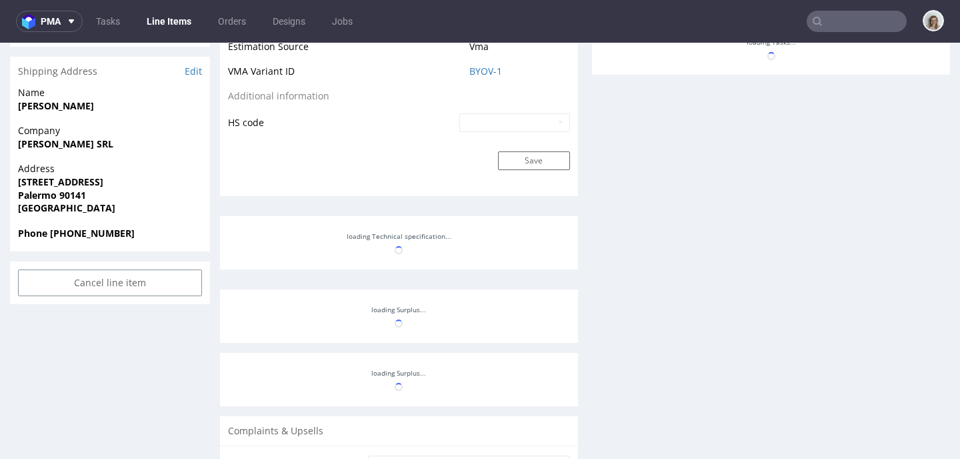
scroll to position [211, 0]
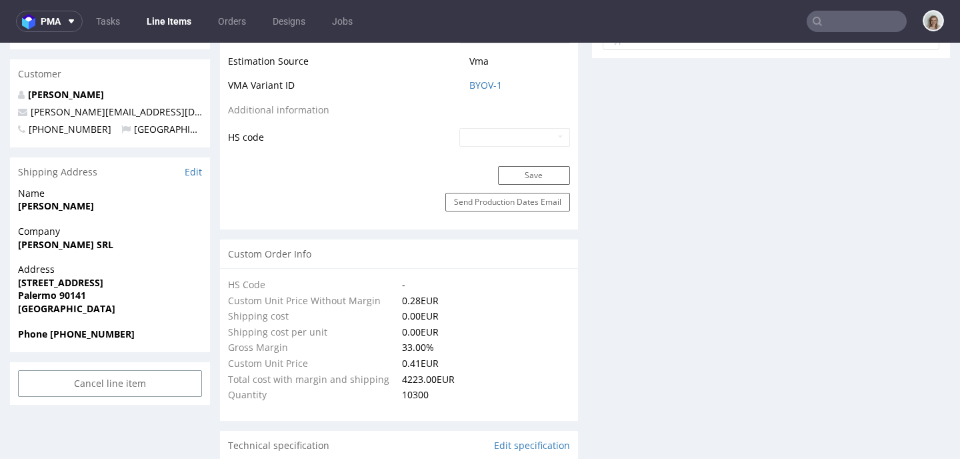
type input "10300"
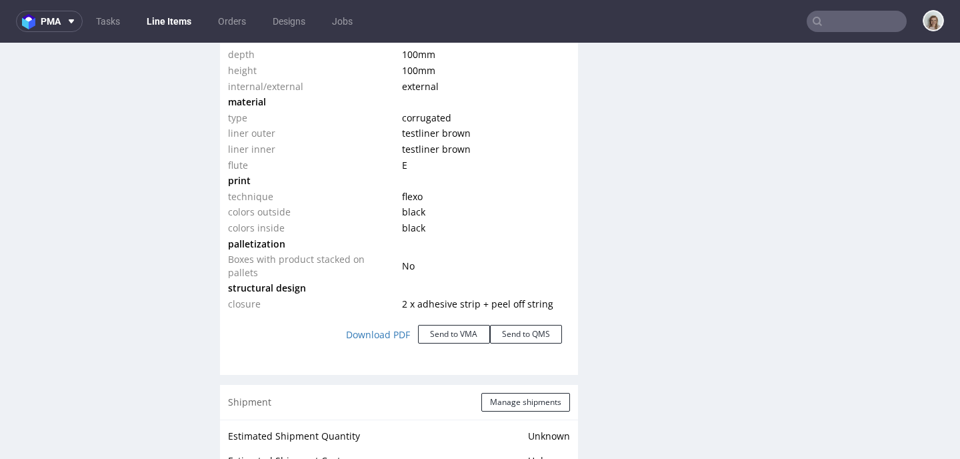
scroll to position [1514, 0]
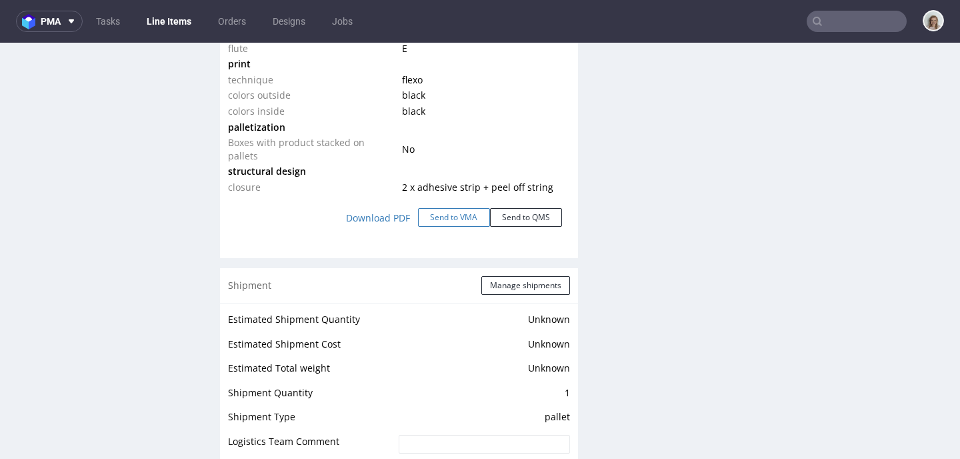
click at [449, 222] on button "Send to VMA" at bounding box center [454, 217] width 72 height 19
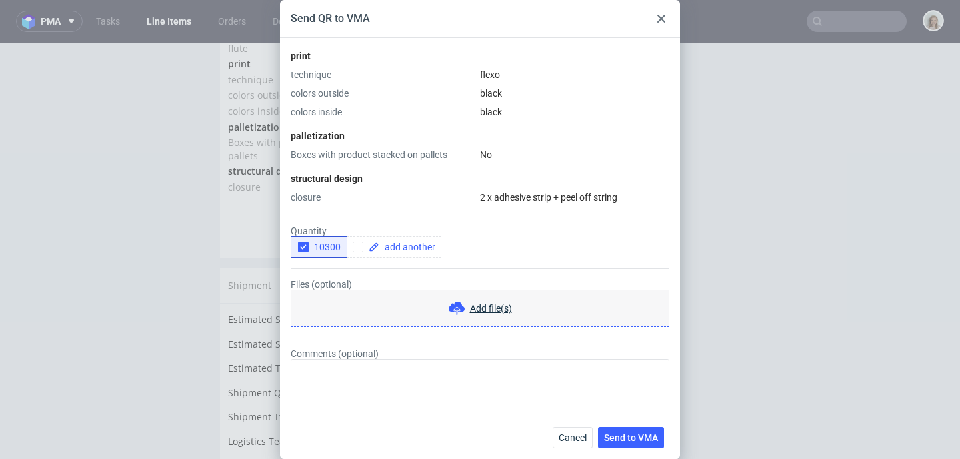
scroll to position [423, 0]
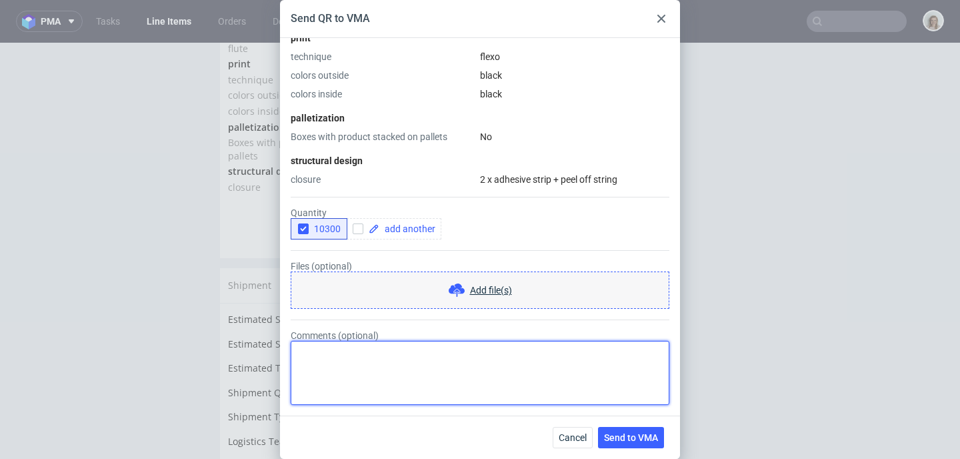
click at [437, 347] on textarea "Comments (optional)" at bounding box center [480, 373] width 379 height 64
click at [300, 350] on textarea "10k to [GEOGRAPHIC_DATA] and 3k do [GEOGRAPHIC_DATA]" at bounding box center [480, 373] width 379 height 64
type textarea "2 shipping places - 10k to [GEOGRAPHIC_DATA] and 3k do [GEOGRAPHIC_DATA]"
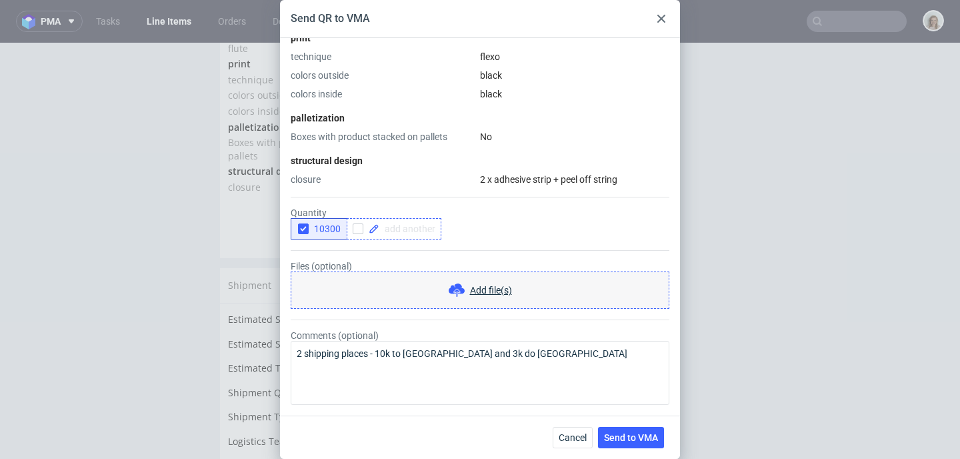
click at [386, 229] on span at bounding box center [407, 228] width 56 height 9
checkbox input "true"
click at [302, 229] on icon "button" at bounding box center [303, 228] width 9 height 9
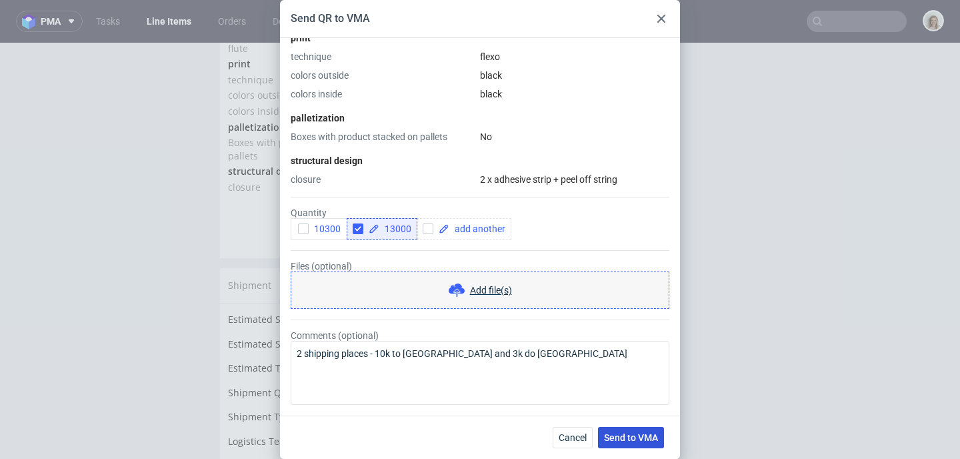
click at [637, 431] on button "Send to VMA" at bounding box center [631, 437] width 66 height 21
click at [659, 17] on use at bounding box center [661, 19] width 8 height 8
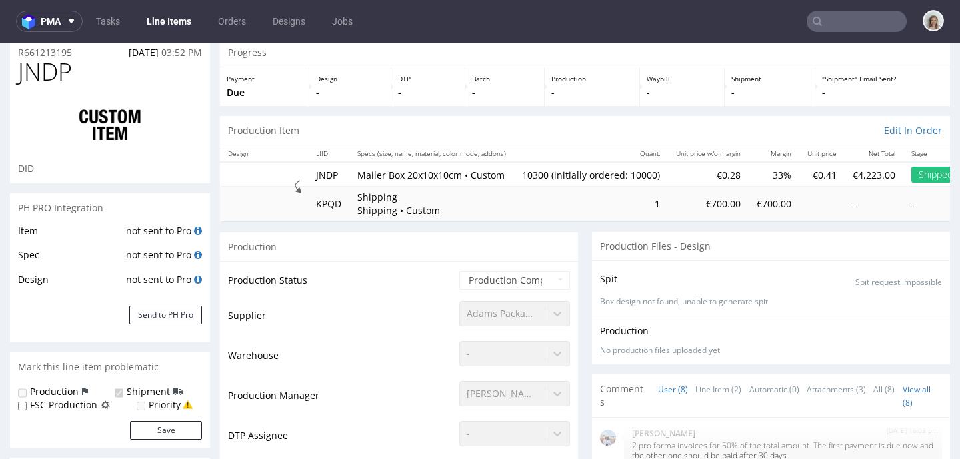
scroll to position [0, 0]
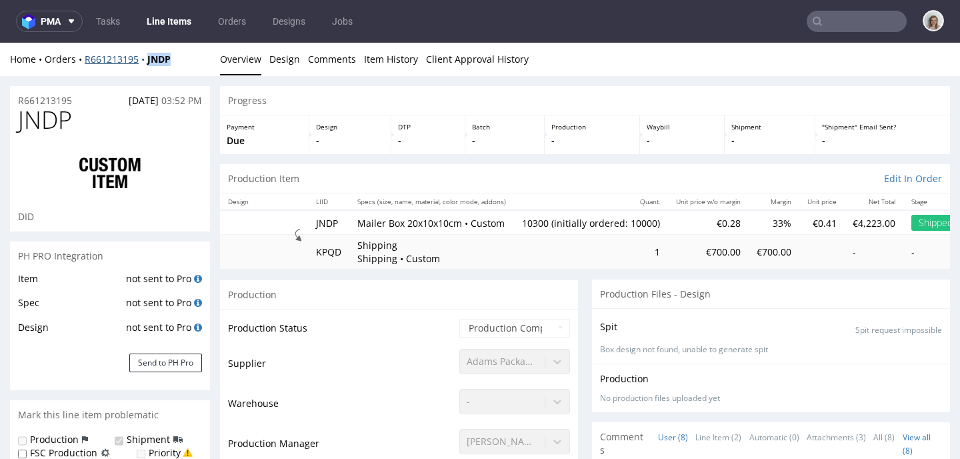
drag, startPoint x: 182, startPoint y: 55, endPoint x: 141, endPoint y: 54, distance: 40.7
click at [141, 54] on div "Home Orders R661213195 JNDP" at bounding box center [110, 59] width 200 height 13
copy strong "JNDP"
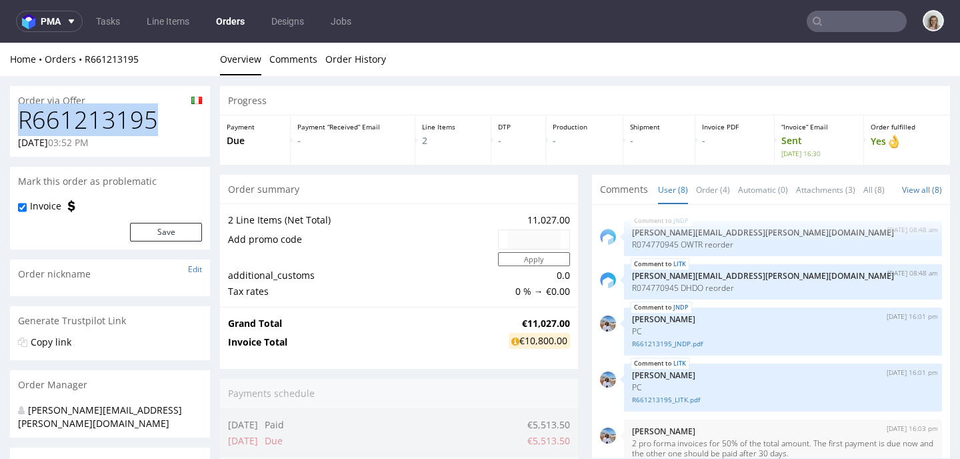
drag, startPoint x: 175, startPoint y: 119, endPoint x: 0, endPoint y: 117, distance: 175.3
copy h1 "R661213195"
click at [836, 19] on input "text" at bounding box center [857, 21] width 100 height 21
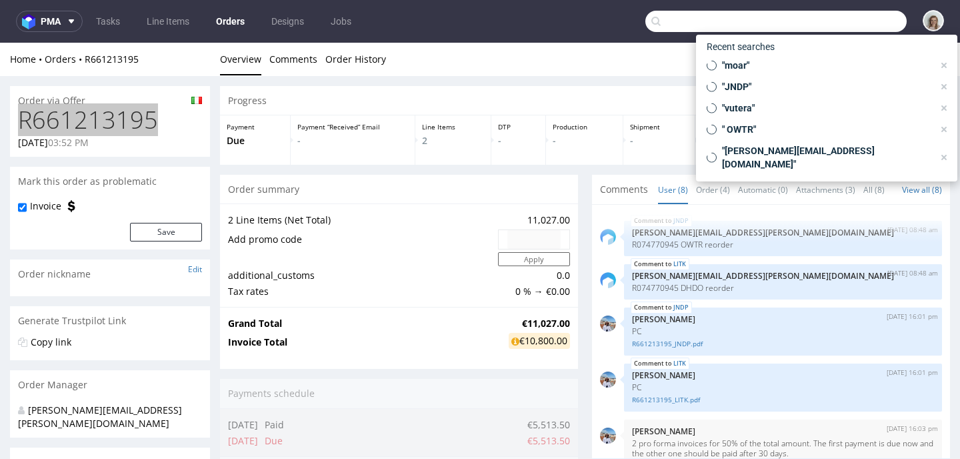
paste input "R661213195"
type input "R661213195"
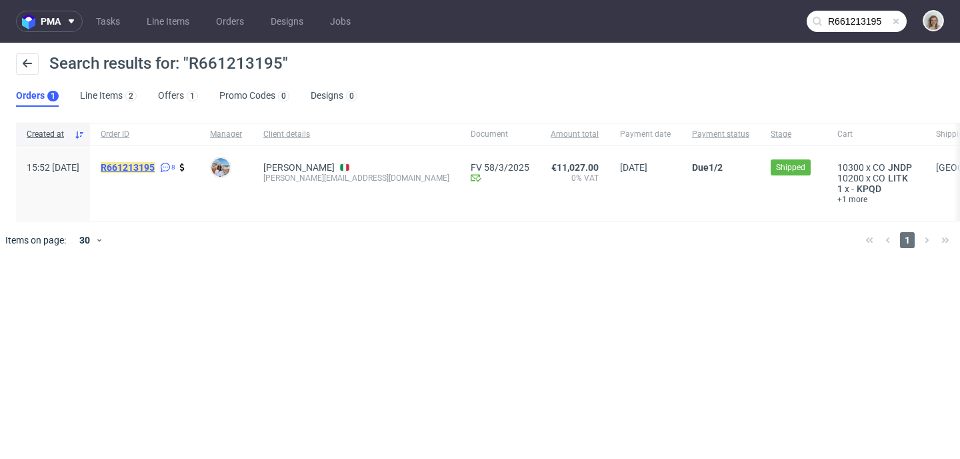
click at [155, 165] on mark "R661213195" at bounding box center [128, 167] width 54 height 11
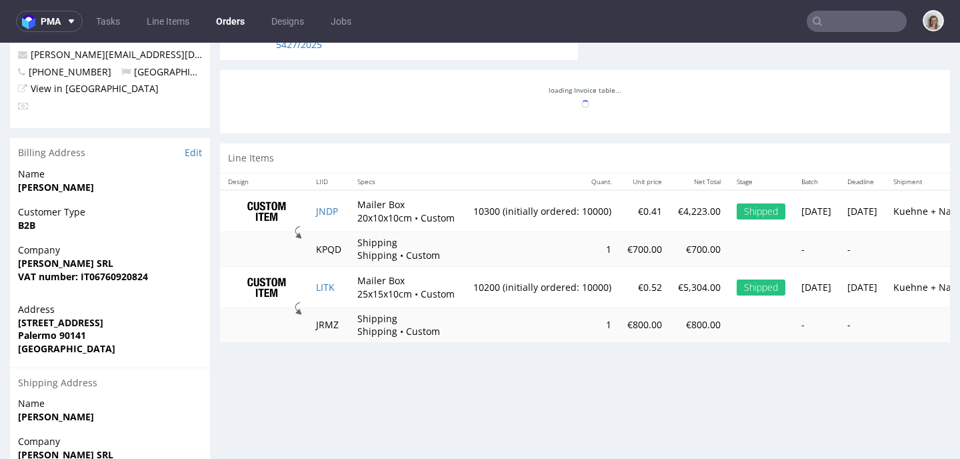
scroll to position [684, 0]
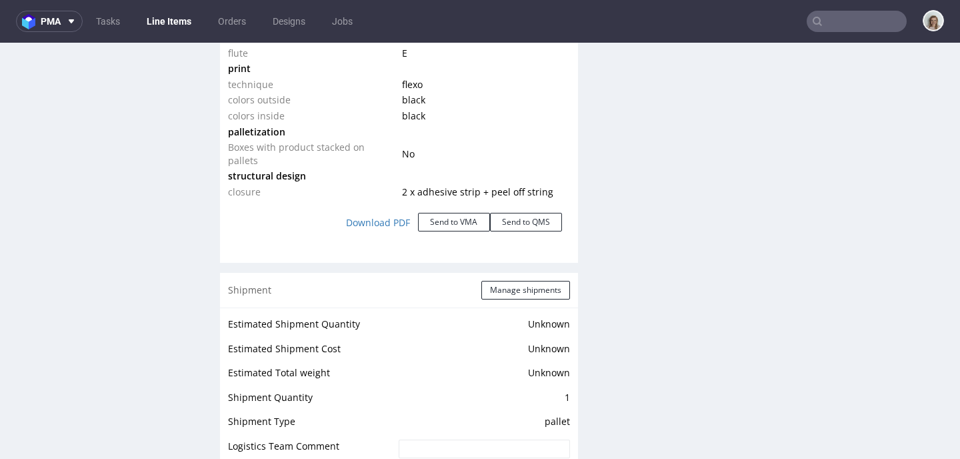
scroll to position [1519, 0]
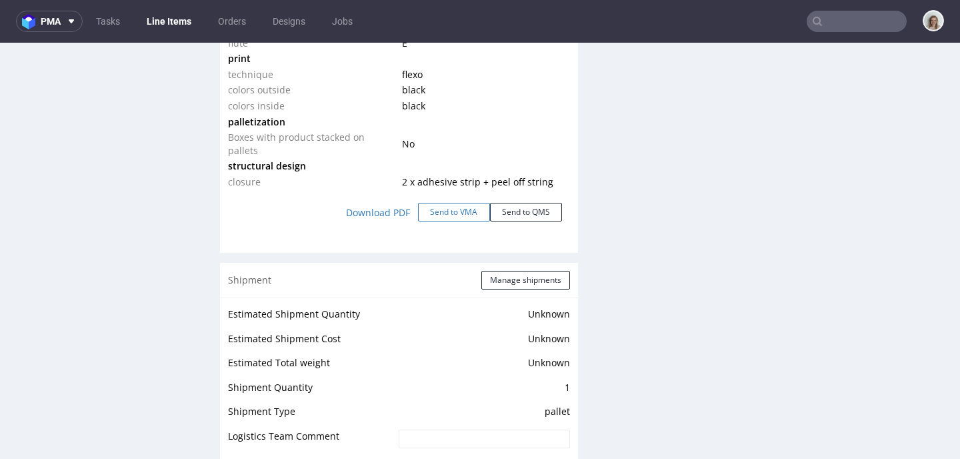
click at [442, 216] on button "Send to VMA" at bounding box center [454, 212] width 72 height 19
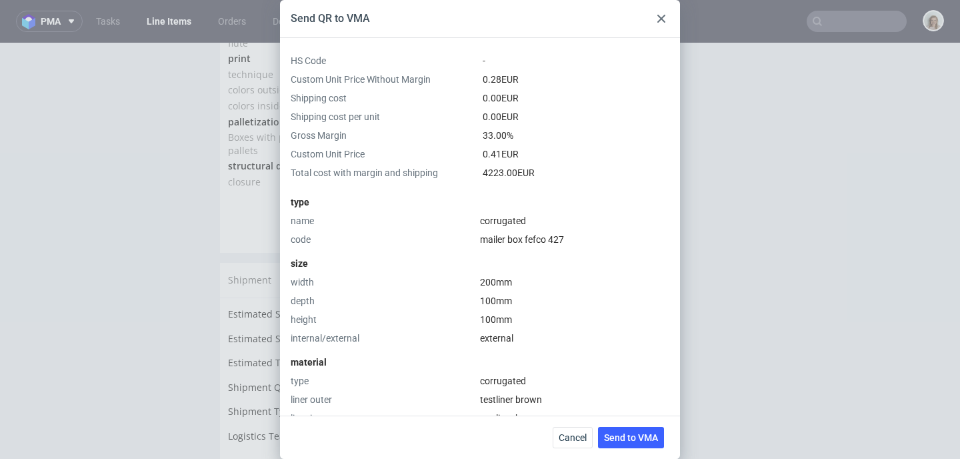
scroll to position [423, 0]
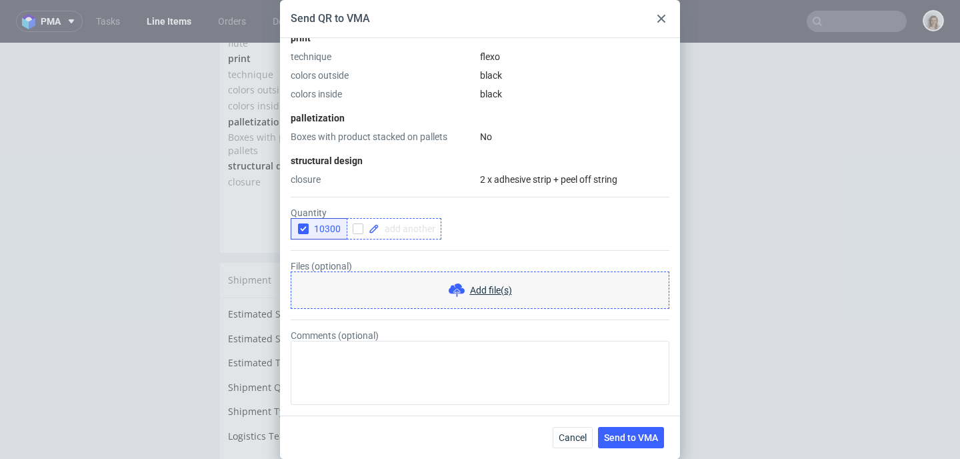
click at [409, 232] on span at bounding box center [407, 228] width 56 height 9
checkbox input "true"
click at [301, 227] on icon "button" at bounding box center [303, 228] width 9 height 9
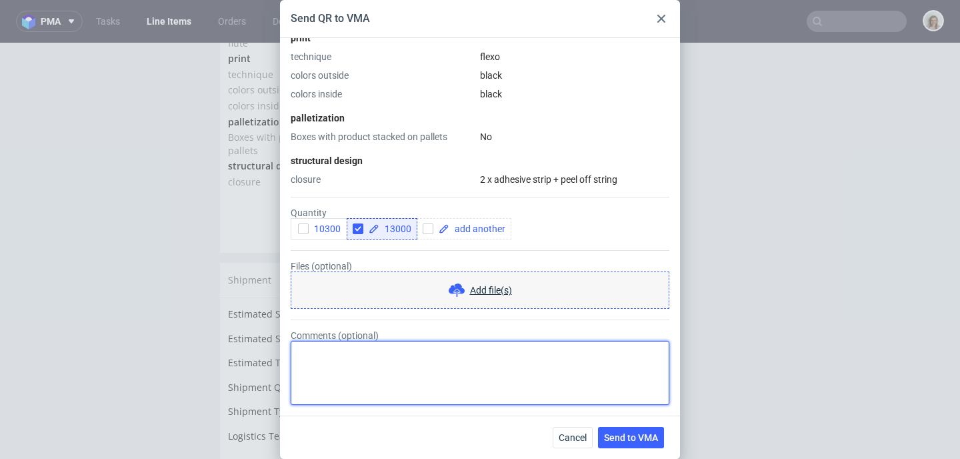
click at [309, 364] on textarea "Comments (optional)" at bounding box center [480, 373] width 379 height 64
paste textarea "R661213195"
drag, startPoint x: 356, startPoint y: 351, endPoint x: 288, endPoint y: 349, distance: 68.0
click at [288, 349] on div "HS Code - Custom Unit Price Without Margin 0.28 EUR Shipping cost 0.00 EUR Ship…" at bounding box center [480, 226] width 400 height 377
type textarea "two shipping places: 10k to Palermo and 3k to Milan"
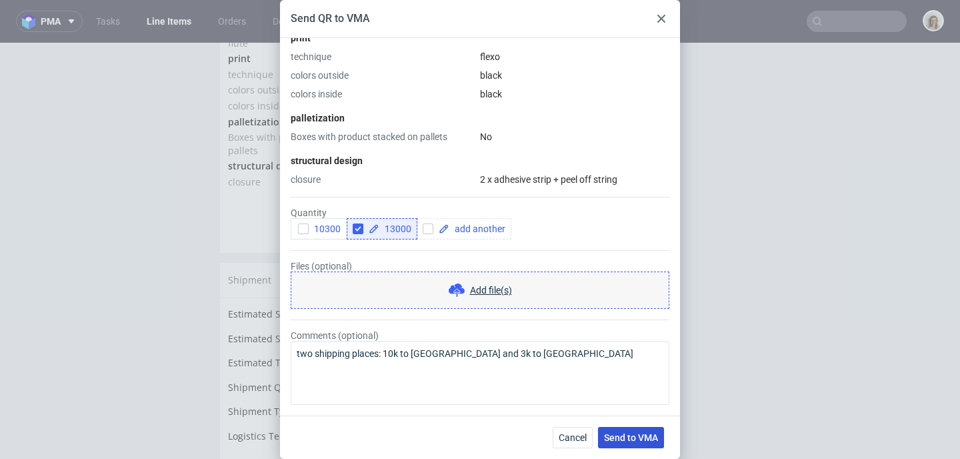
click at [634, 435] on span "Send to VMA" at bounding box center [631, 437] width 54 height 9
click at [662, 17] on use at bounding box center [661, 19] width 8 height 8
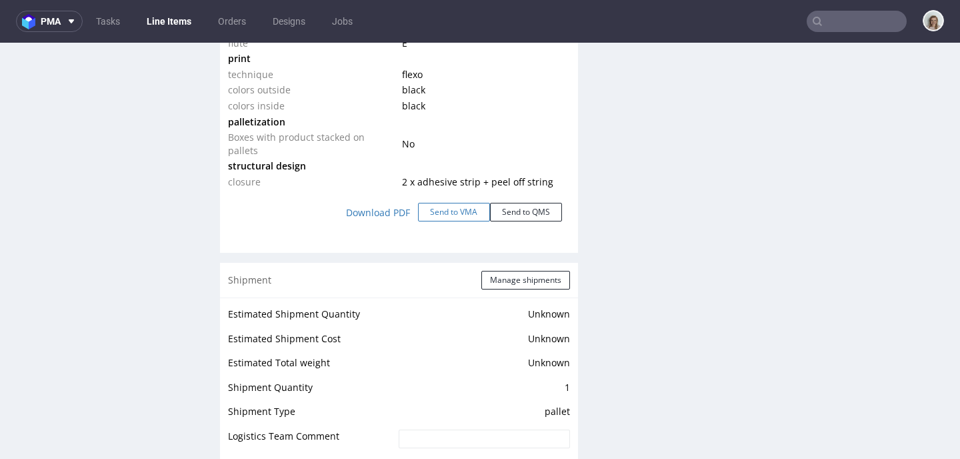
click at [454, 215] on button "Send to VMA" at bounding box center [454, 212] width 72 height 19
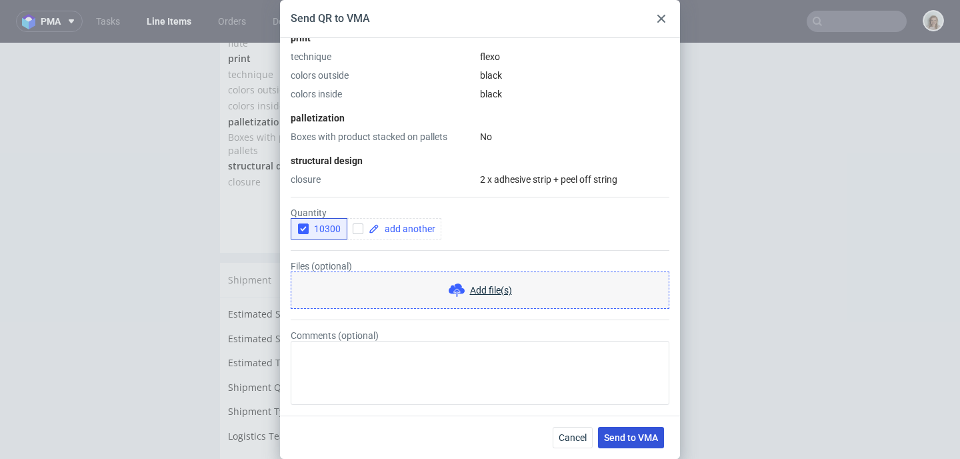
click at [624, 433] on span "Send to VMA" at bounding box center [631, 437] width 54 height 9
click at [664, 17] on icon at bounding box center [661, 19] width 8 height 8
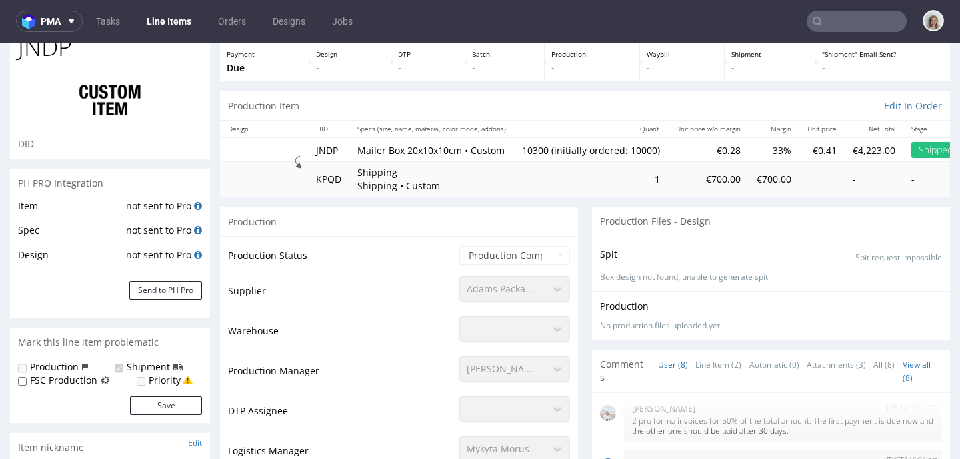
scroll to position [0, 0]
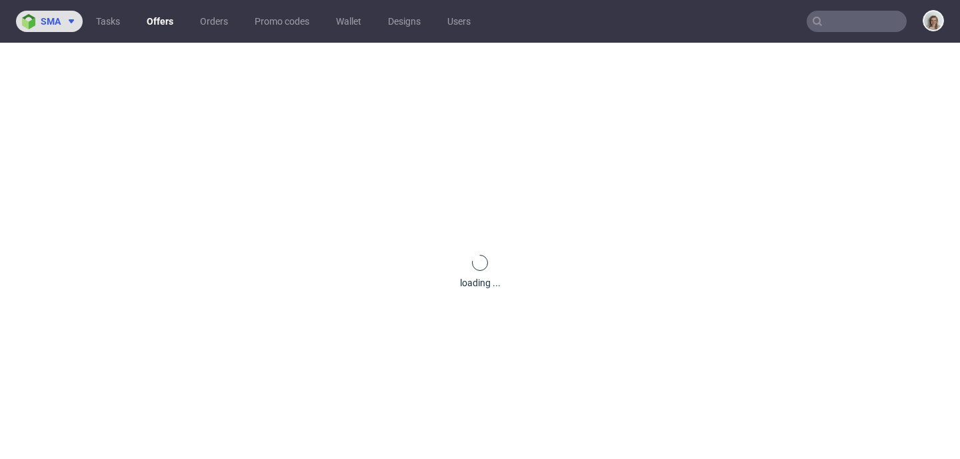
click at [51, 19] on span "sma" at bounding box center [51, 21] width 20 height 9
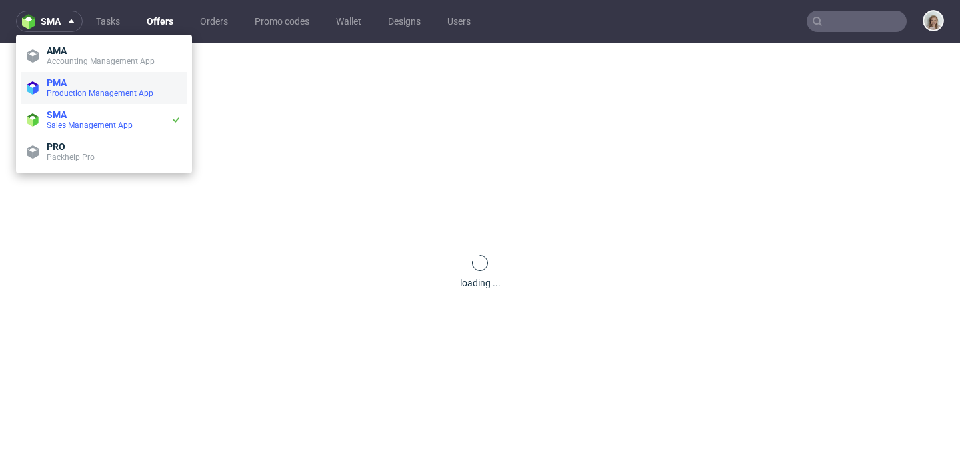
click at [57, 93] on span "Production Management App" at bounding box center [100, 93] width 107 height 9
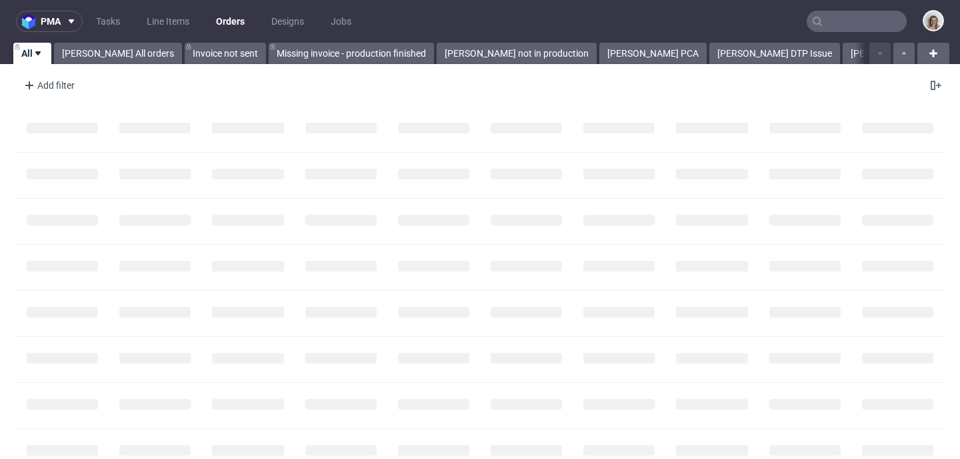
click at [824, 19] on input "text" at bounding box center [857, 21] width 100 height 21
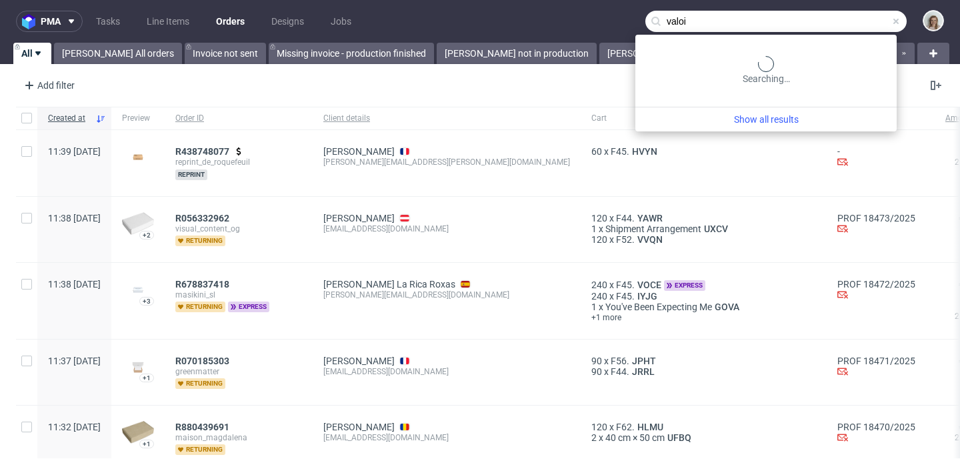
type input "valoi"
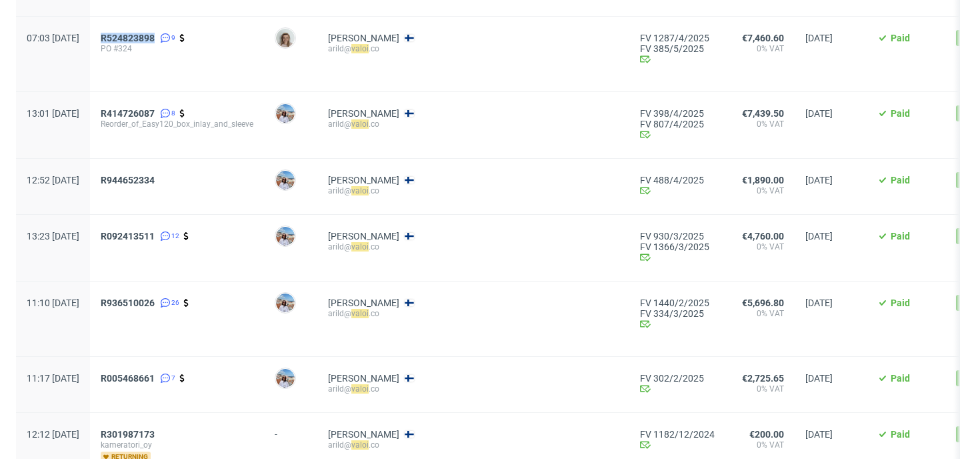
scroll to position [307, 0]
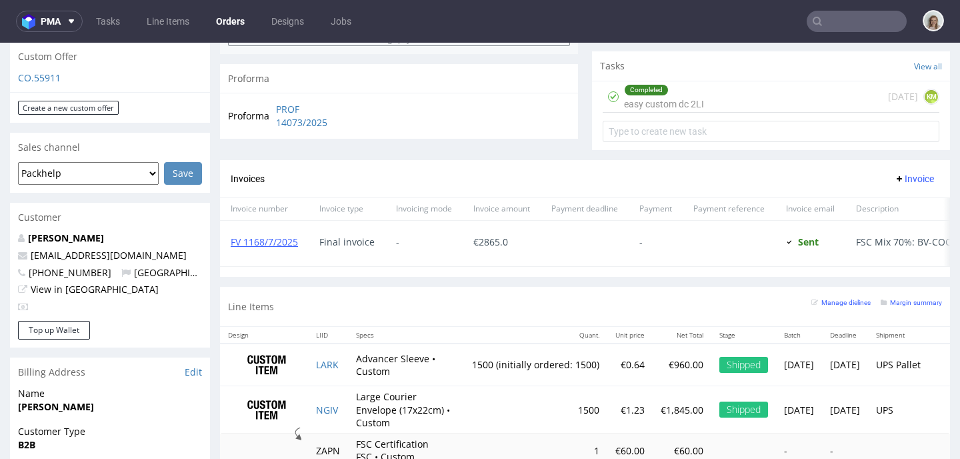
scroll to position [525, 0]
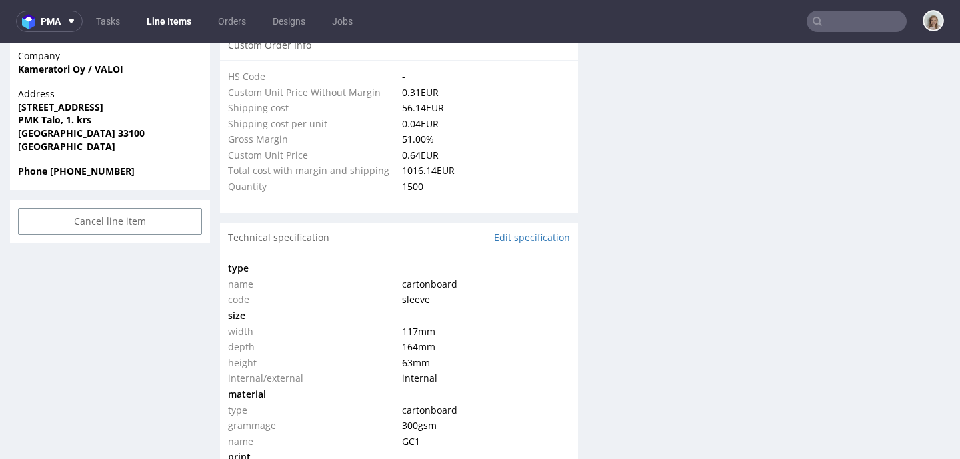
scroll to position [424, 0]
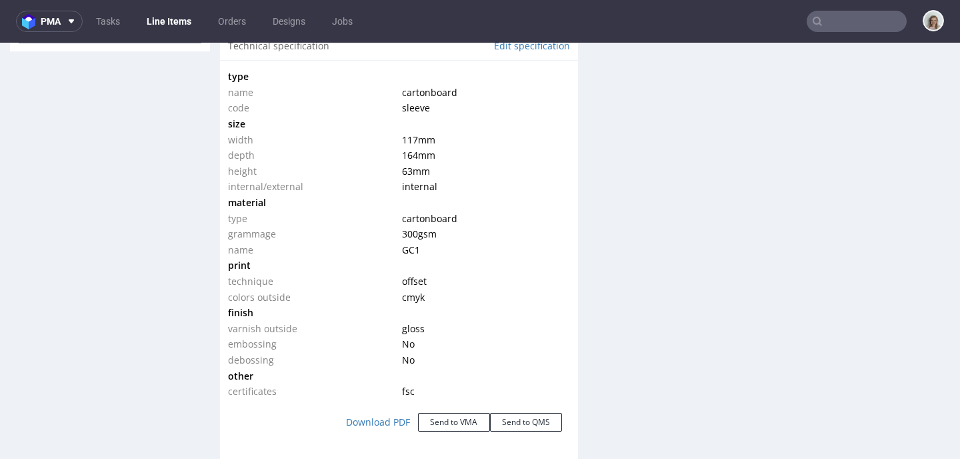
type input "1500"
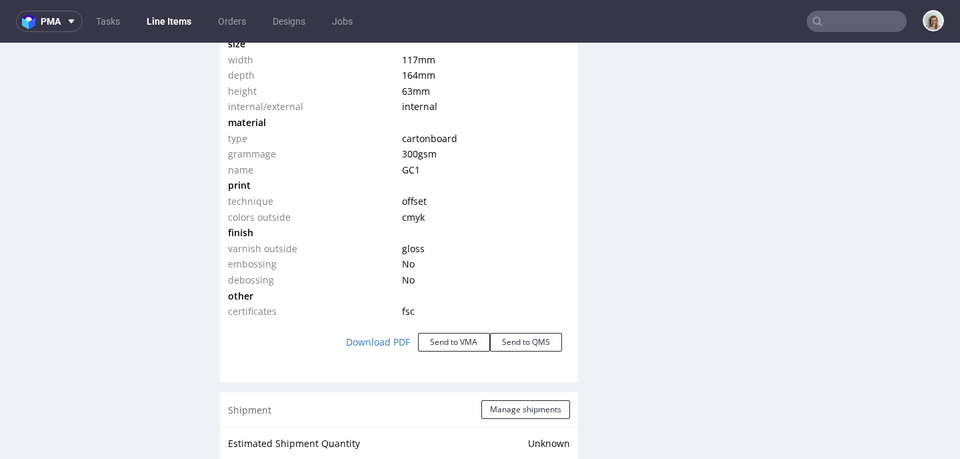
scroll to position [1365, 0]
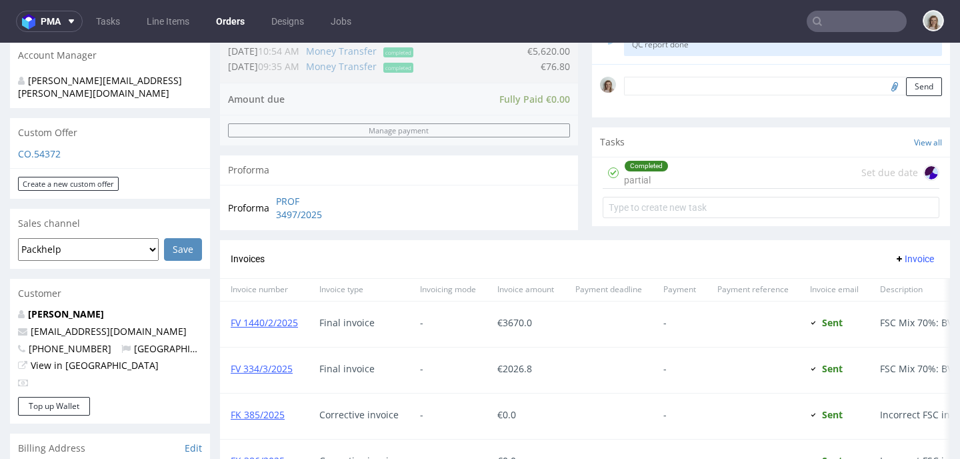
scroll to position [823, 0]
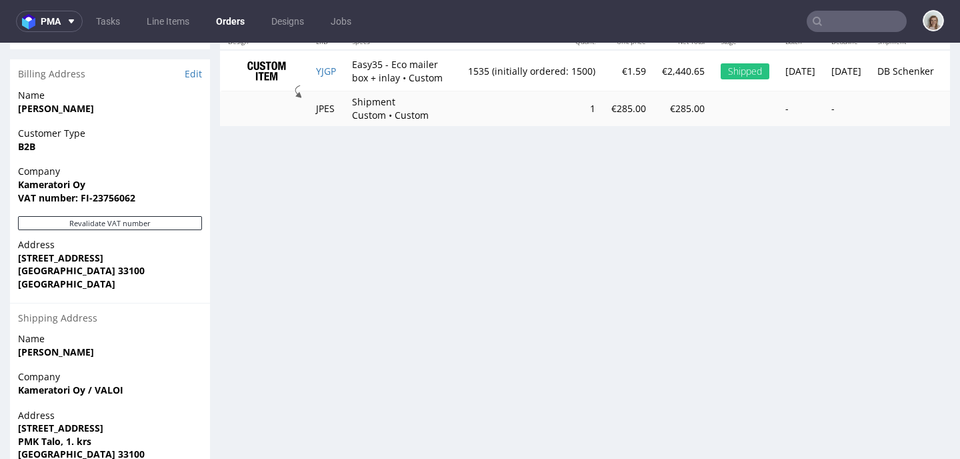
scroll to position [706, 0]
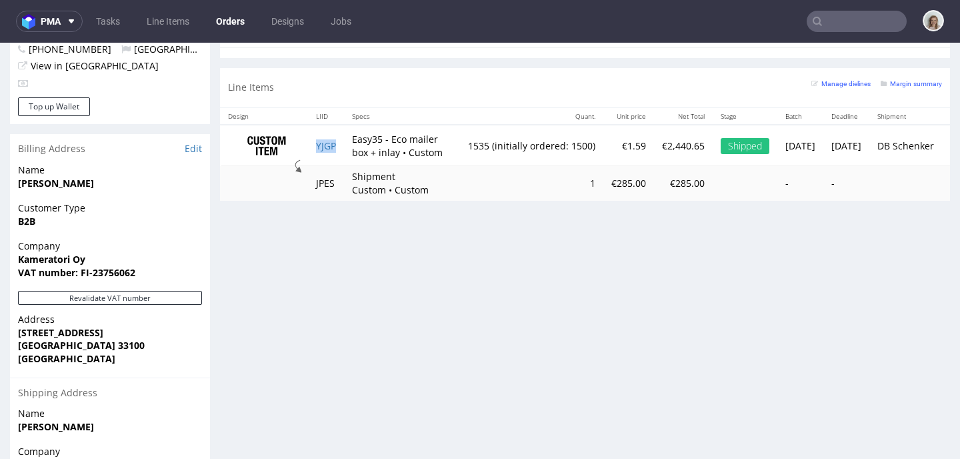
click at [341, 145] on td "YJGP" at bounding box center [326, 146] width 36 height 42
click at [341, 147] on td "YJGP" at bounding box center [326, 146] width 36 height 42
click at [341, 146] on td "YJGP" at bounding box center [326, 146] width 36 height 42
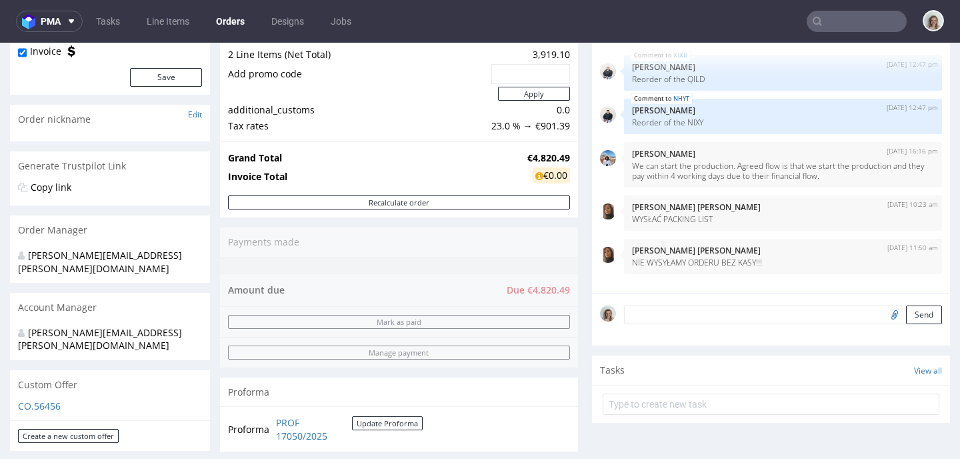
scroll to position [160, 0]
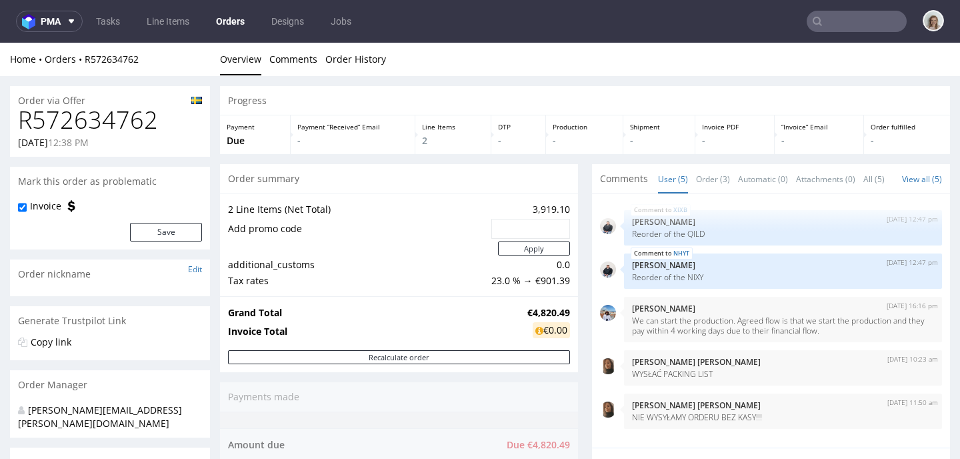
scroll to position [160, 0]
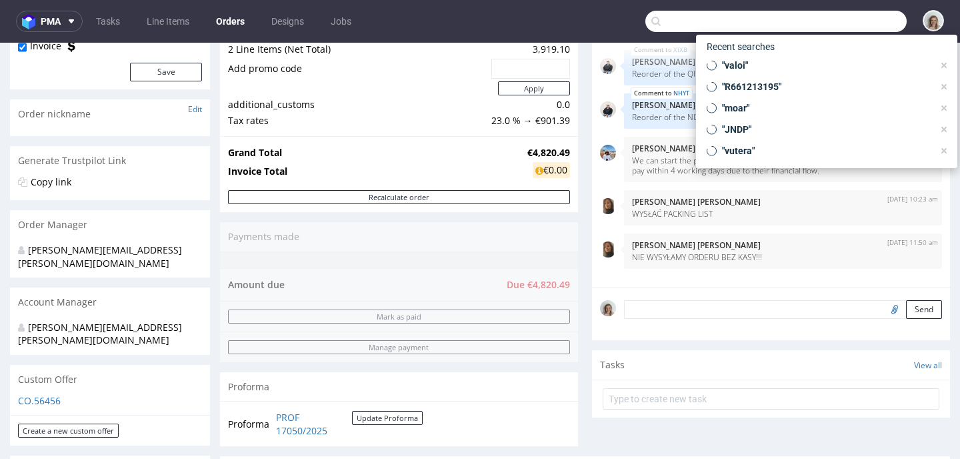
click at [859, 26] on input "text" at bounding box center [775, 21] width 261 height 21
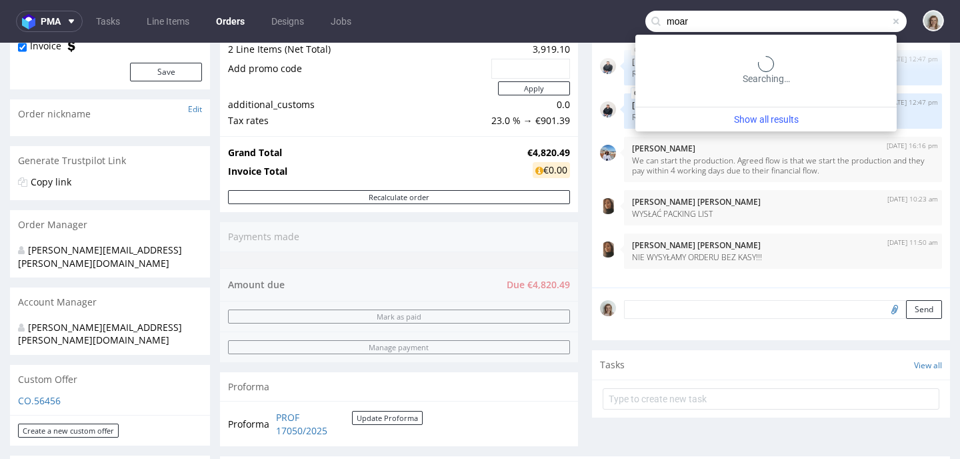
type input "moar"
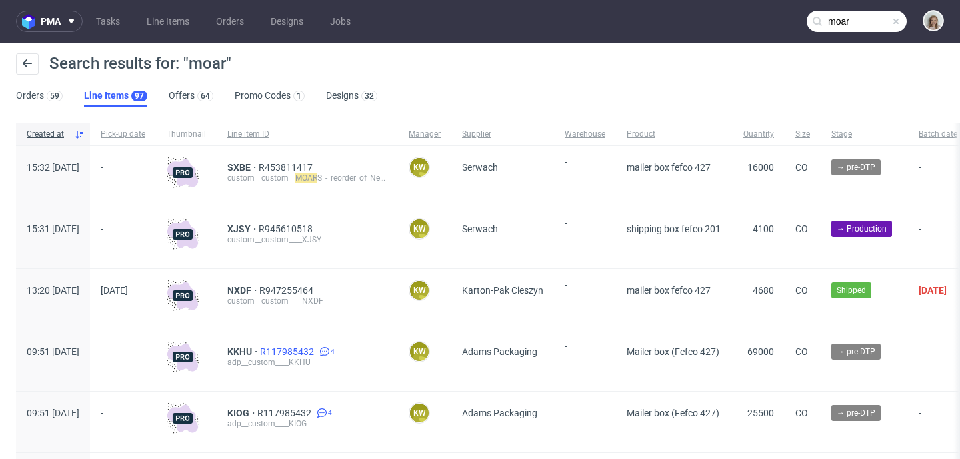
click at [317, 355] on span "R117985432" at bounding box center [288, 351] width 57 height 11
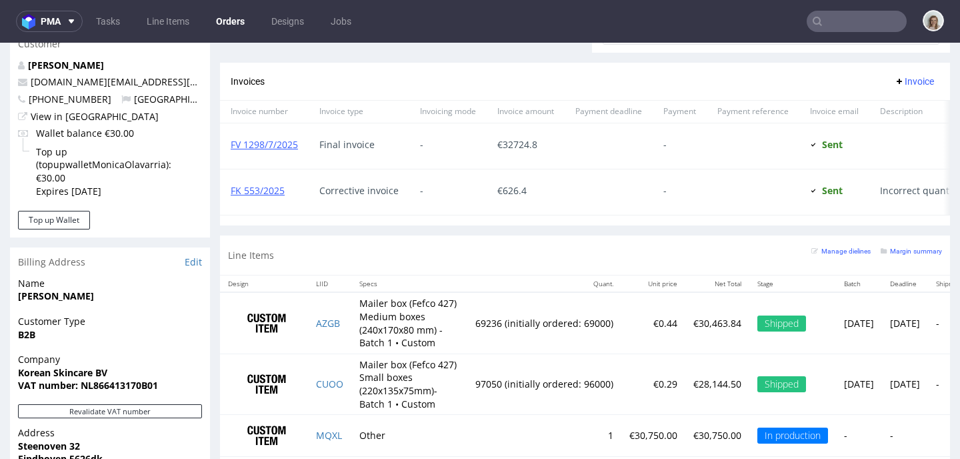
scroll to position [643, 0]
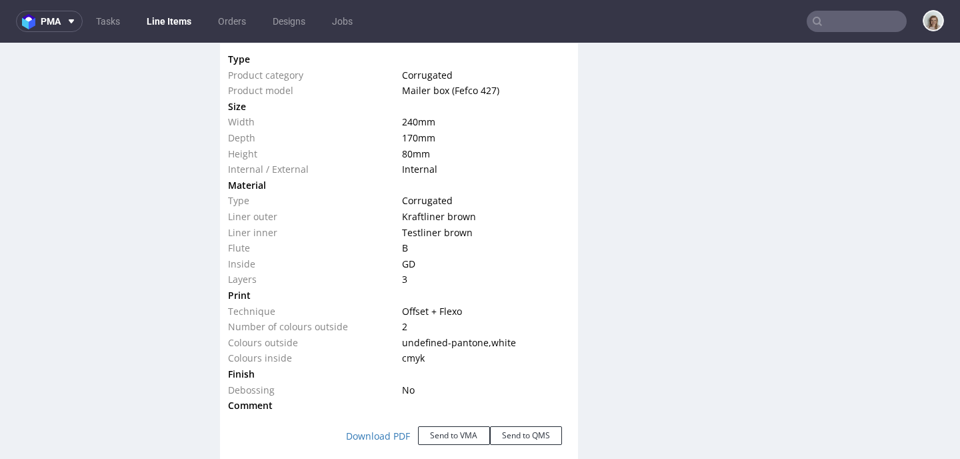
scroll to position [1307, 0]
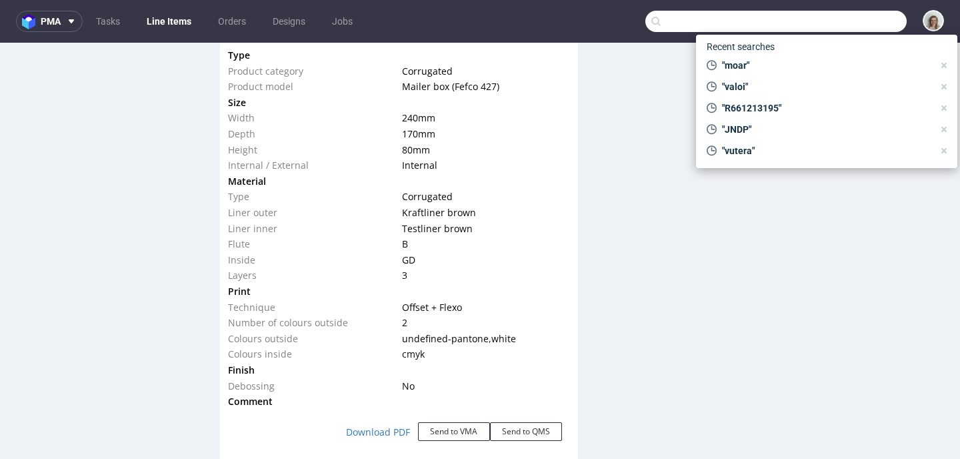
click at [865, 25] on input "text" at bounding box center [775, 21] width 261 height 21
paste input "R025709907"
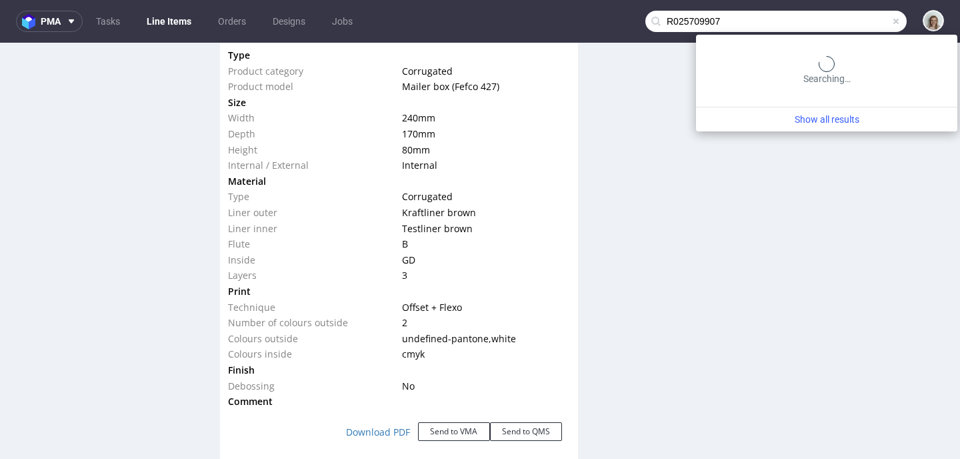
type input "R025709907"
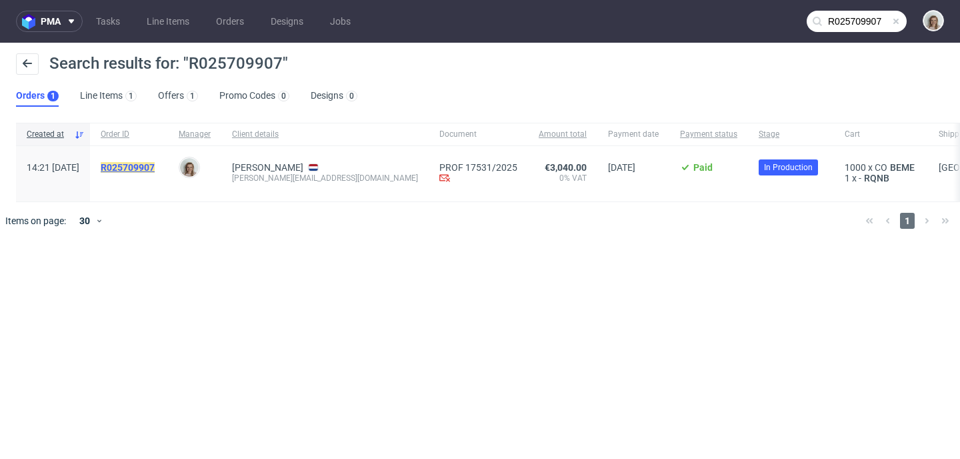
click at [155, 165] on mark "R025709907" at bounding box center [128, 167] width 54 height 11
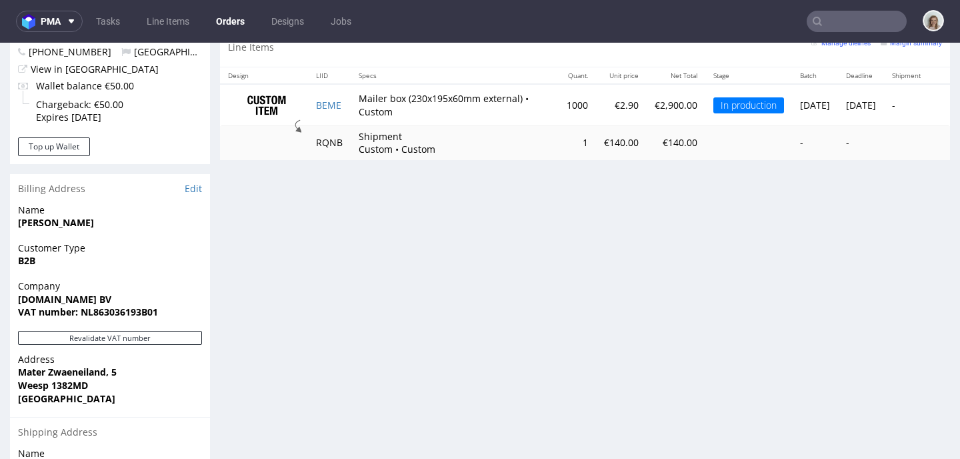
scroll to position [691, 0]
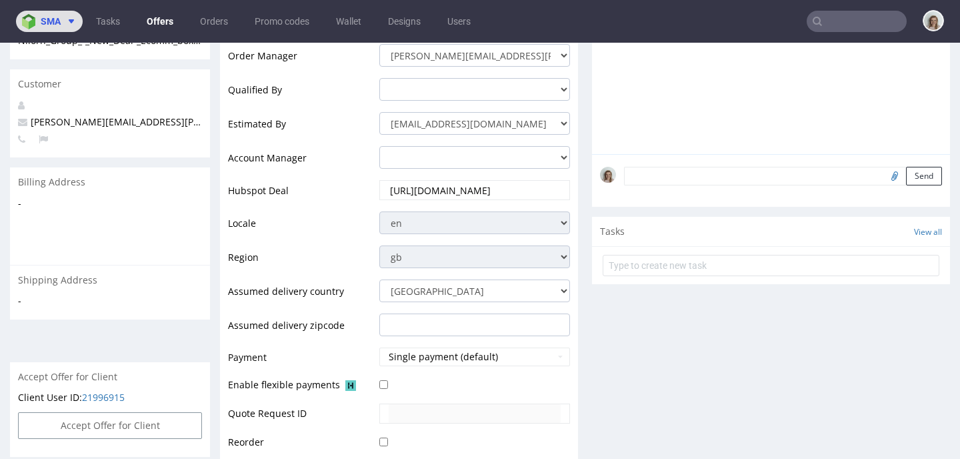
scroll to position [3, 0]
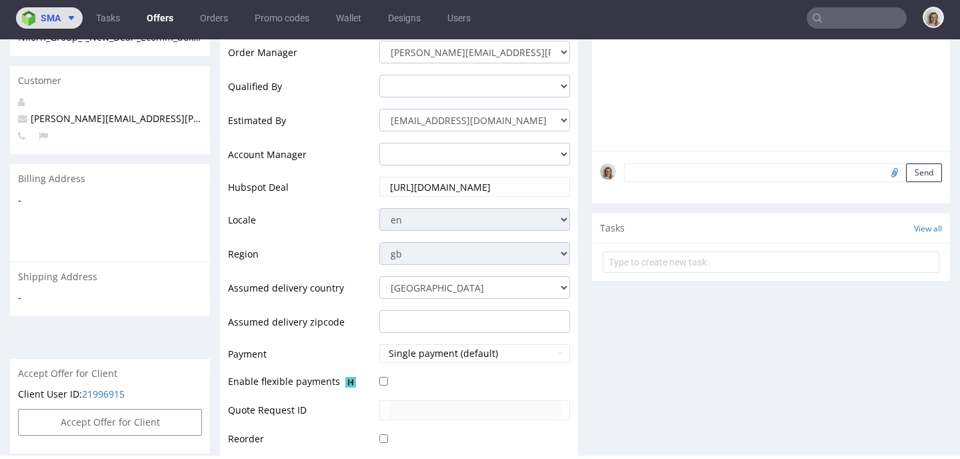
click at [68, 20] on icon at bounding box center [71, 18] width 11 height 11
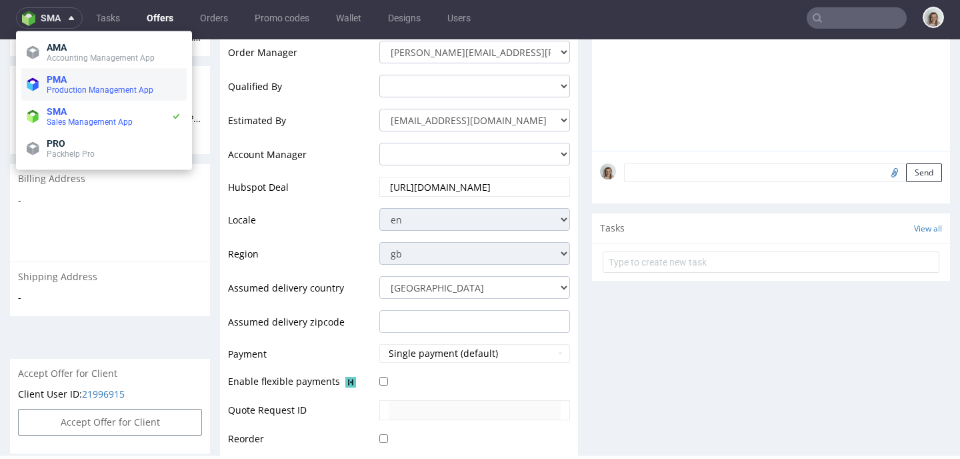
click at [73, 85] on span "Production Management App" at bounding box center [100, 89] width 107 height 9
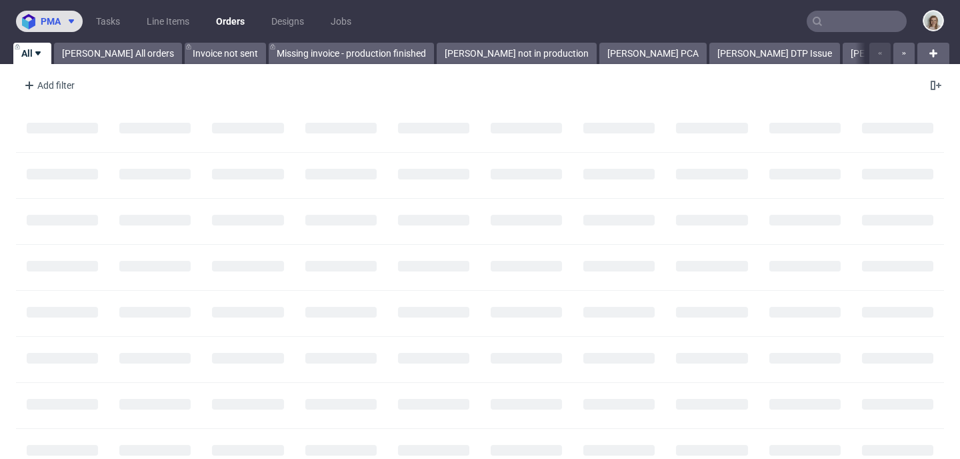
click at [61, 20] on span at bounding box center [69, 21] width 16 height 11
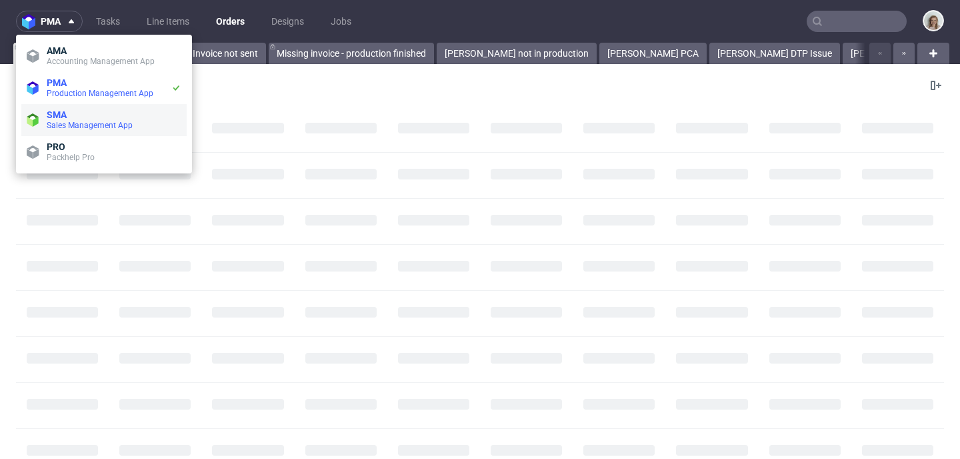
click at [66, 119] on span "SMA" at bounding box center [57, 114] width 20 height 11
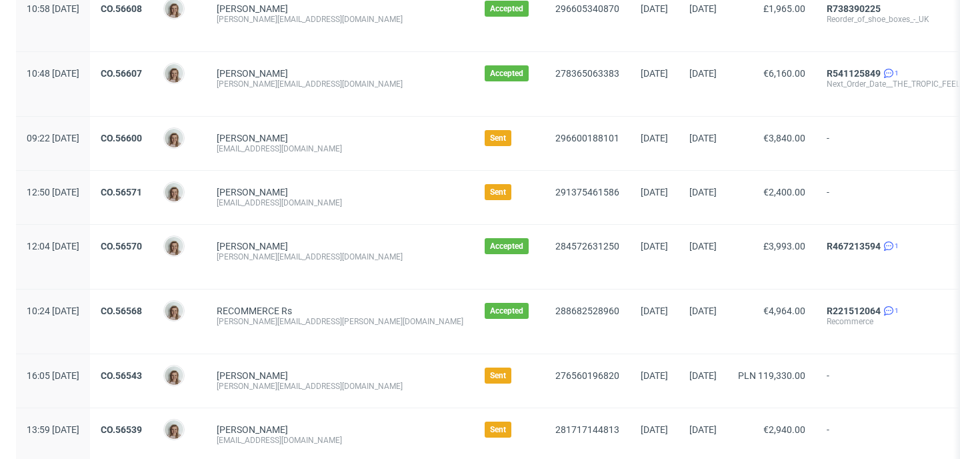
scroll to position [334, 0]
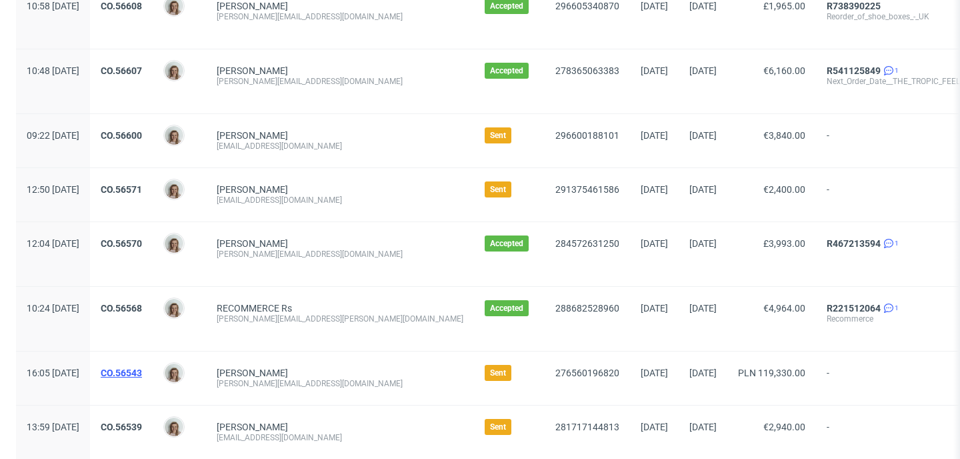
click at [142, 375] on link "CO.56543" at bounding box center [121, 372] width 41 height 11
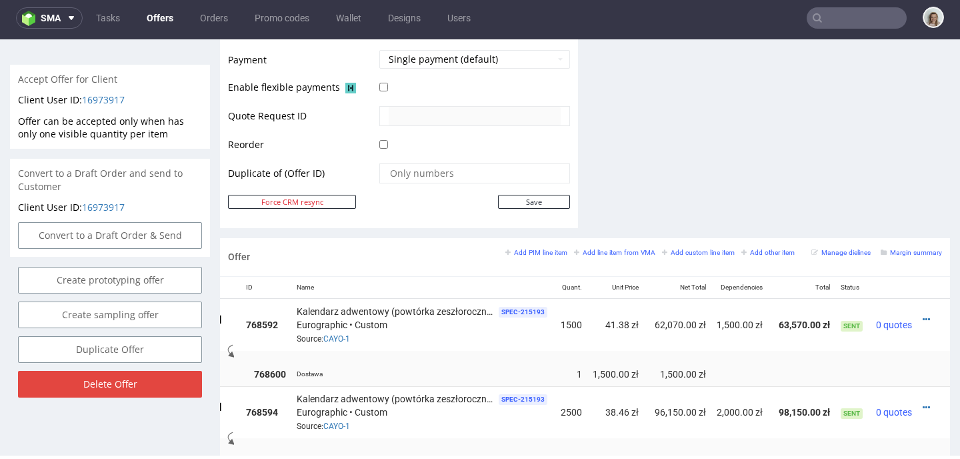
scroll to position [649, 0]
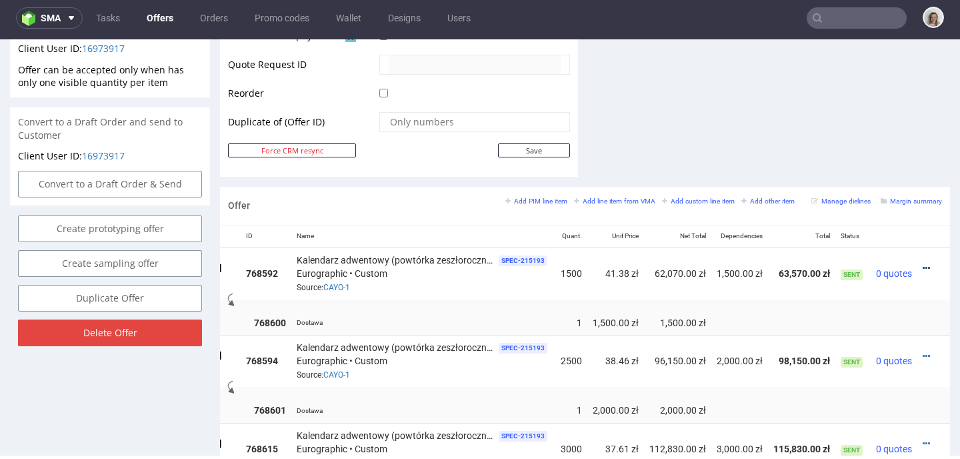
click at [923, 265] on icon at bounding box center [926, 267] width 7 height 9
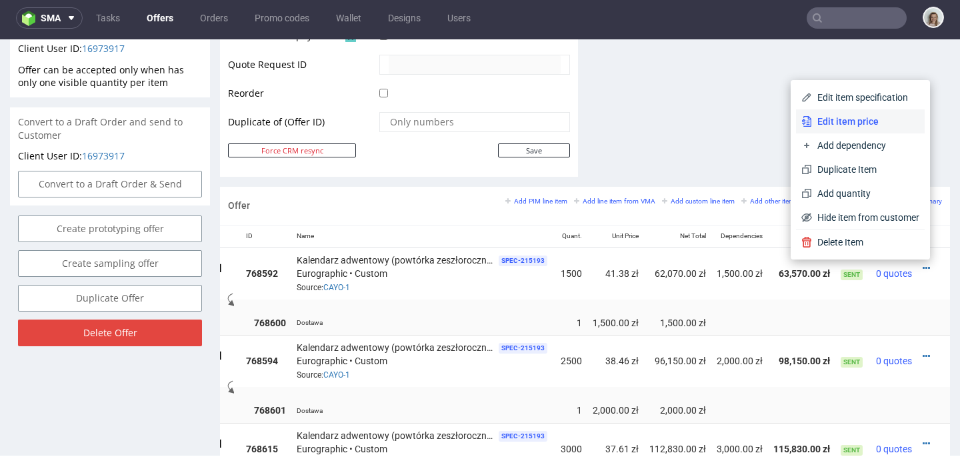
click at [831, 117] on span "Edit item price" at bounding box center [865, 121] width 107 height 13
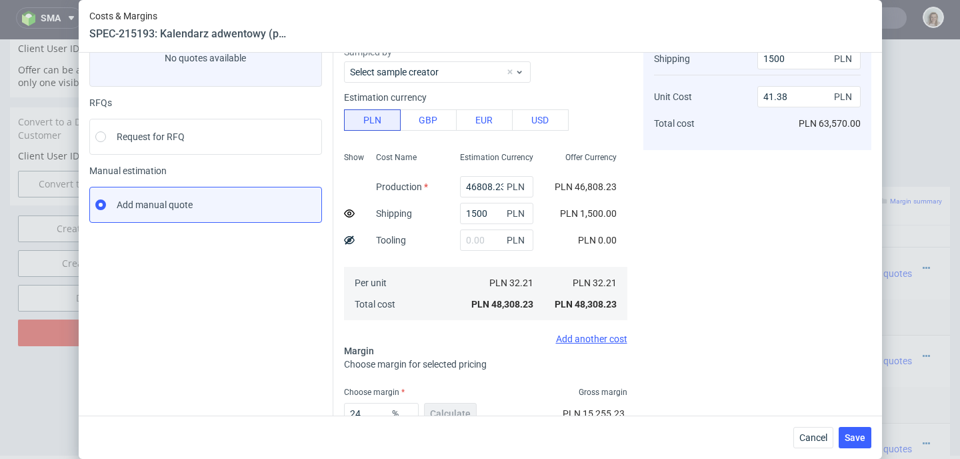
scroll to position [189, 0]
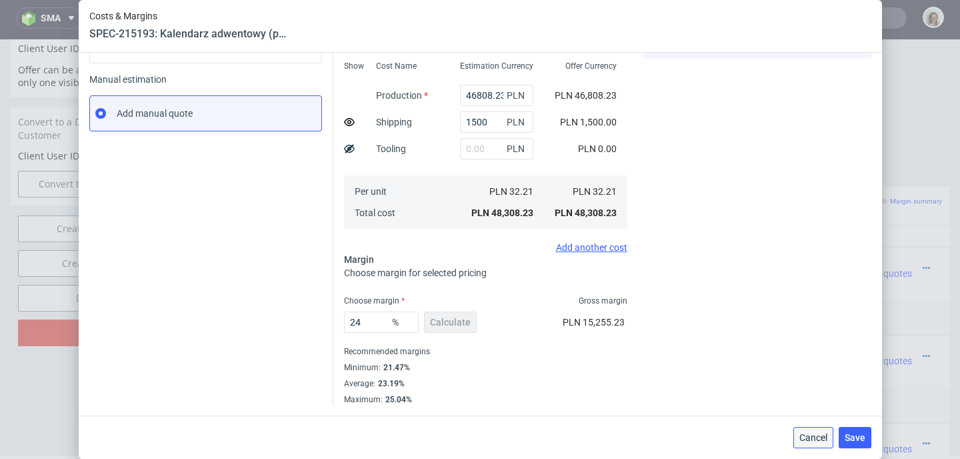
click at [805, 441] on span "Cancel" at bounding box center [813, 437] width 28 height 9
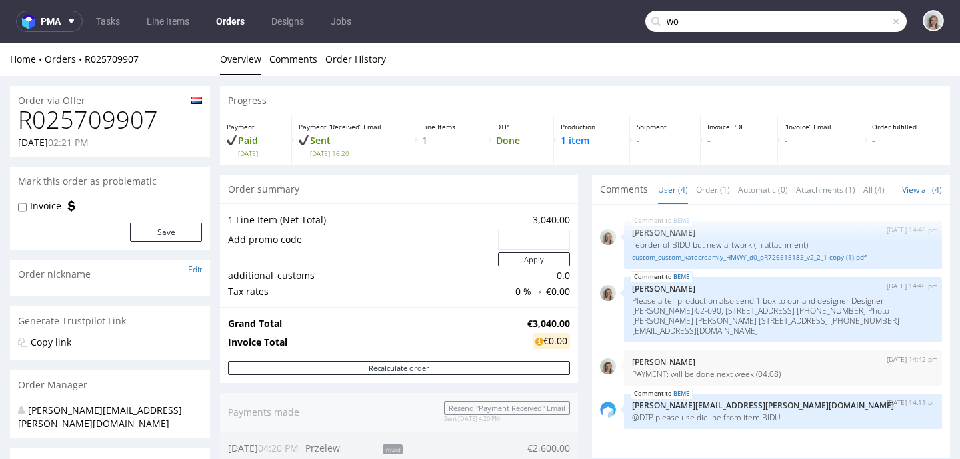
scroll to position [691, 0]
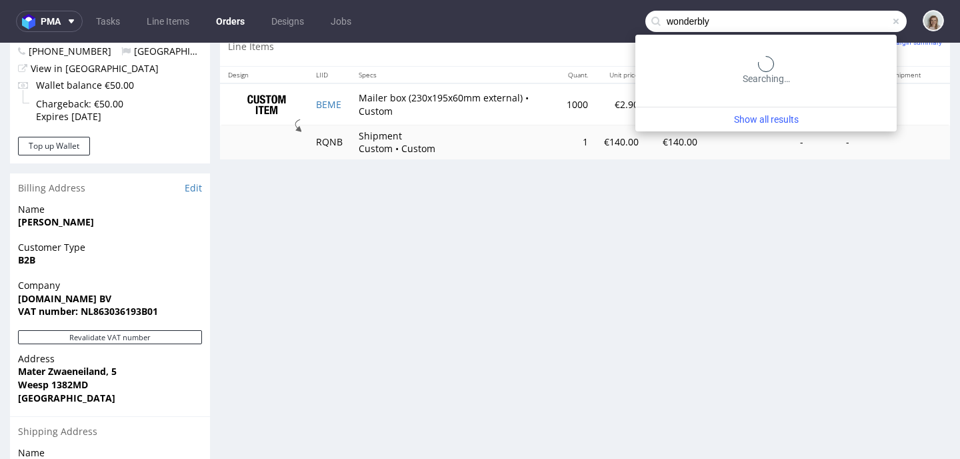
type input "wonderbly"
